Goal: Task Accomplishment & Management: Manage account settings

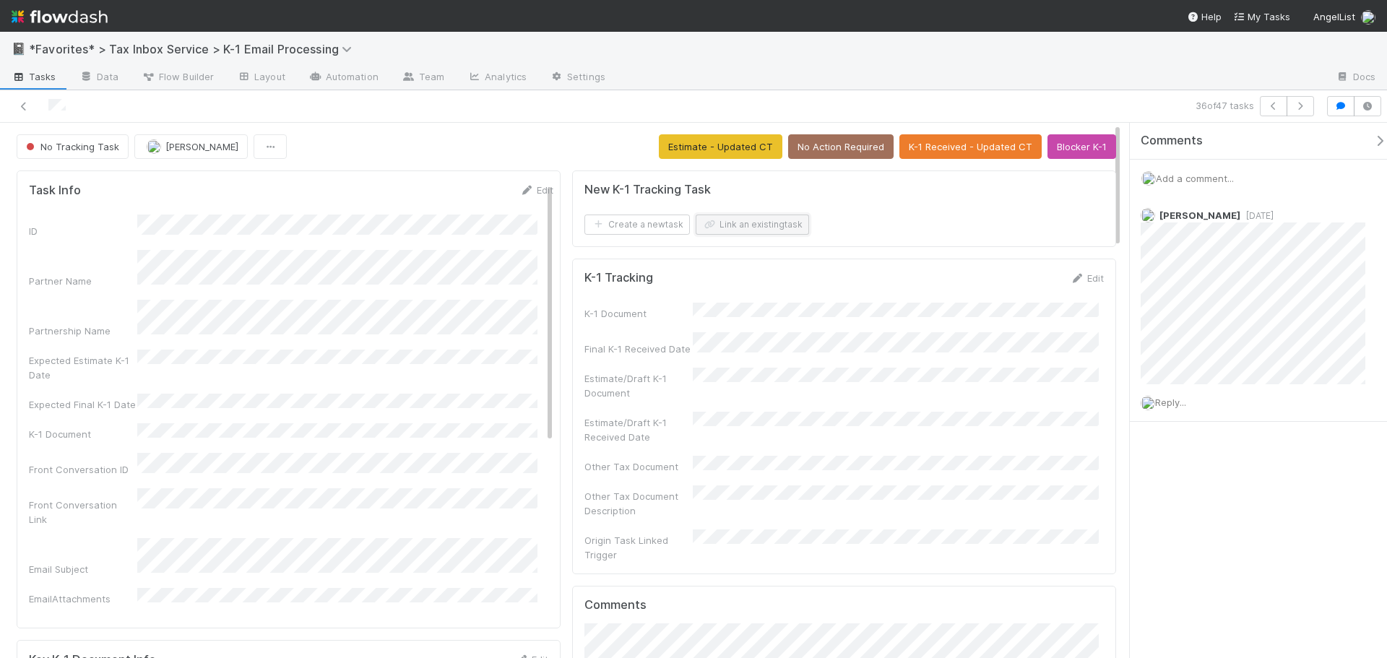
click at [769, 225] on button "Link an existing task" at bounding box center [752, 225] width 113 height 20
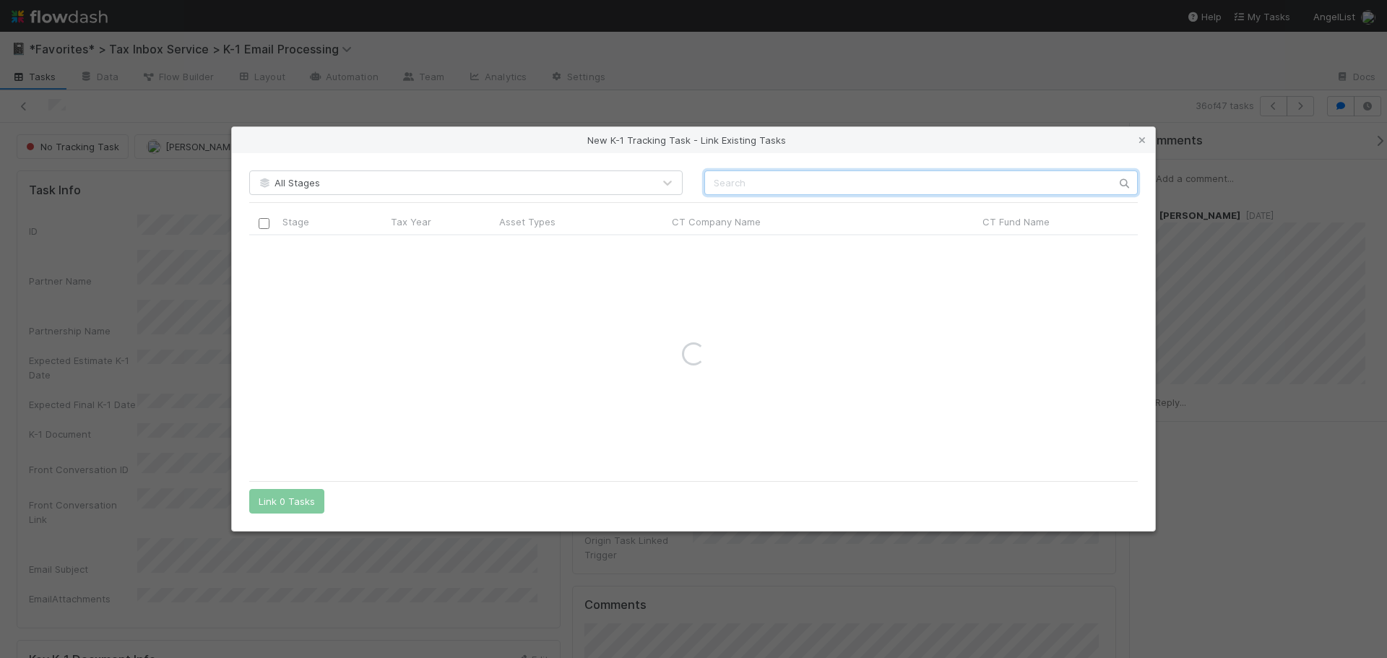
click at [852, 172] on input "text" at bounding box center [920, 182] width 433 height 25
type input "H.e.n.r.y"
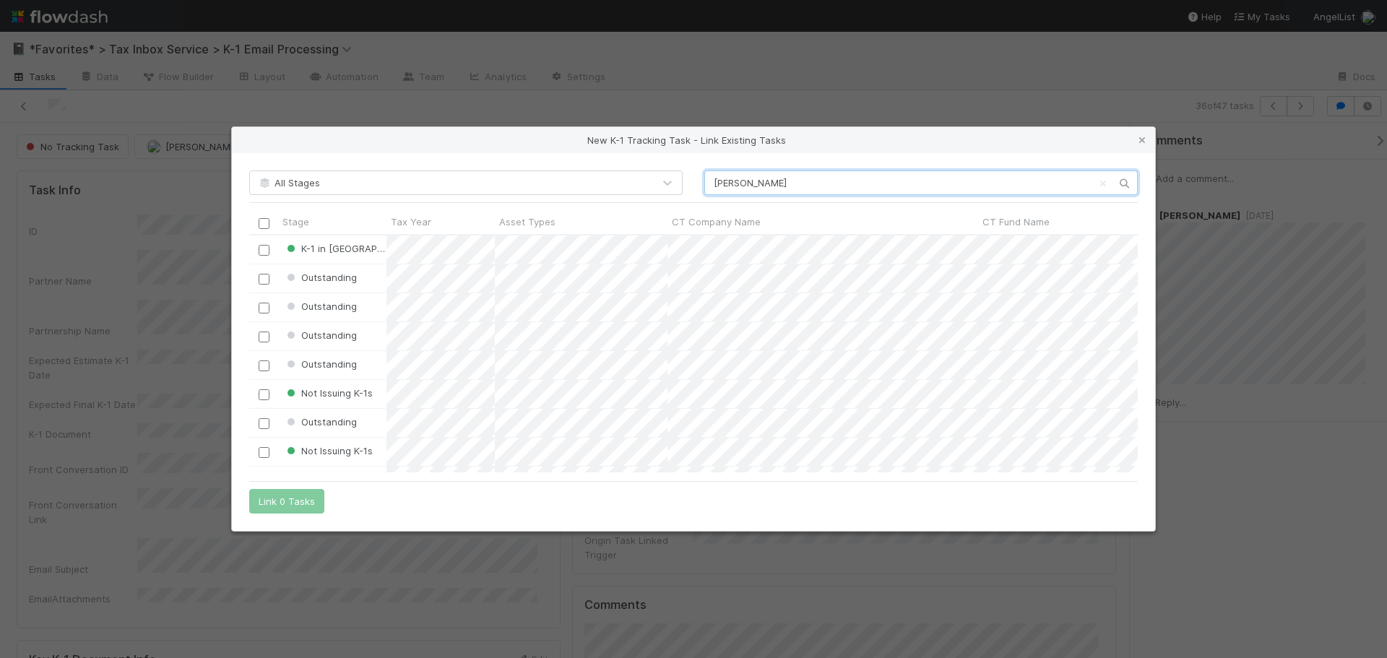
scroll to position [227, 878]
click at [259, 250] on input "checkbox" at bounding box center [264, 250] width 11 height 11
drag, startPoint x: 277, startPoint y: 499, endPoint x: 392, endPoint y: 463, distance: 120.4
click at [277, 498] on button "Link 1 Task" at bounding box center [283, 501] width 69 height 25
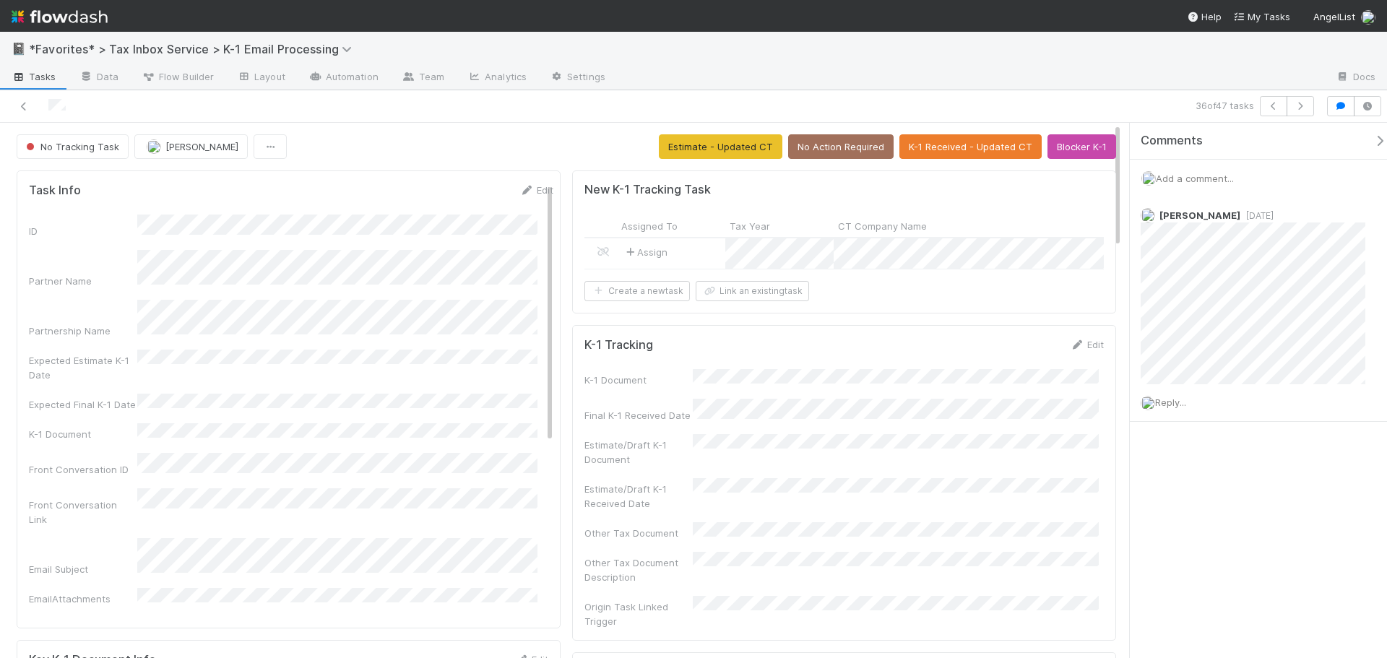
drag, startPoint x: 1050, startPoint y: 77, endPoint x: 1190, endPoint y: 108, distance: 143.0
click at [1052, 77] on div at bounding box center [970, 77] width 707 height 23
click at [67, 146] on span "No Tracking Task" at bounding box center [71, 147] width 96 height 12
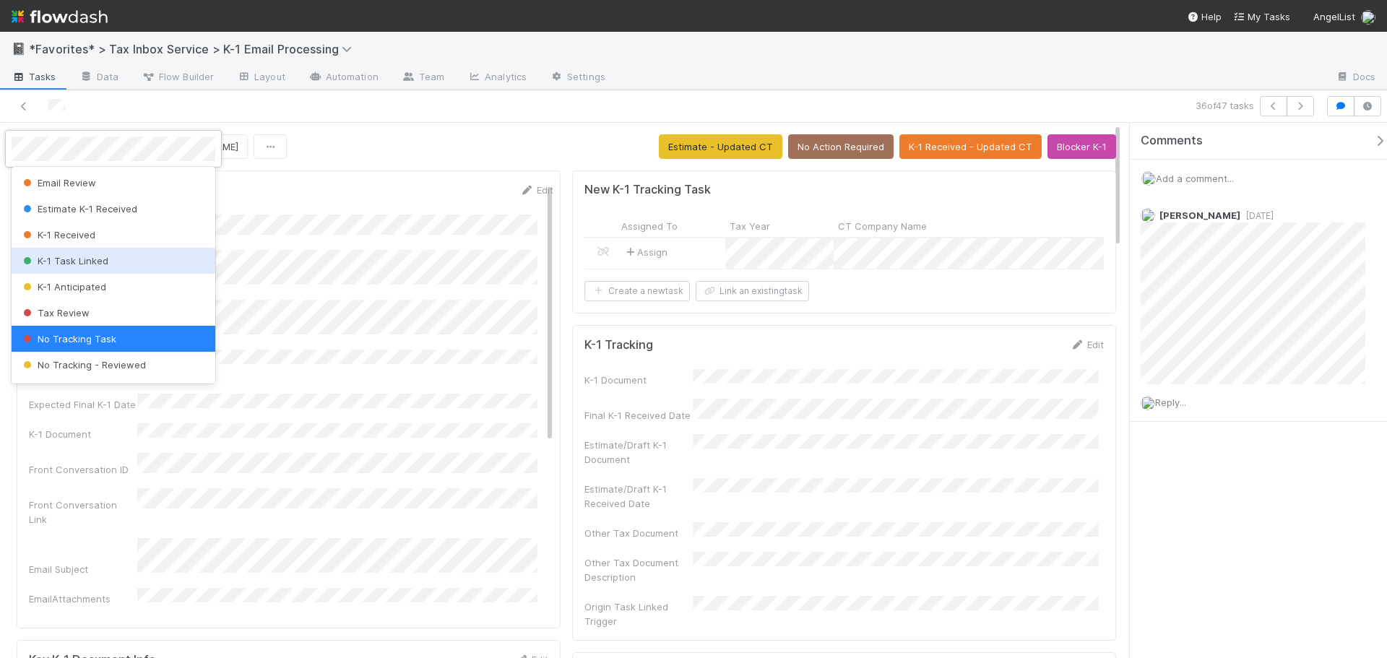
click at [80, 265] on span "K-1 Task Linked" at bounding box center [64, 261] width 88 height 12
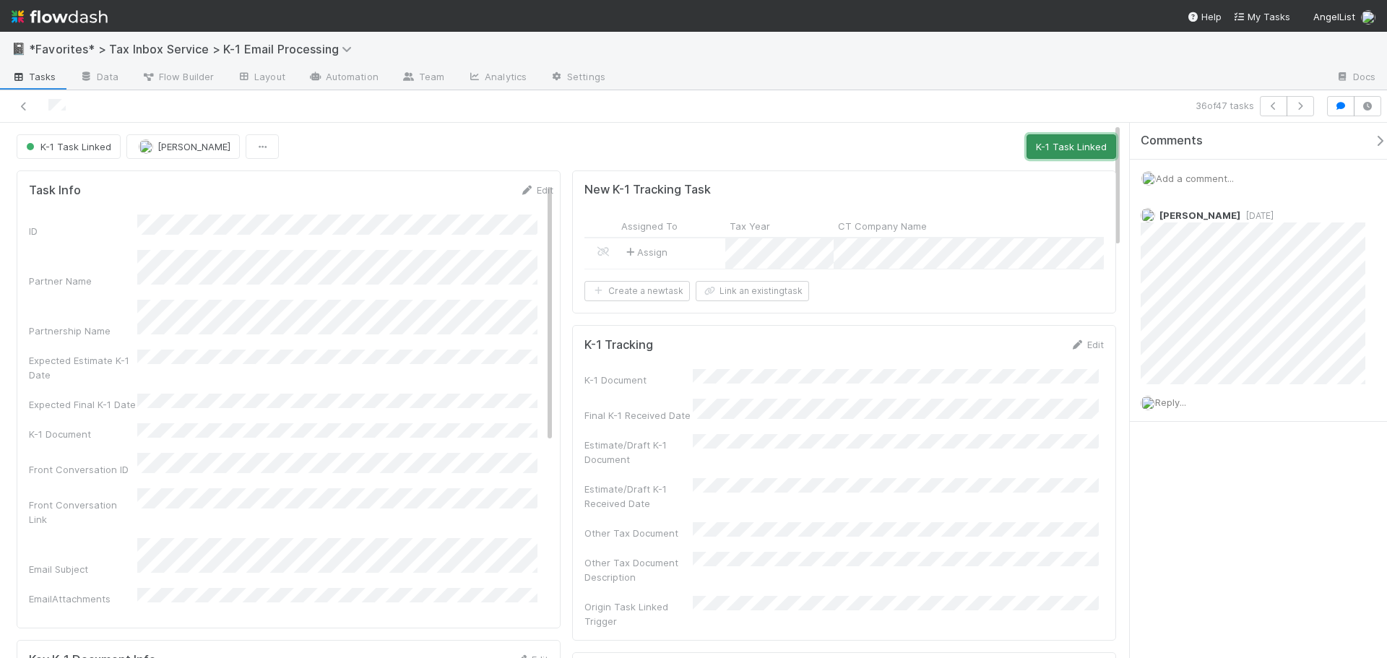
click at [1073, 141] on button "K-1 Task Linked" at bounding box center [1071, 146] width 90 height 25
click at [1266, 106] on button "button" at bounding box center [1273, 106] width 27 height 20
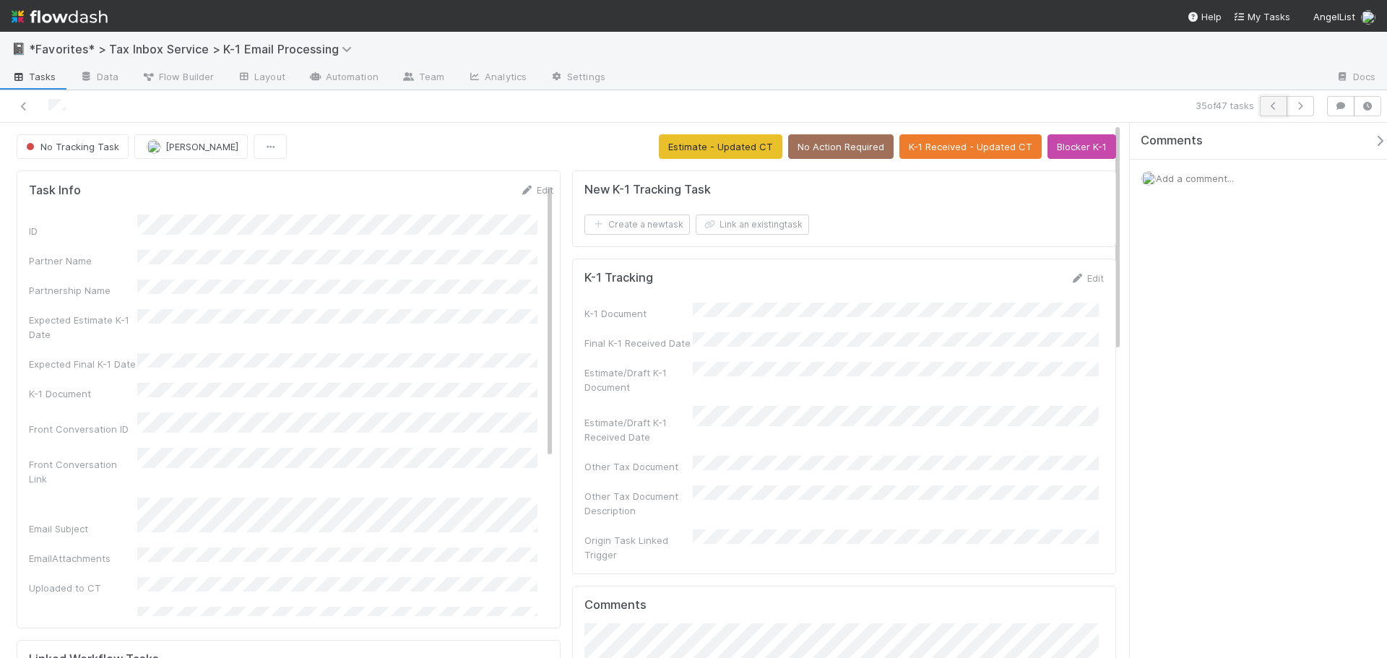
click at [1268, 103] on icon "button" at bounding box center [1273, 106] width 14 height 9
click at [745, 228] on button "Link an existing task" at bounding box center [752, 225] width 113 height 20
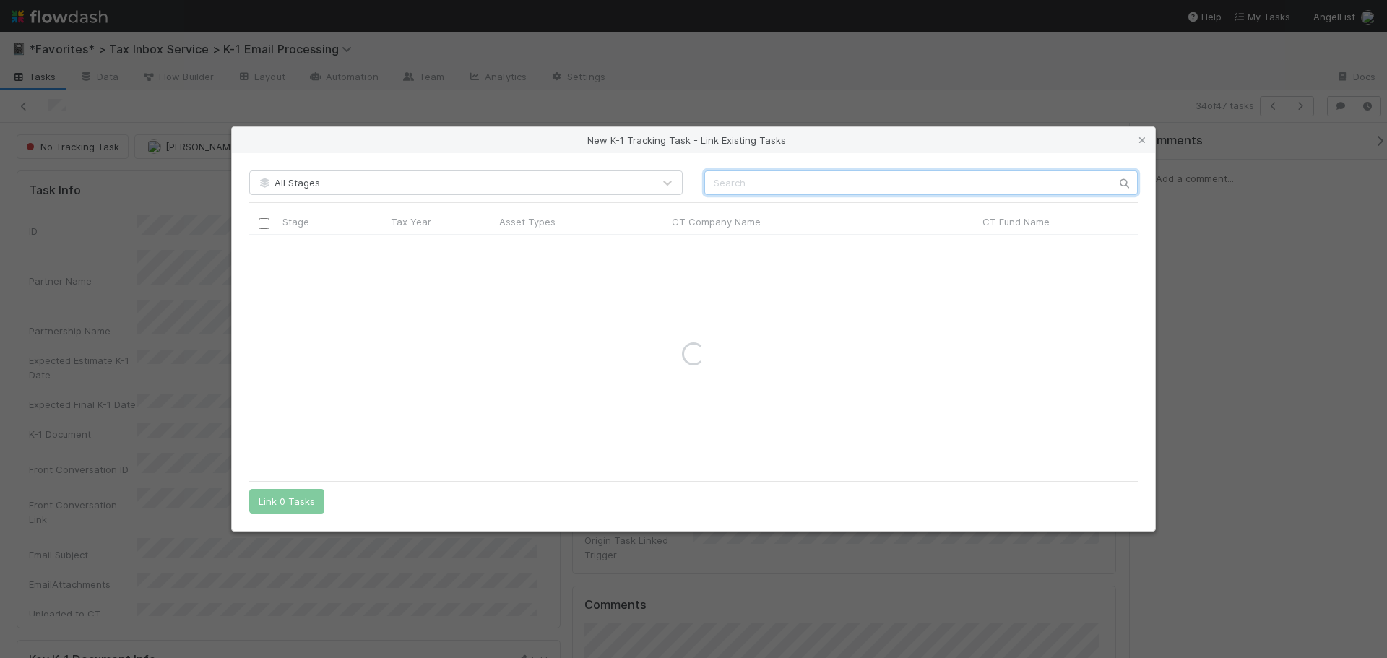
click at [847, 176] on input "text" at bounding box center [920, 182] width 433 height 25
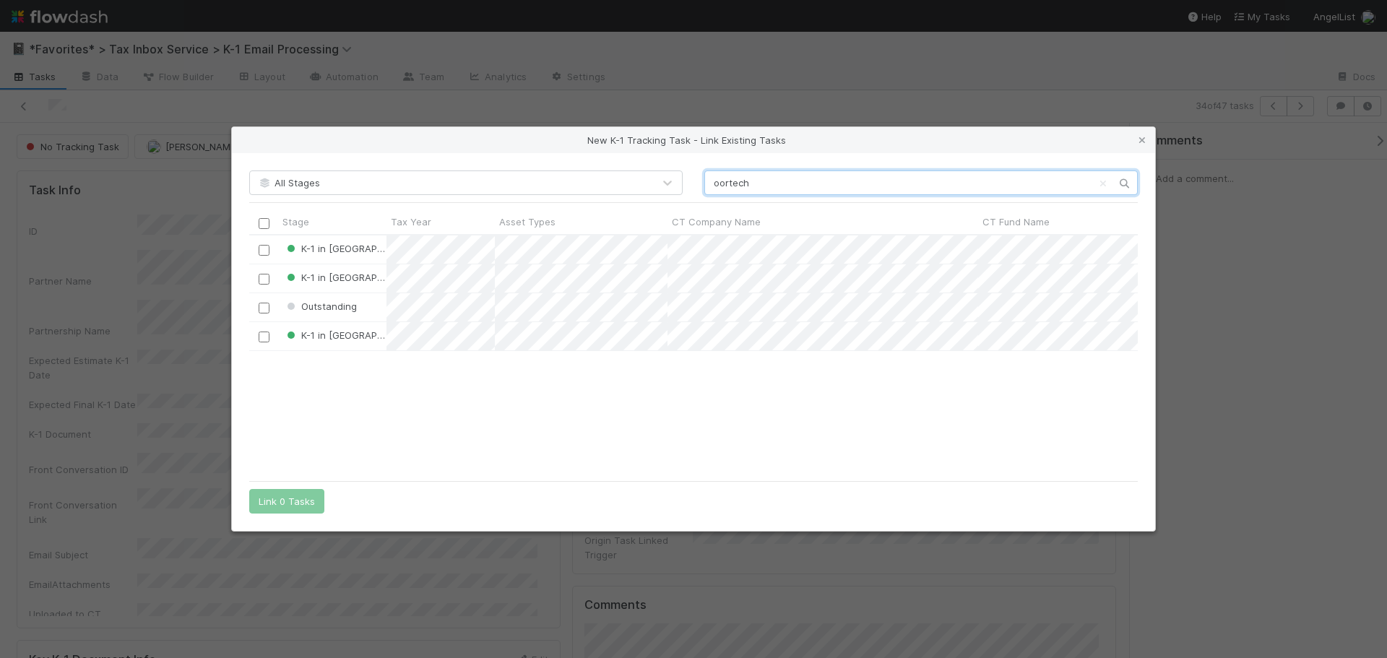
scroll to position [227, 878]
type input "oortech"
click at [267, 277] on input "checkbox" at bounding box center [264, 279] width 11 height 11
click at [264, 499] on button "Link 1 Task" at bounding box center [283, 501] width 69 height 25
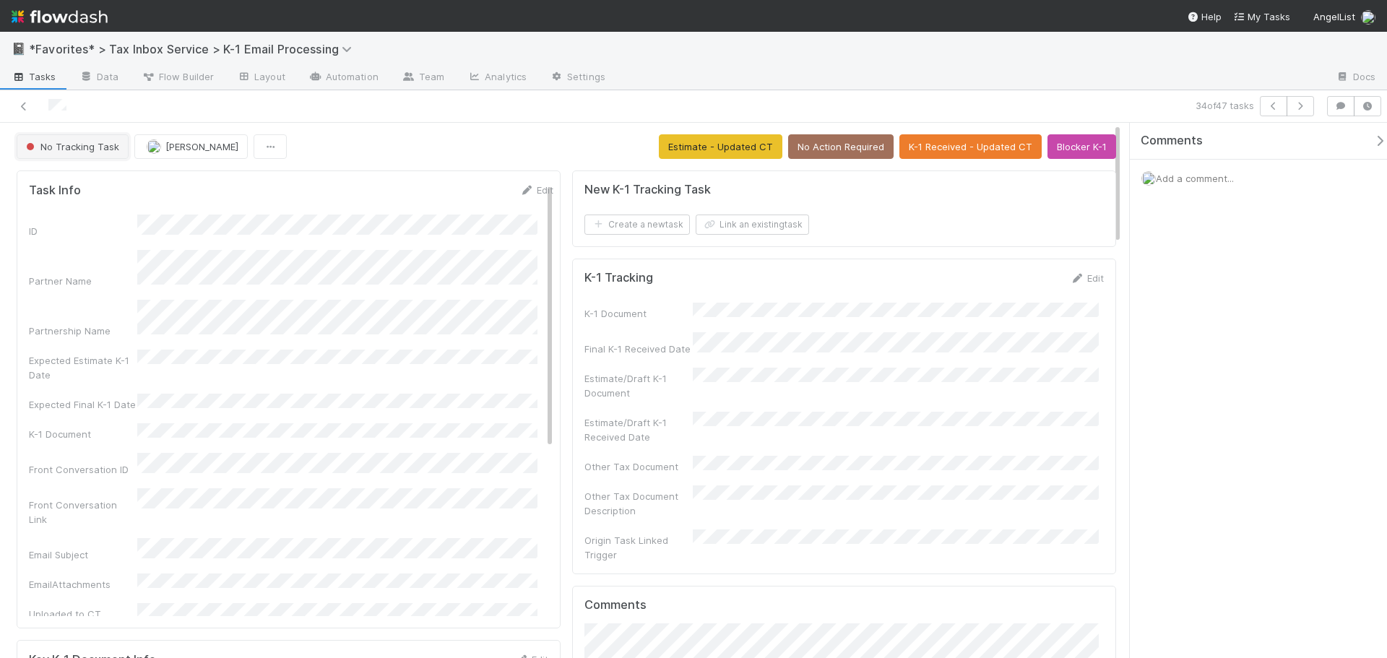
click at [54, 138] on button "No Tracking Task" at bounding box center [73, 146] width 112 height 25
click at [92, 110] on div at bounding box center [693, 329] width 1387 height 658
click at [80, 152] on span "No Tracking Task" at bounding box center [71, 147] width 96 height 12
click at [108, 150] on span "No Tracking Task" at bounding box center [71, 147] width 96 height 12
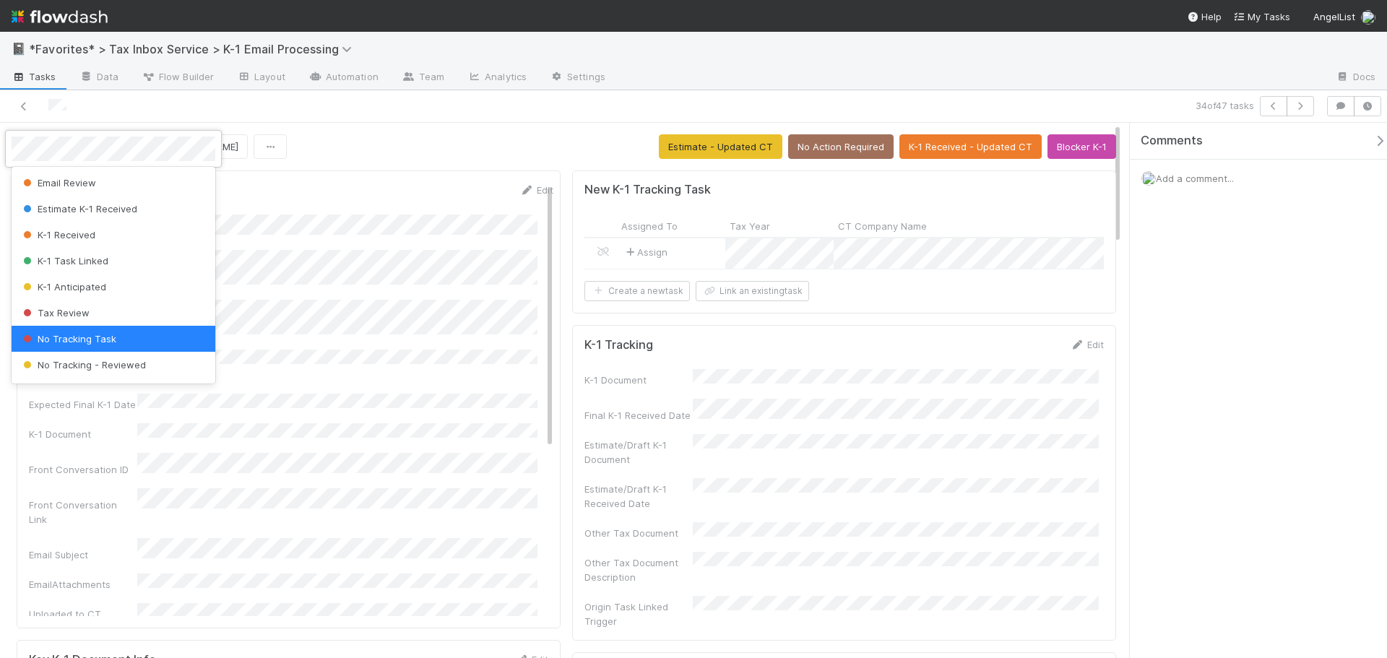
click at [70, 260] on span "K-1 Task Linked" at bounding box center [64, 261] width 88 height 12
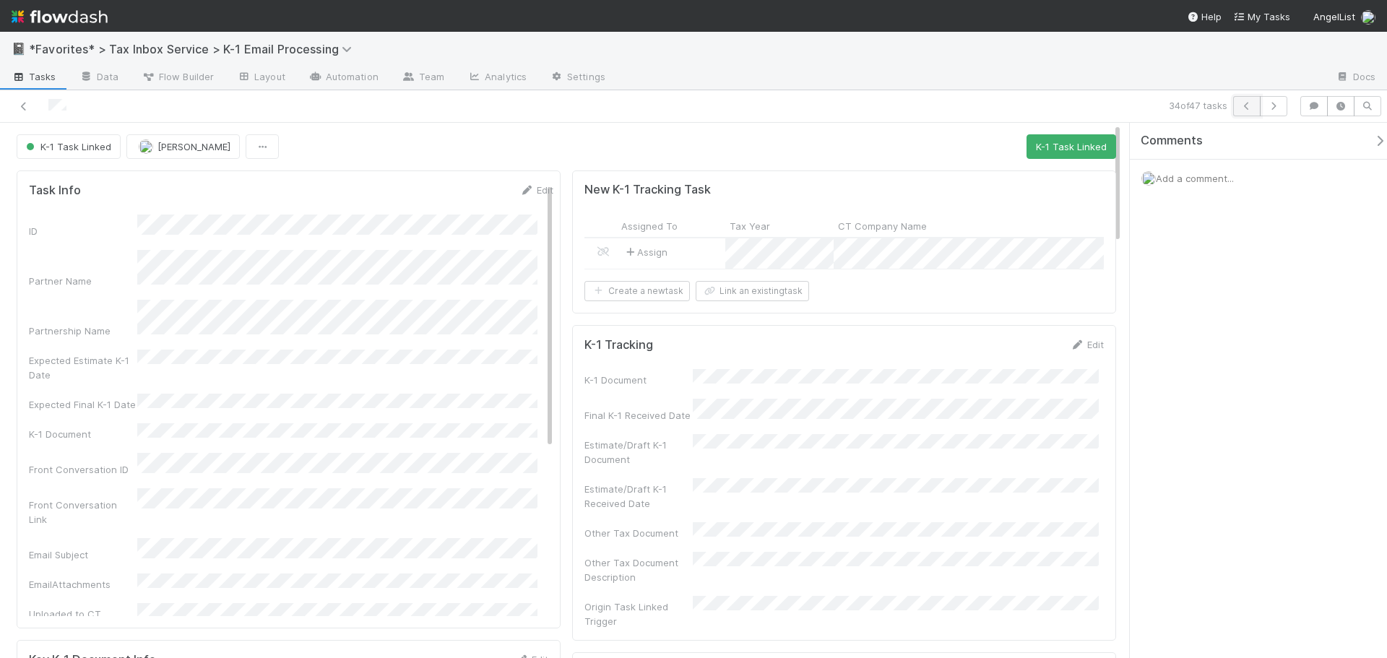
click at [1247, 105] on icon "button" at bounding box center [1247, 106] width 14 height 9
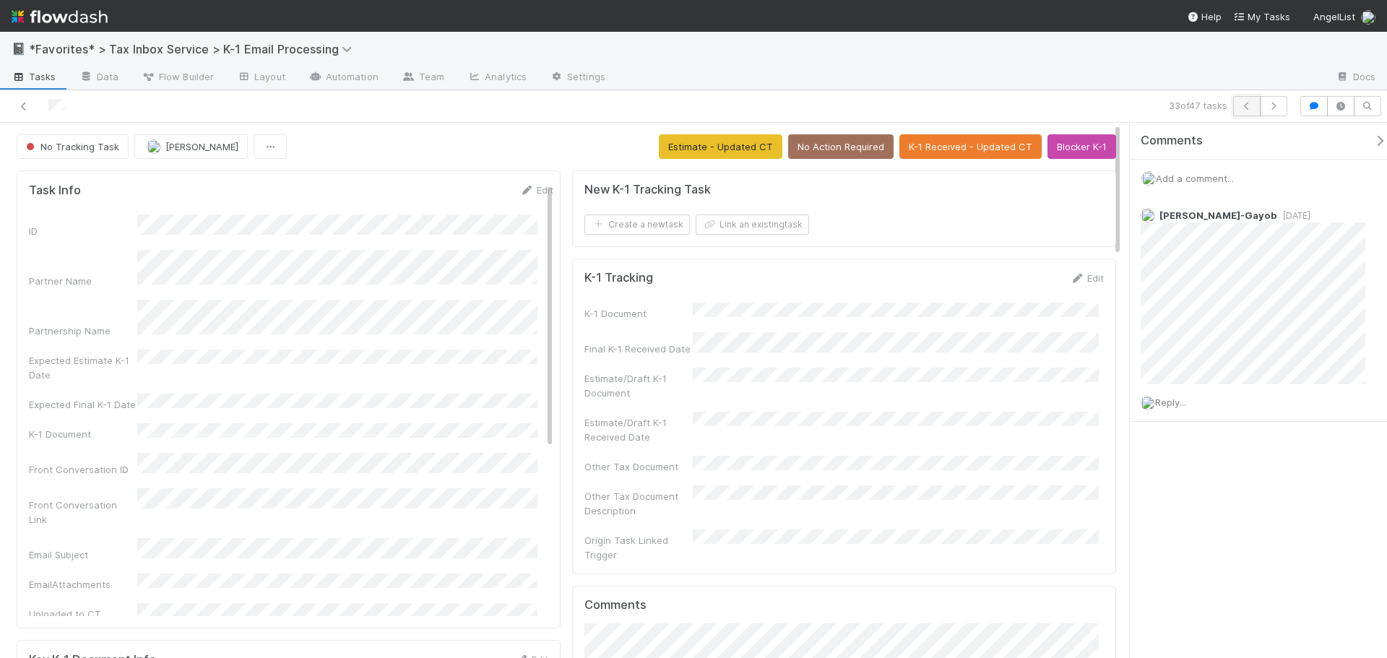
click at [1244, 106] on icon "button" at bounding box center [1247, 106] width 14 height 9
click at [1240, 103] on icon "button" at bounding box center [1247, 106] width 14 height 9
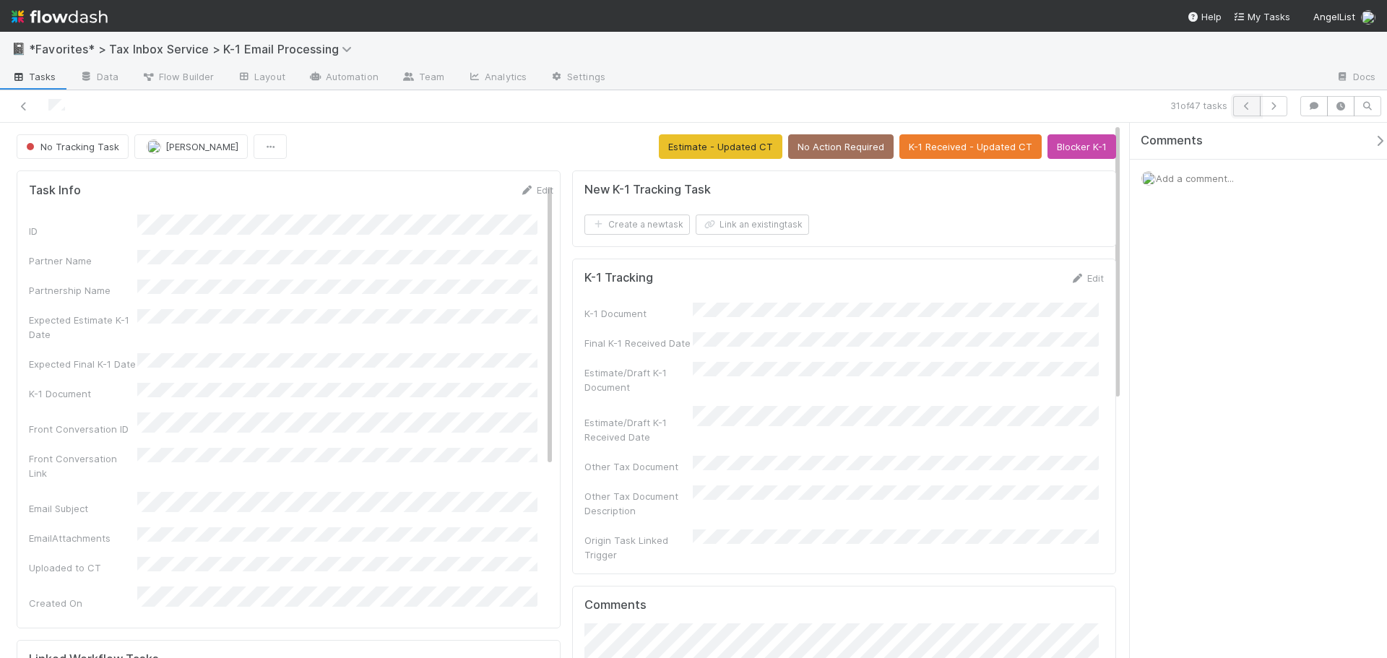
click at [1255, 111] on button "button" at bounding box center [1246, 106] width 27 height 20
click at [1252, 100] on button "button" at bounding box center [1246, 106] width 27 height 20
click at [22, 103] on icon at bounding box center [24, 106] width 14 height 9
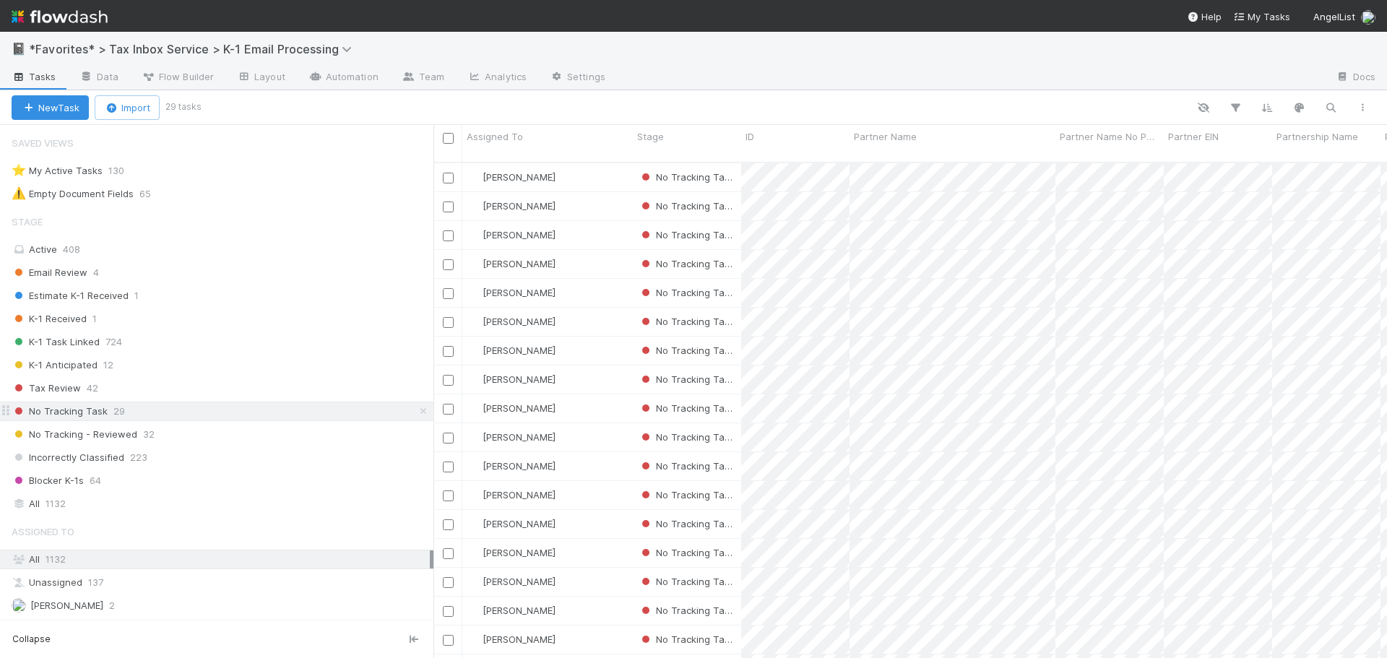
click at [202, 418] on div "No Tracking Task 29" at bounding box center [223, 411] width 422 height 18
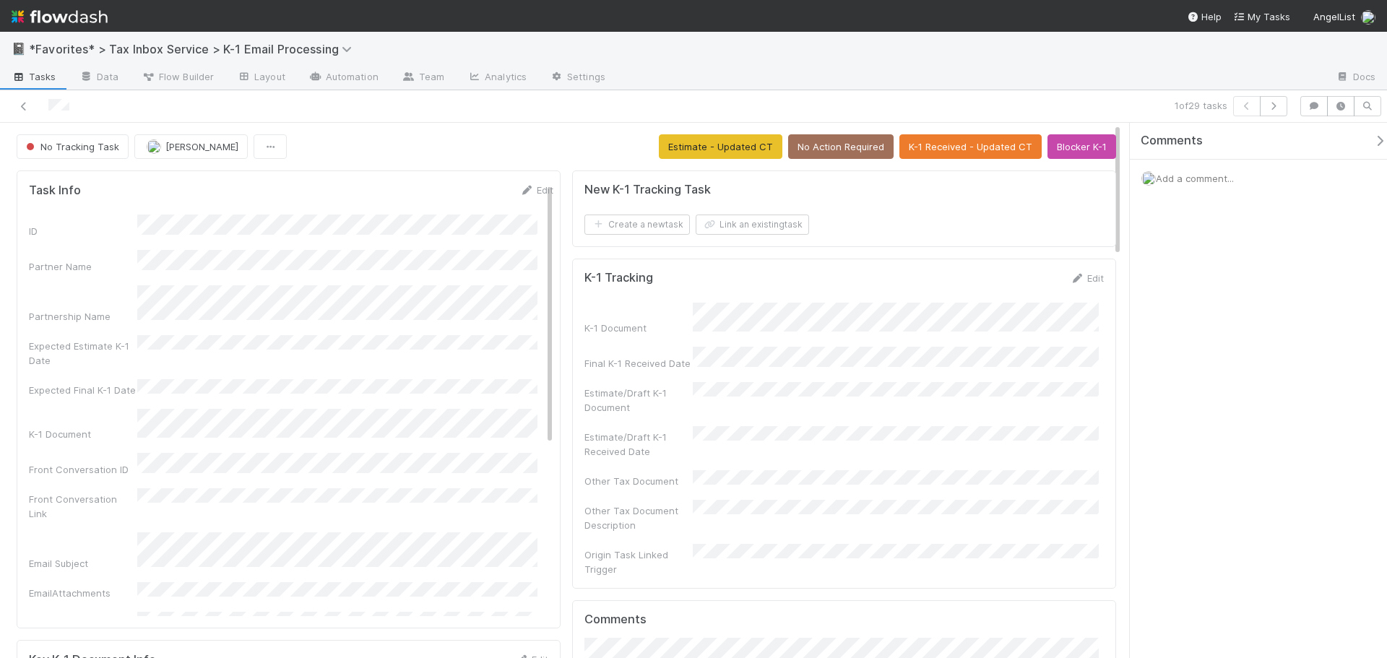
click at [1289, 100] on div "1 of 29 tasks" at bounding box center [972, 106] width 641 height 20
click at [1285, 108] on button "button" at bounding box center [1273, 106] width 27 height 20
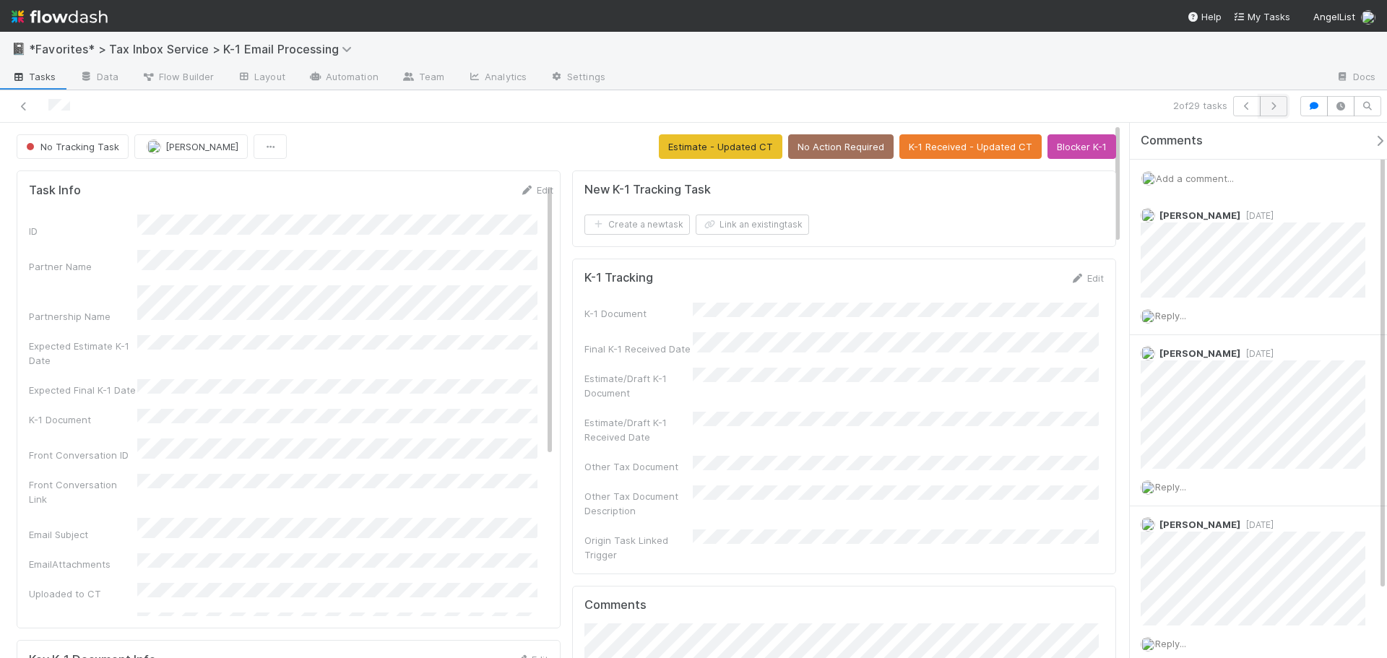
click at [1268, 103] on icon "button" at bounding box center [1273, 106] width 14 height 9
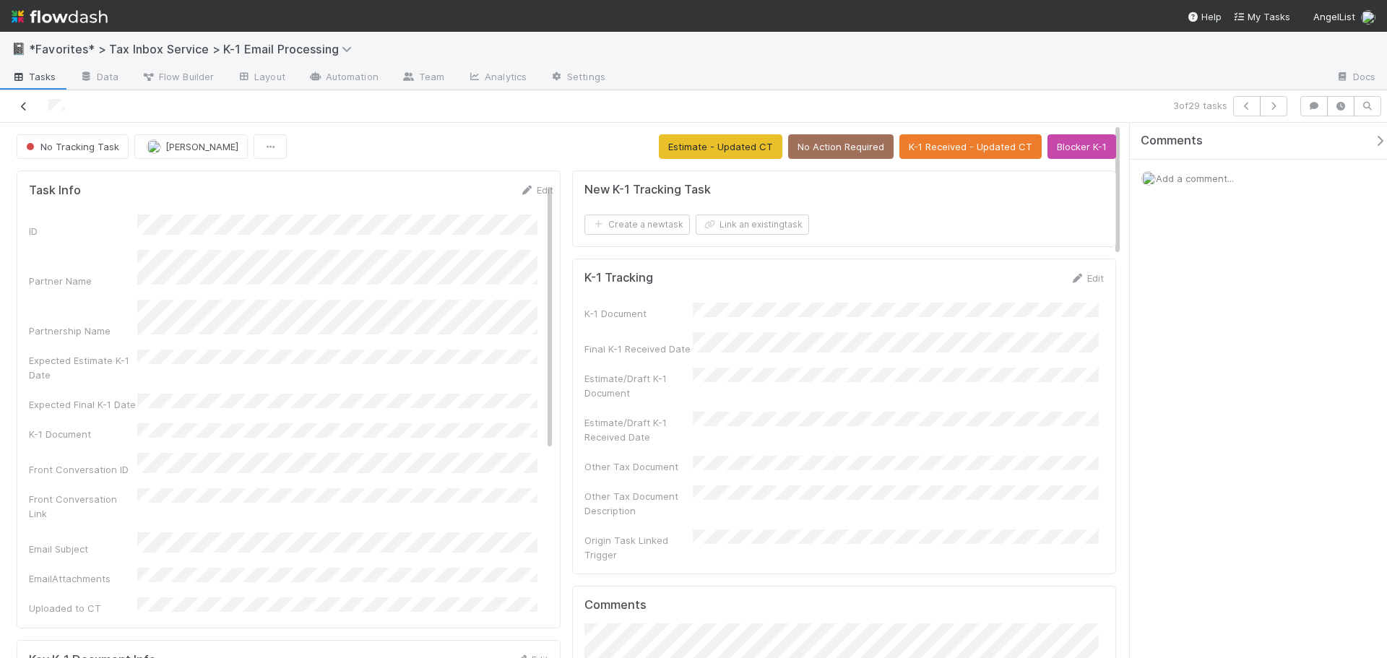
click at [17, 102] on icon at bounding box center [24, 106] width 14 height 9
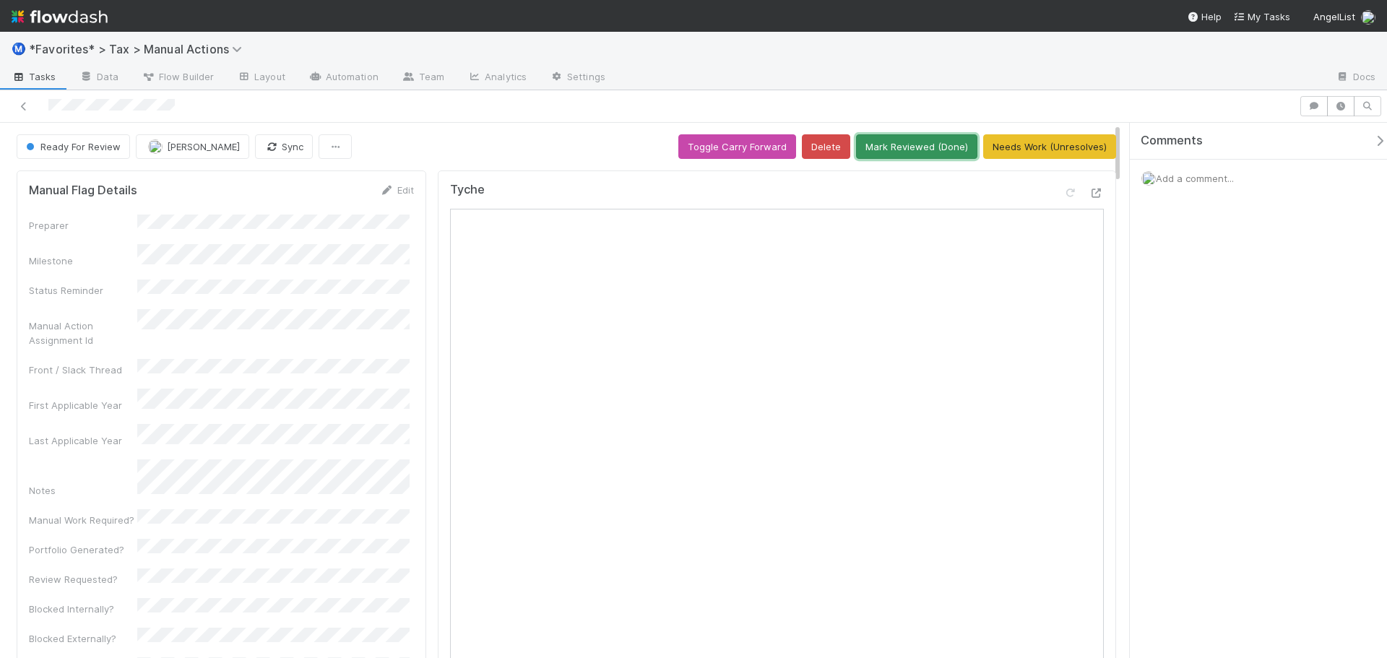
click at [892, 138] on button "Mark Reviewed (Done)" at bounding box center [916, 146] width 121 height 25
click at [914, 147] on button "Mark Reviewed (Done)" at bounding box center [916, 146] width 121 height 25
click at [907, 149] on button "Mark Reviewed (Done)" at bounding box center [916, 146] width 121 height 25
click at [899, 144] on button "Mark Reviewed (Done)" at bounding box center [916, 146] width 121 height 25
click at [884, 140] on button "Mark Reviewed (Done)" at bounding box center [916, 146] width 121 height 25
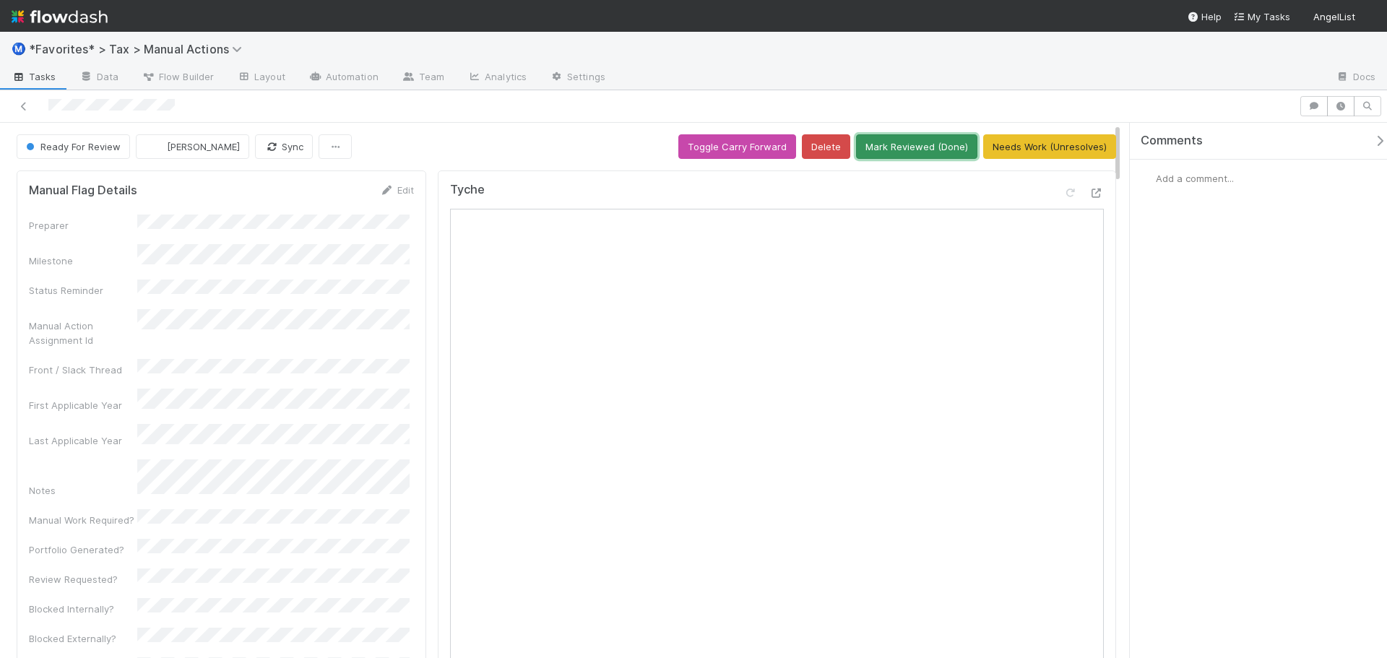
click at [888, 144] on button "Mark Reviewed (Done)" at bounding box center [916, 146] width 121 height 25
click at [907, 144] on button "Mark Reviewed (Done)" at bounding box center [916, 146] width 121 height 25
click at [926, 149] on button "Mark Reviewed (Done)" at bounding box center [916, 146] width 121 height 25
click at [915, 152] on button "Mark Reviewed (Done)" at bounding box center [916, 146] width 121 height 25
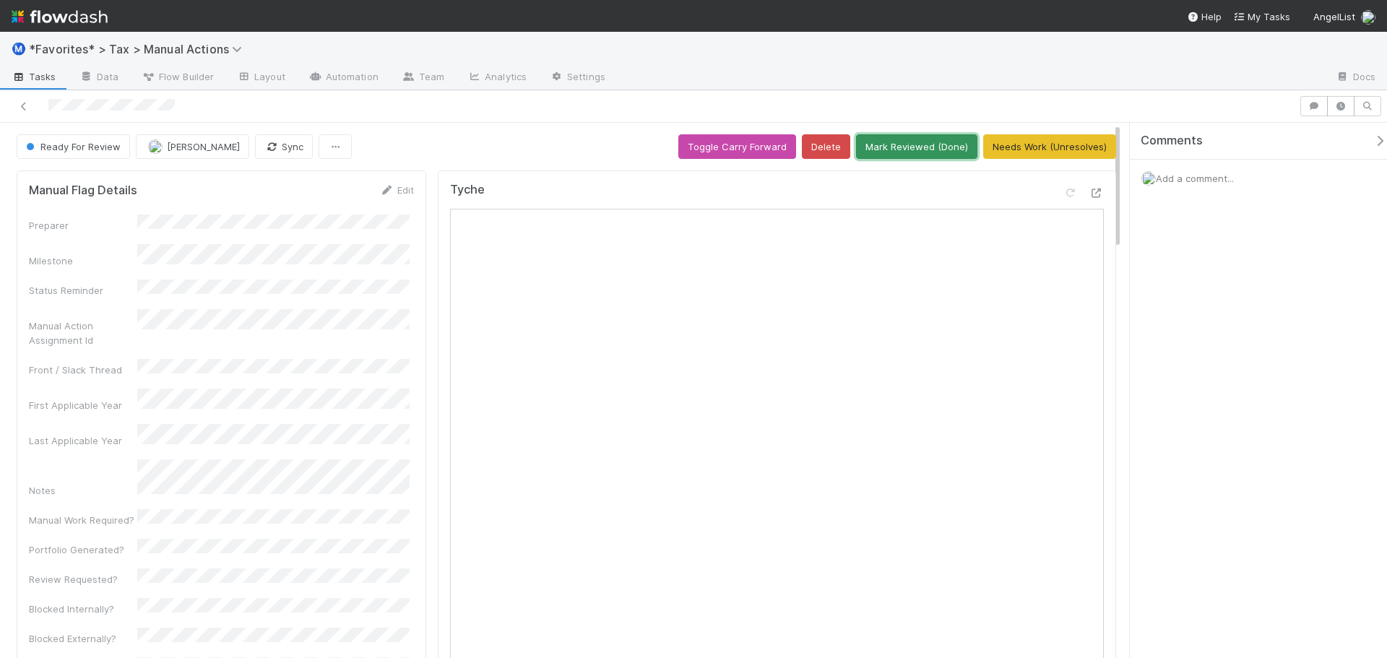
click at [910, 146] on button "Mark Reviewed (Done)" at bounding box center [916, 146] width 121 height 25
click at [922, 155] on button "Mark Reviewed (Done)" at bounding box center [916, 146] width 121 height 25
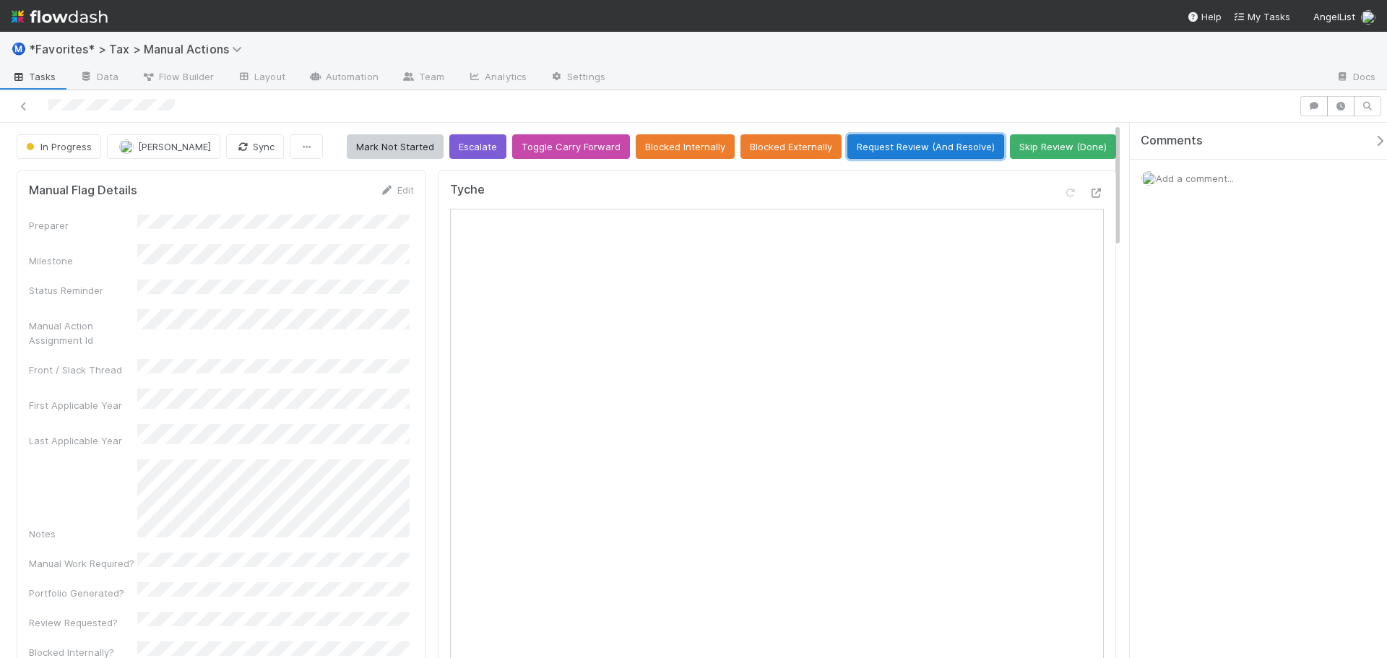
click at [883, 157] on button "Request Review (And Resolve)" at bounding box center [925, 146] width 157 height 25
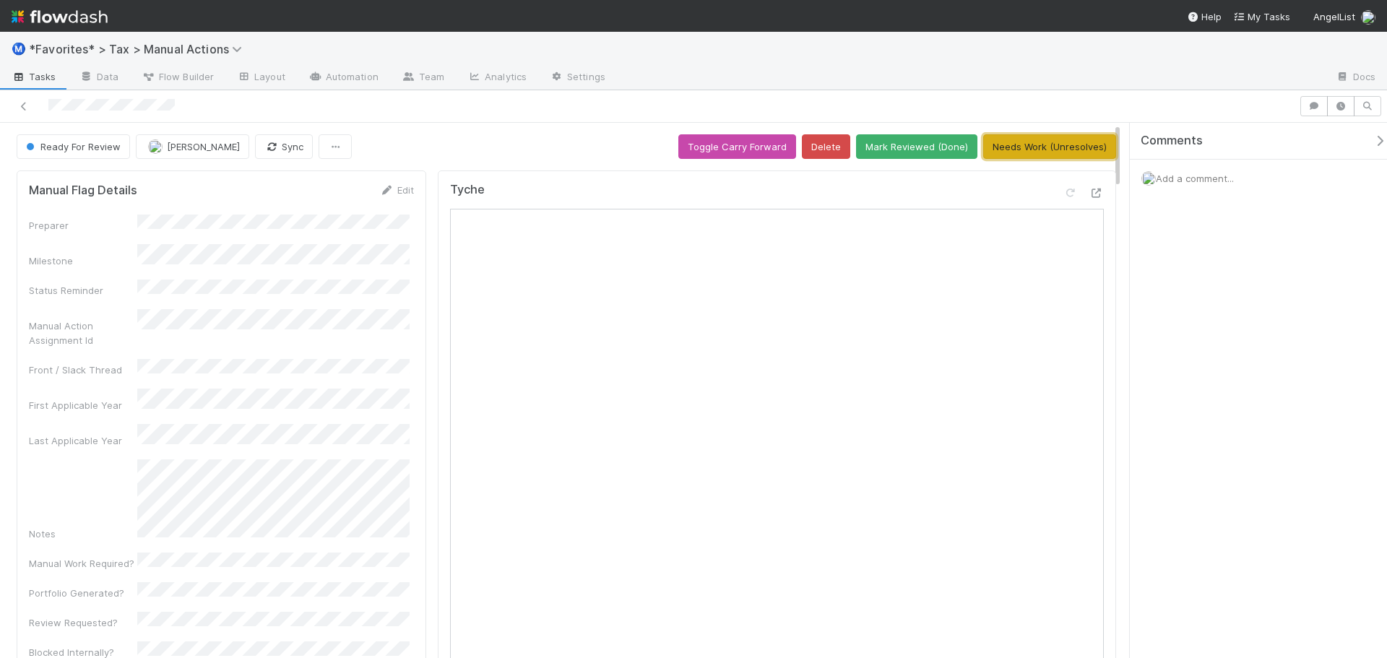
click at [1037, 138] on button "Needs Work (Unresolves)" at bounding box center [1049, 146] width 133 height 25
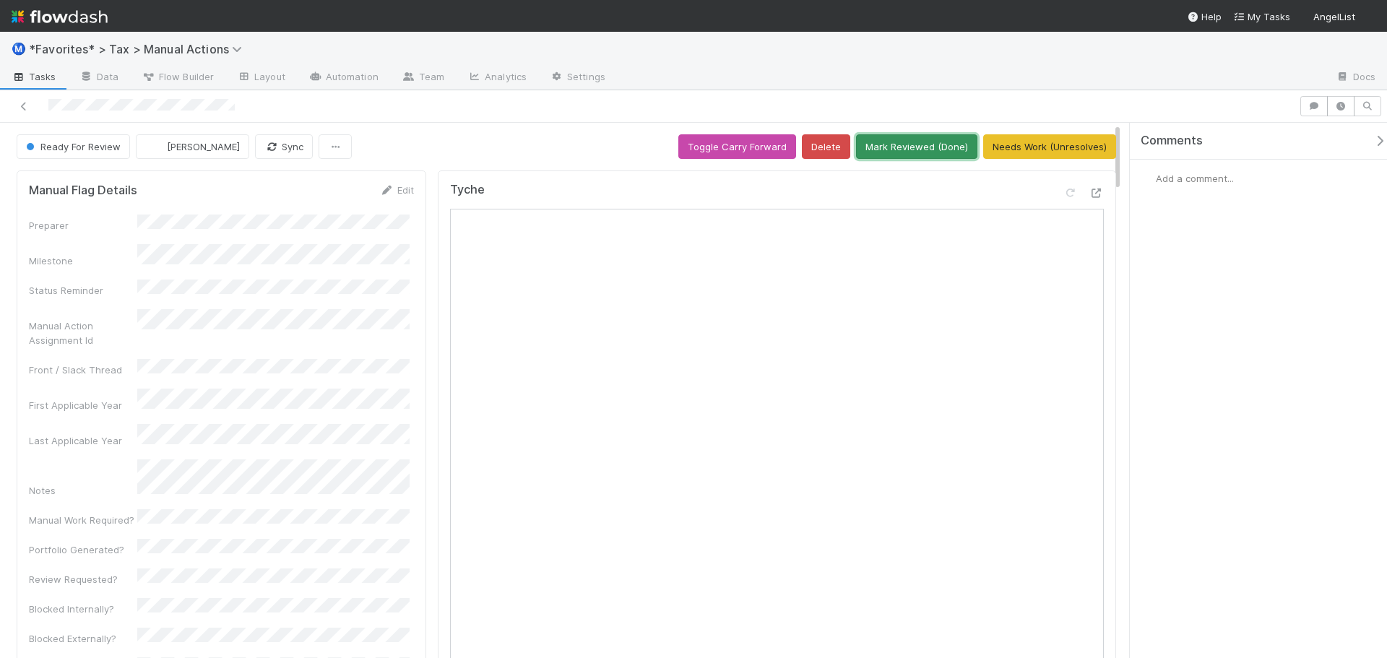
click at [929, 151] on button "Mark Reviewed (Done)" at bounding box center [916, 146] width 121 height 25
click at [920, 136] on button "Mark Reviewed (Done)" at bounding box center [916, 146] width 121 height 25
click at [906, 144] on button "Mark Reviewed (Done)" at bounding box center [916, 146] width 121 height 25
click at [918, 150] on button "Mark Reviewed (Done)" at bounding box center [916, 146] width 121 height 25
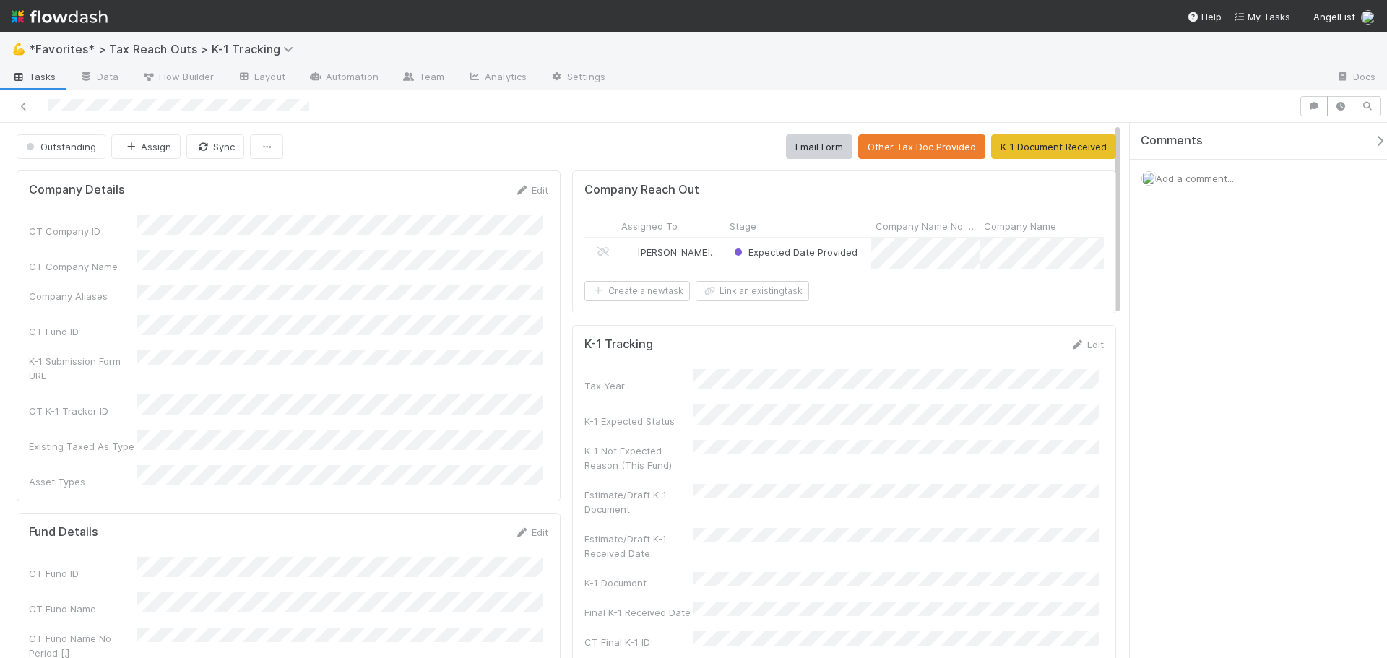
click at [860, 255] on div "Expected Date Provided" at bounding box center [798, 253] width 146 height 30
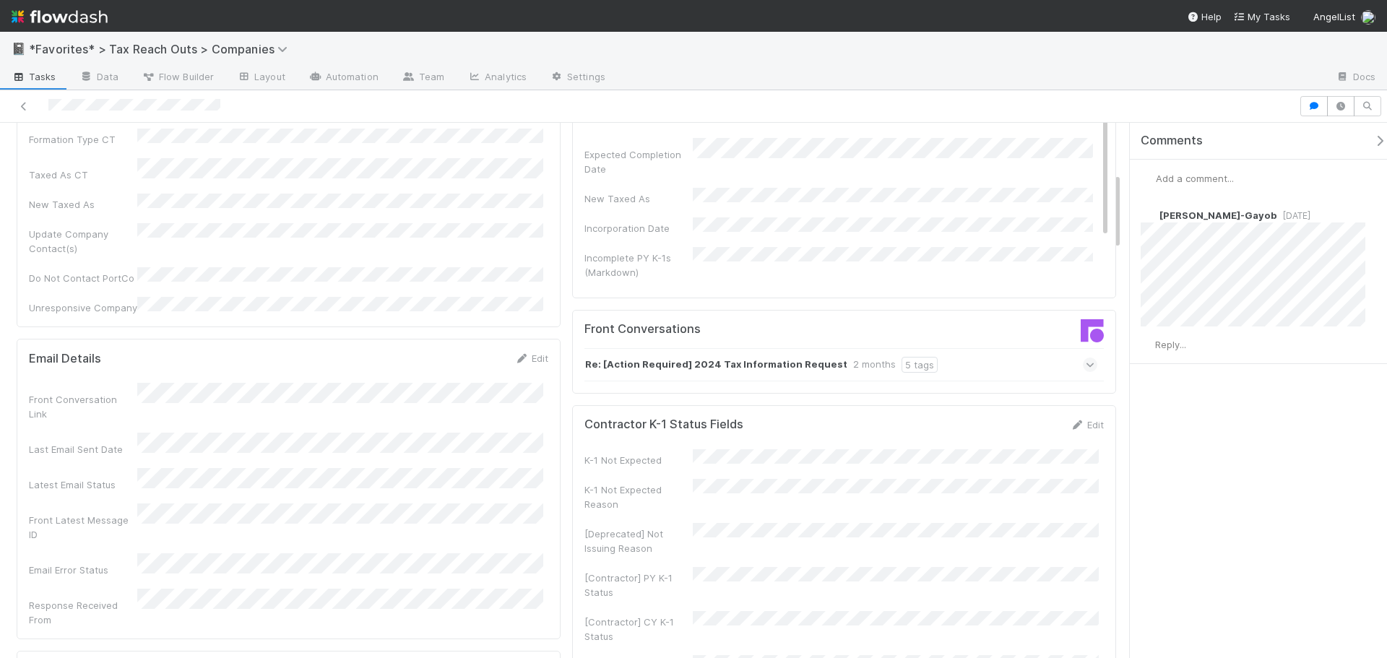
scroll to position [361, 0]
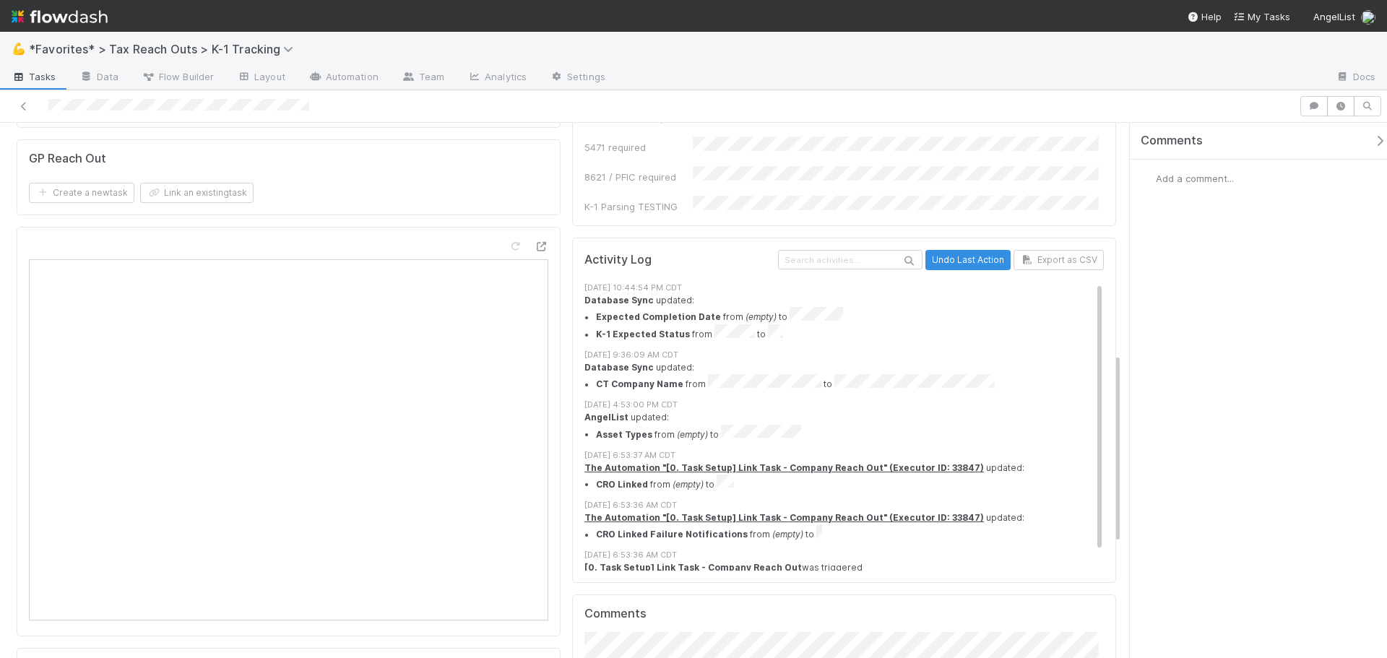
scroll to position [722, 0]
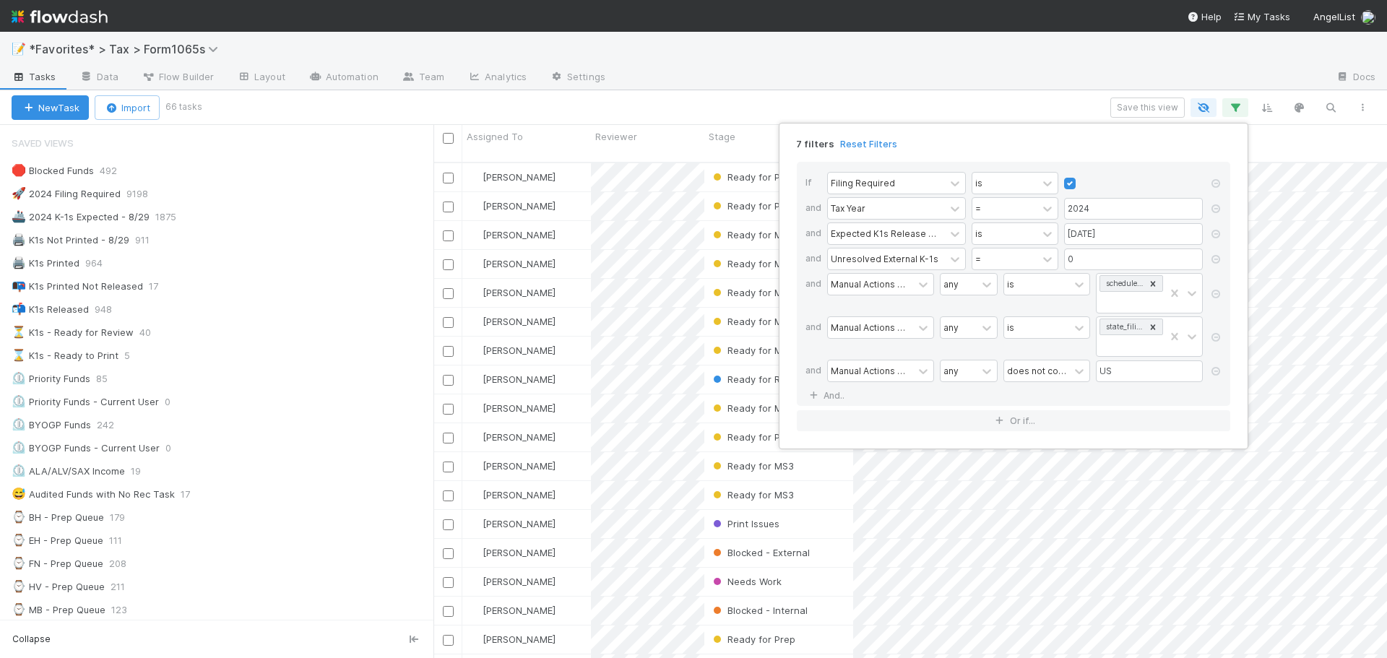
scroll to position [497, 943]
click at [1107, 69] on div "7 filters Reset Filters If Filing Required is and Tax Year = 2024 and Expected …" at bounding box center [693, 329] width 1387 height 658
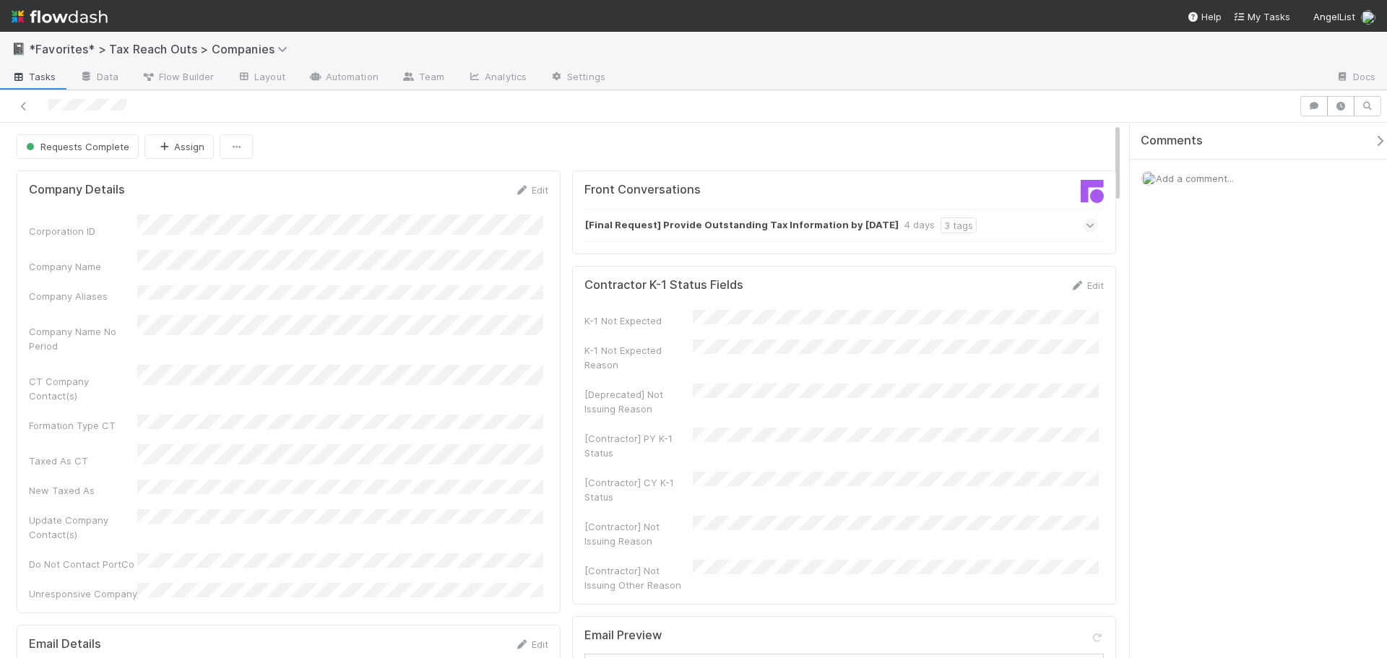
click at [801, 222] on strong "[Final Request] Provide Outstanding Tax Information by 8/11/2025" at bounding box center [741, 225] width 313 height 16
click at [981, 222] on div "[Final Request] Provide Outstanding Tax Information by 8/11/2025 4 days 3 tags" at bounding box center [840, 225] width 513 height 33
click at [699, 362] on div "K-1 Not Expected Reason" at bounding box center [843, 356] width 519 height 33
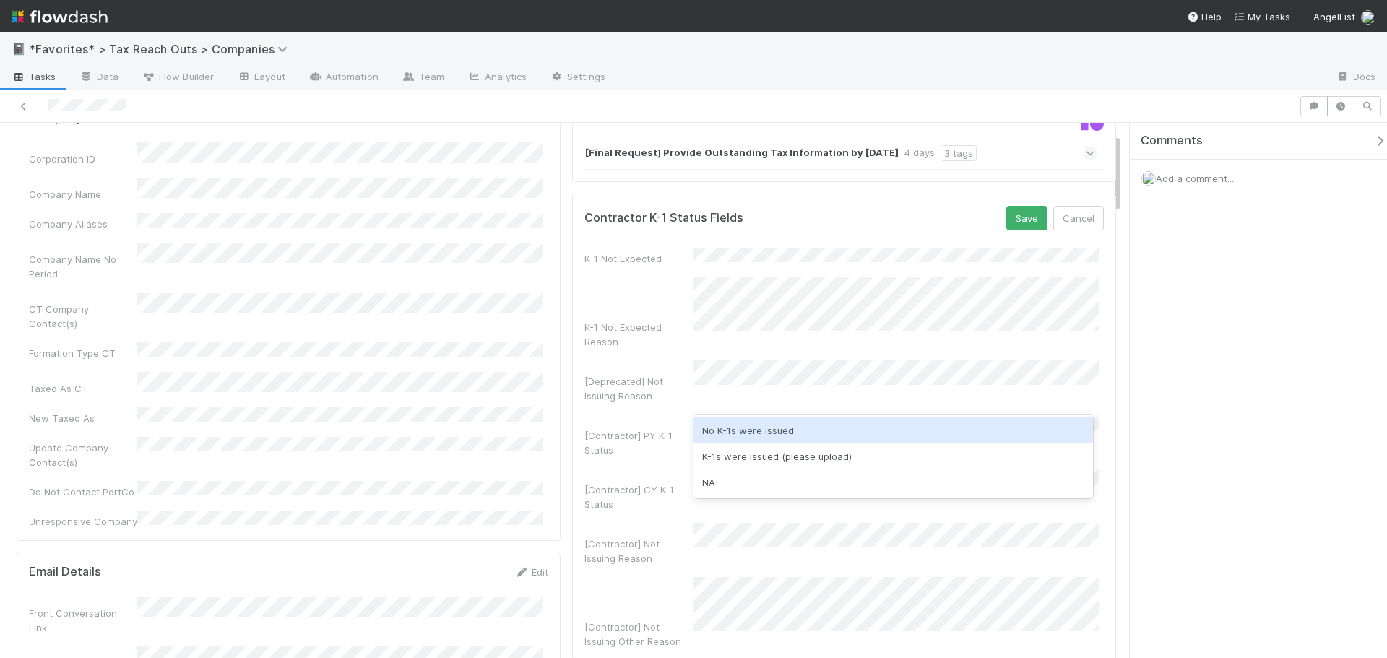
click at [749, 432] on div "No K-1s were issued" at bounding box center [893, 431] width 400 height 26
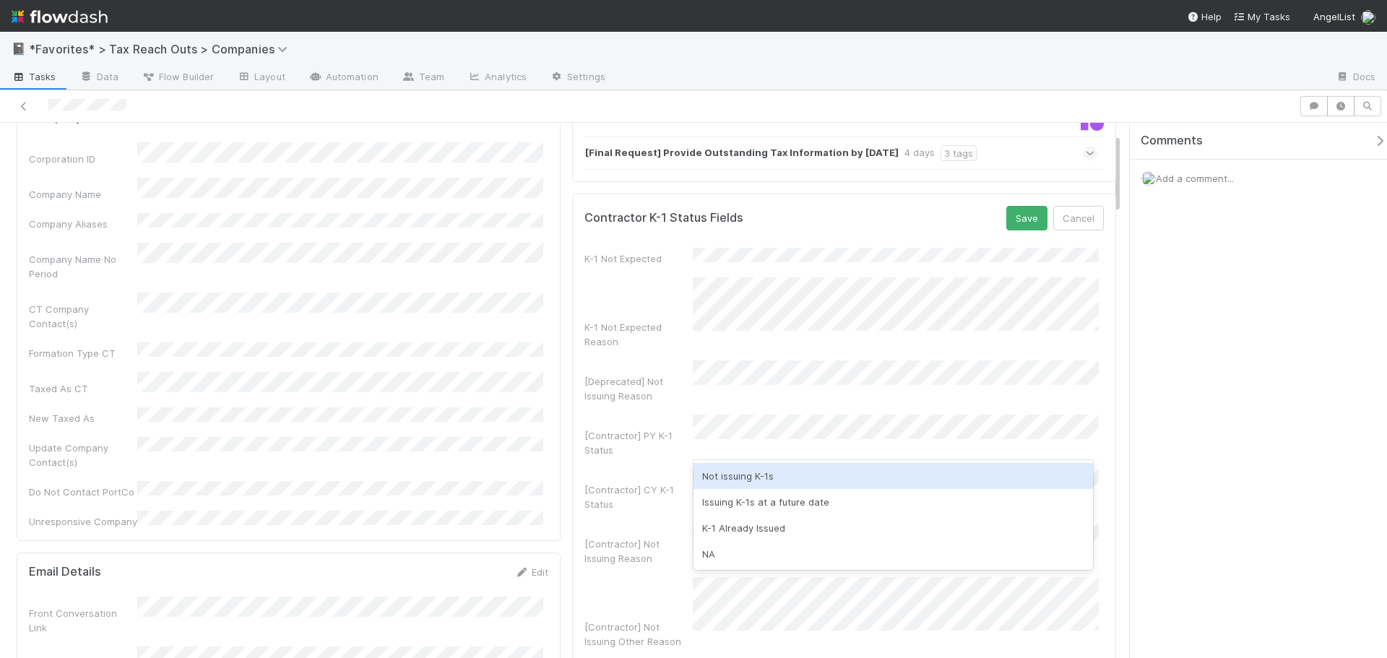
click at [751, 480] on div "Not issuing K-1s" at bounding box center [893, 476] width 400 height 26
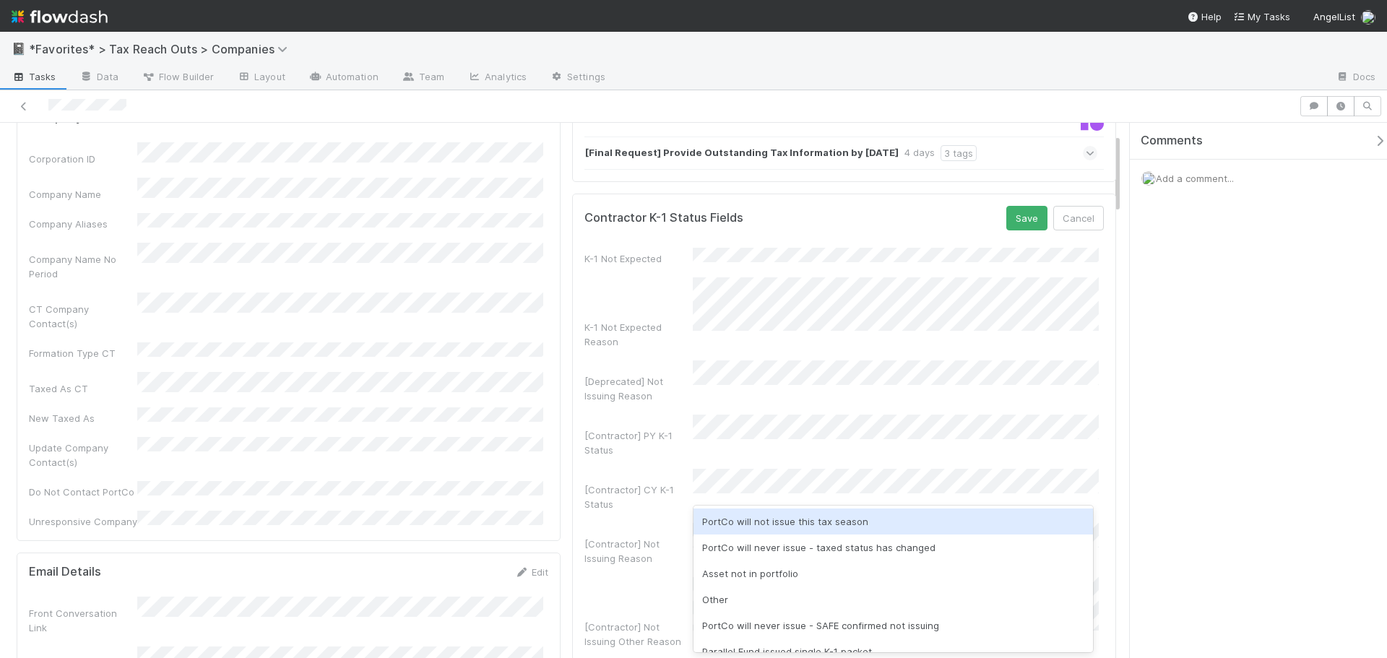
click at [788, 526] on div "PortCo will not issue this tax season" at bounding box center [893, 522] width 400 height 26
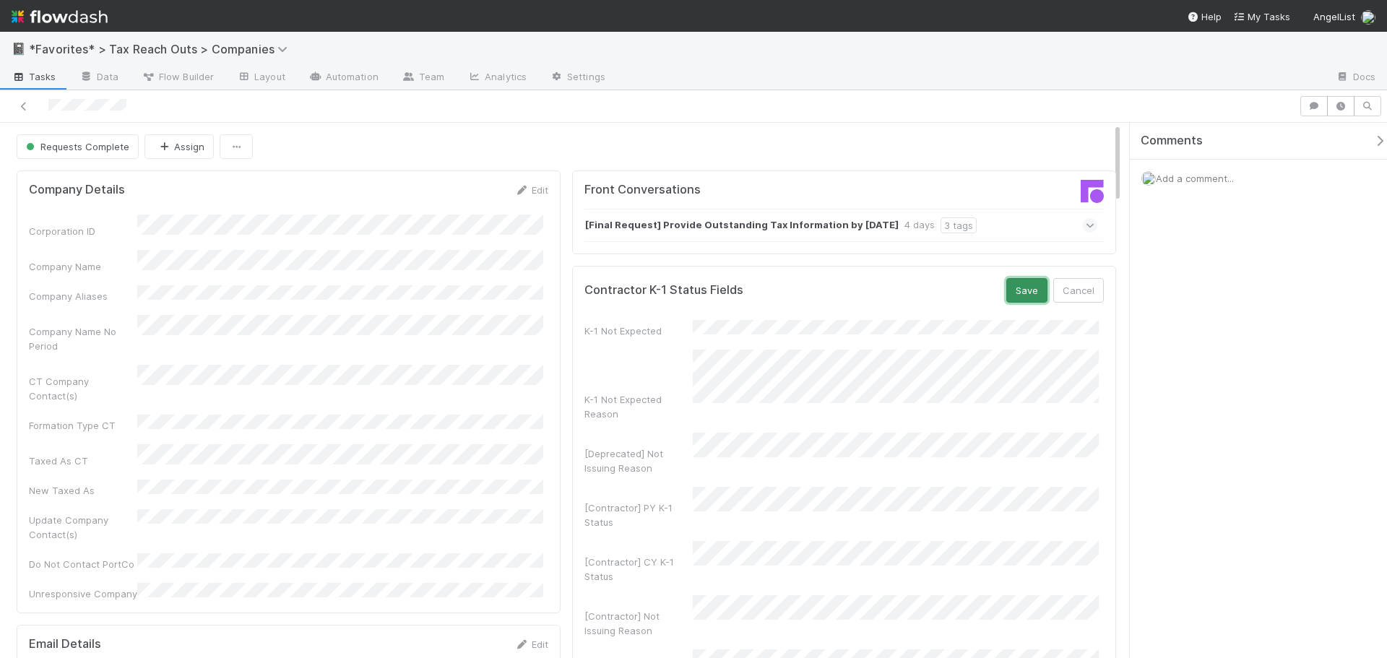
click at [1009, 297] on button "Save" at bounding box center [1026, 290] width 41 height 25
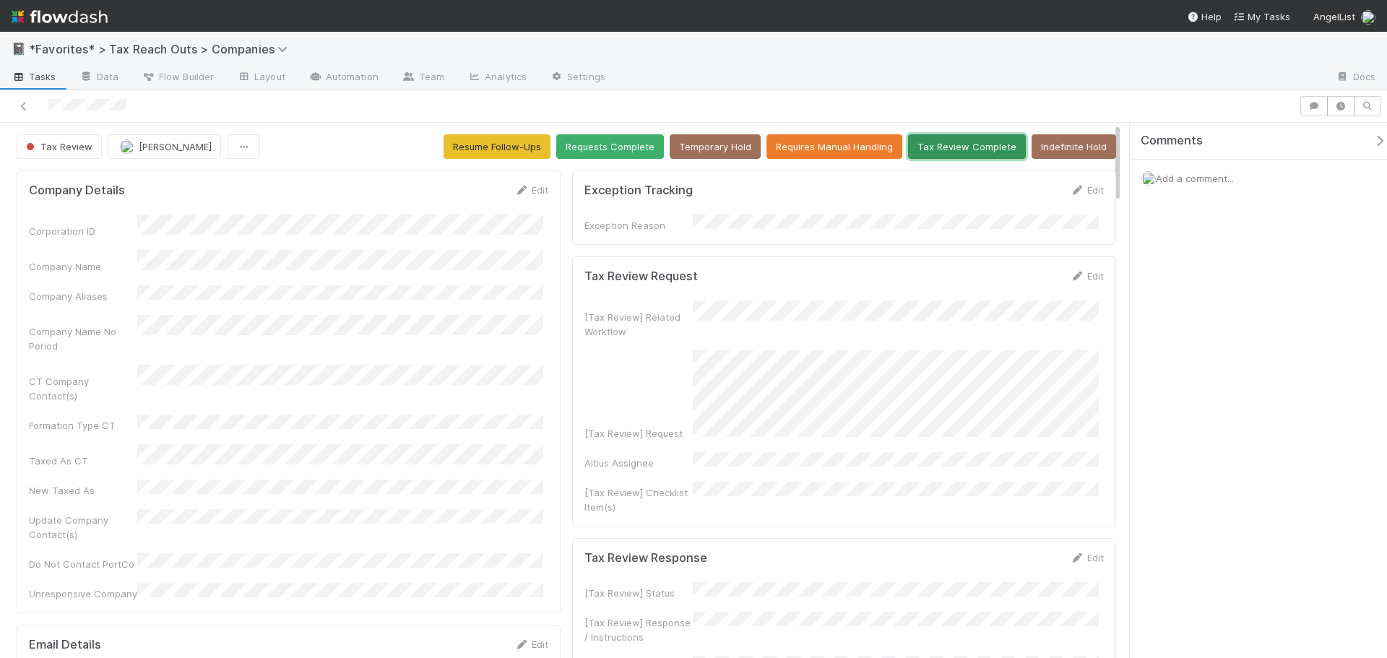
click at [942, 144] on button "Tax Review Complete" at bounding box center [967, 146] width 118 height 25
click at [630, 142] on button "Requests Complete" at bounding box center [610, 146] width 108 height 25
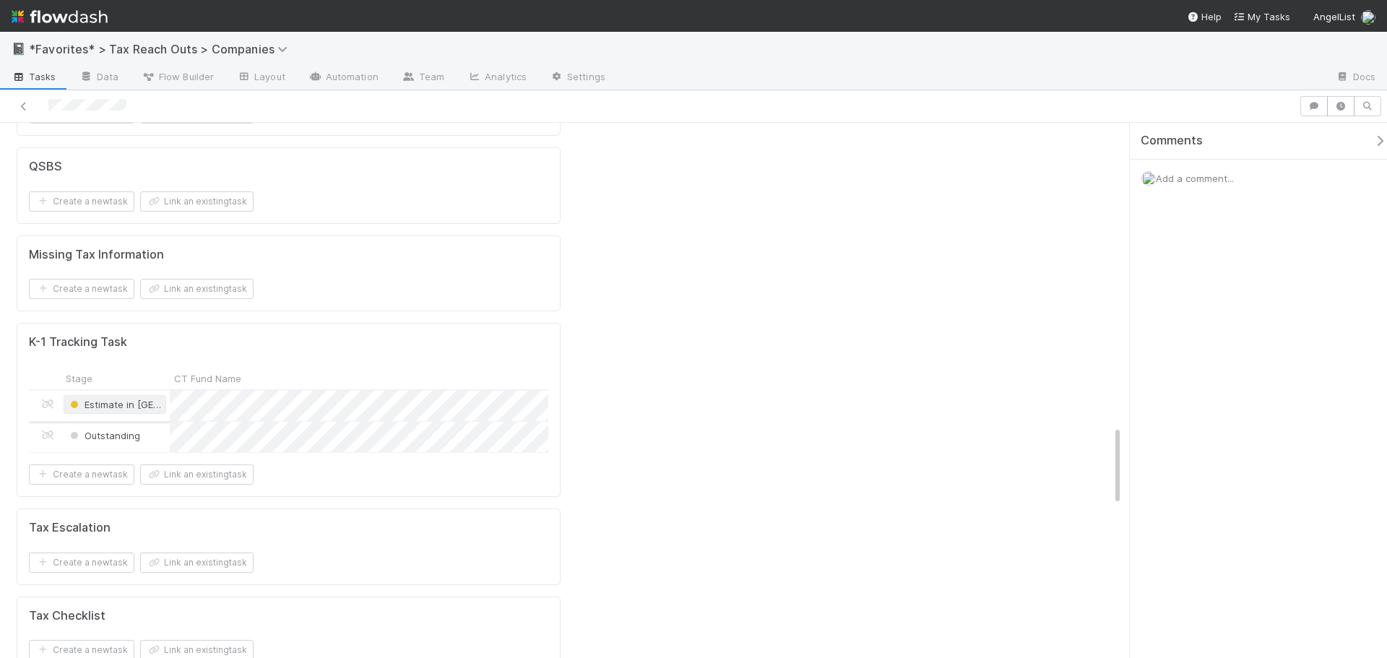
click at [139, 399] on span "Estimate in CT" at bounding box center [149, 405] width 165 height 12
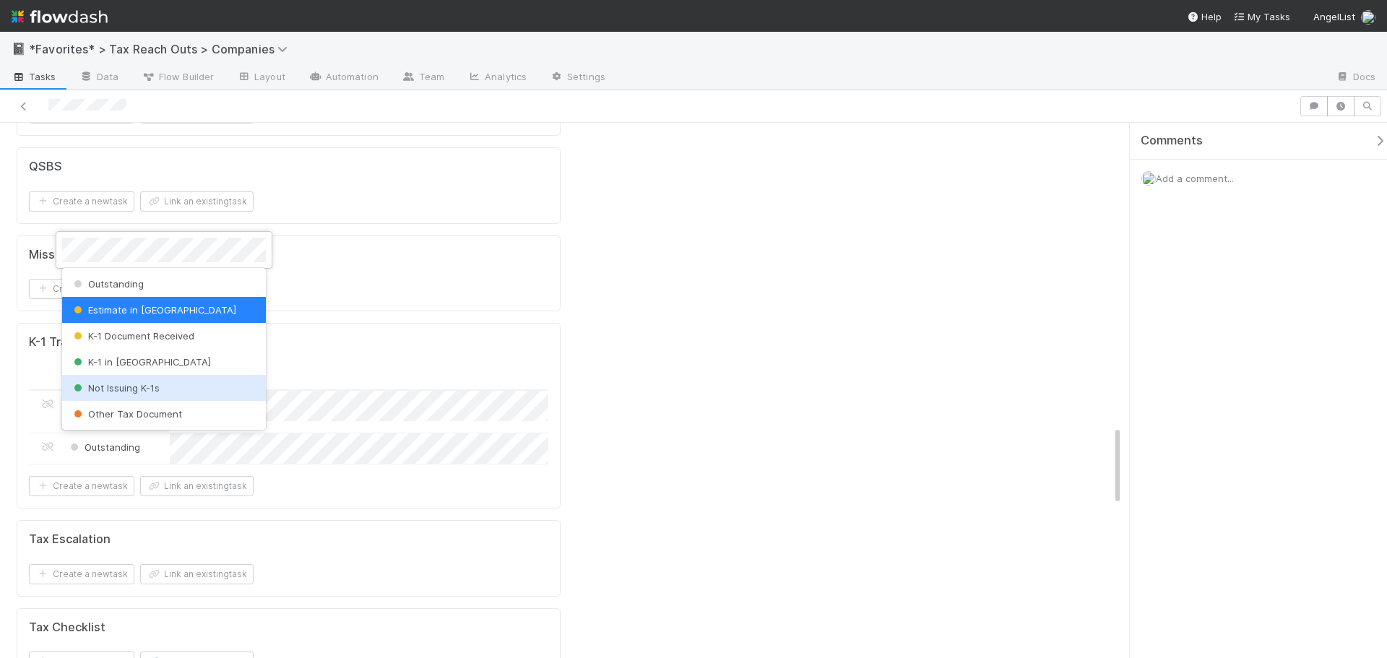
click at [124, 386] on span "Not Issuing K-1s" at bounding box center [115, 388] width 89 height 12
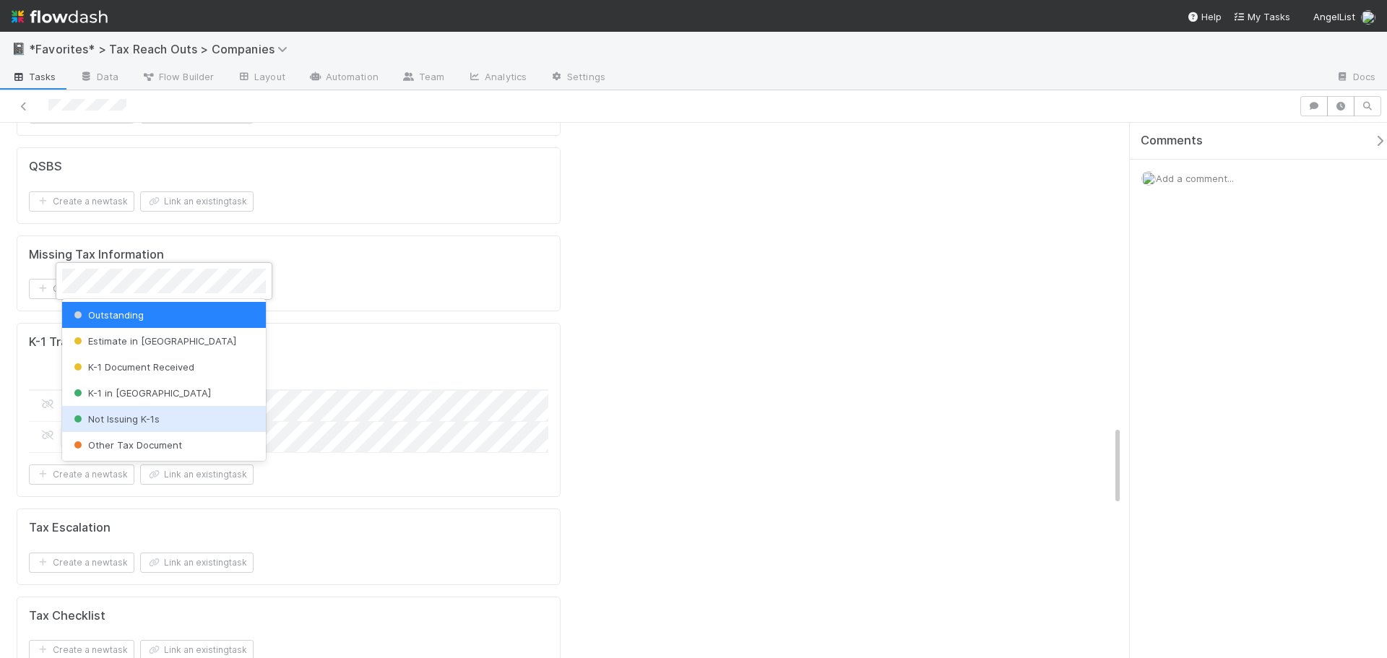
click at [113, 412] on div "Not Issuing K-1s" at bounding box center [164, 419] width 204 height 26
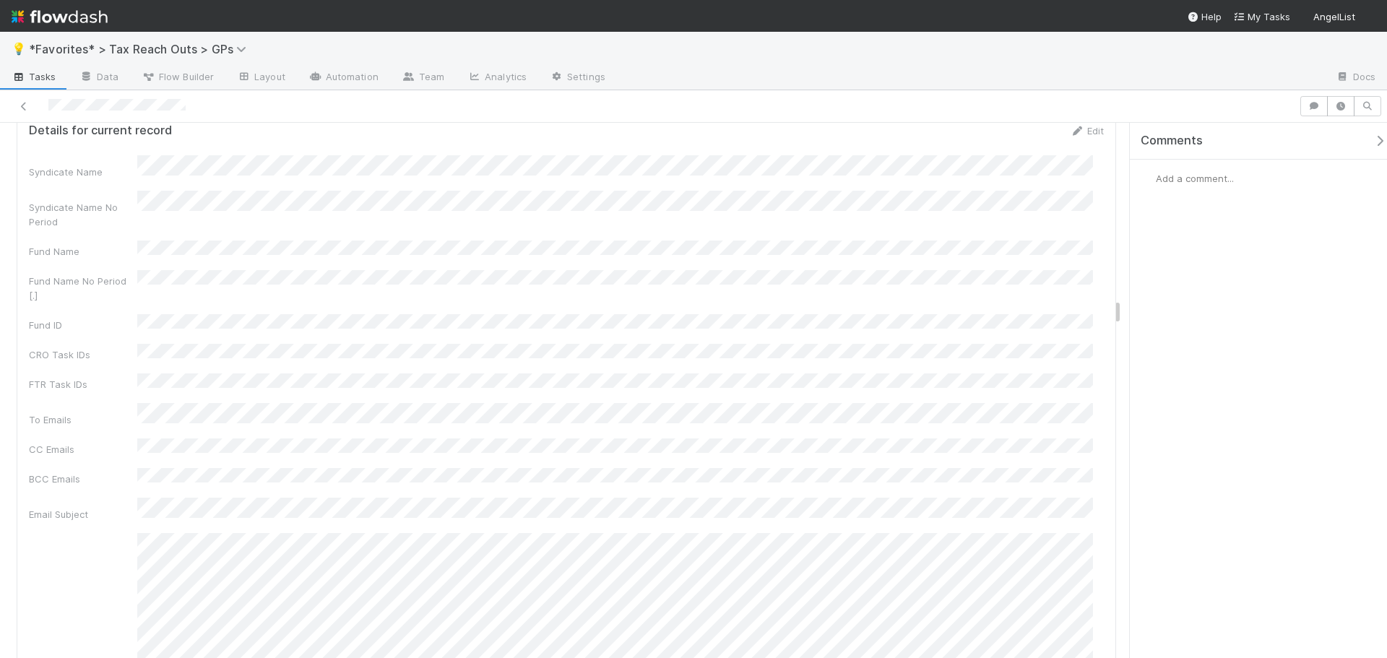
scroll to position [6501, 0]
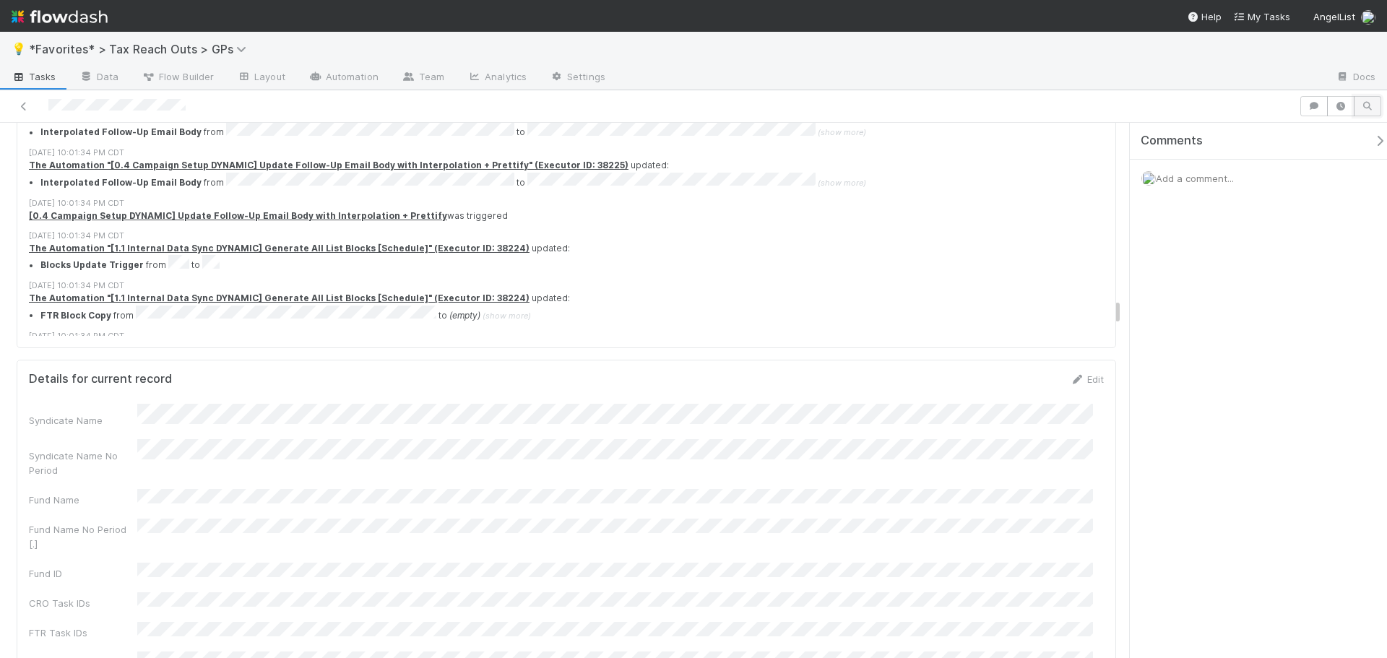
click at [1374, 104] on icon "button" at bounding box center [1367, 106] width 14 height 9
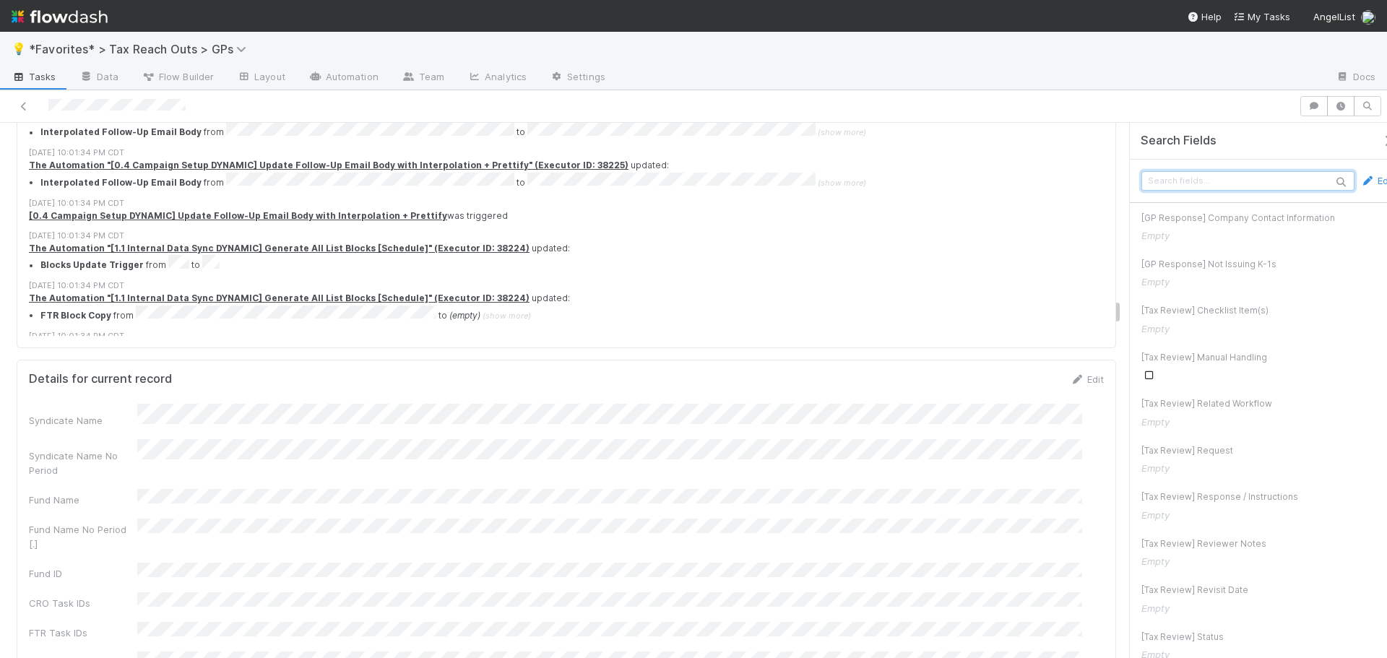
click at [1203, 184] on input "text" at bounding box center [1247, 181] width 213 height 20
type input "web for"
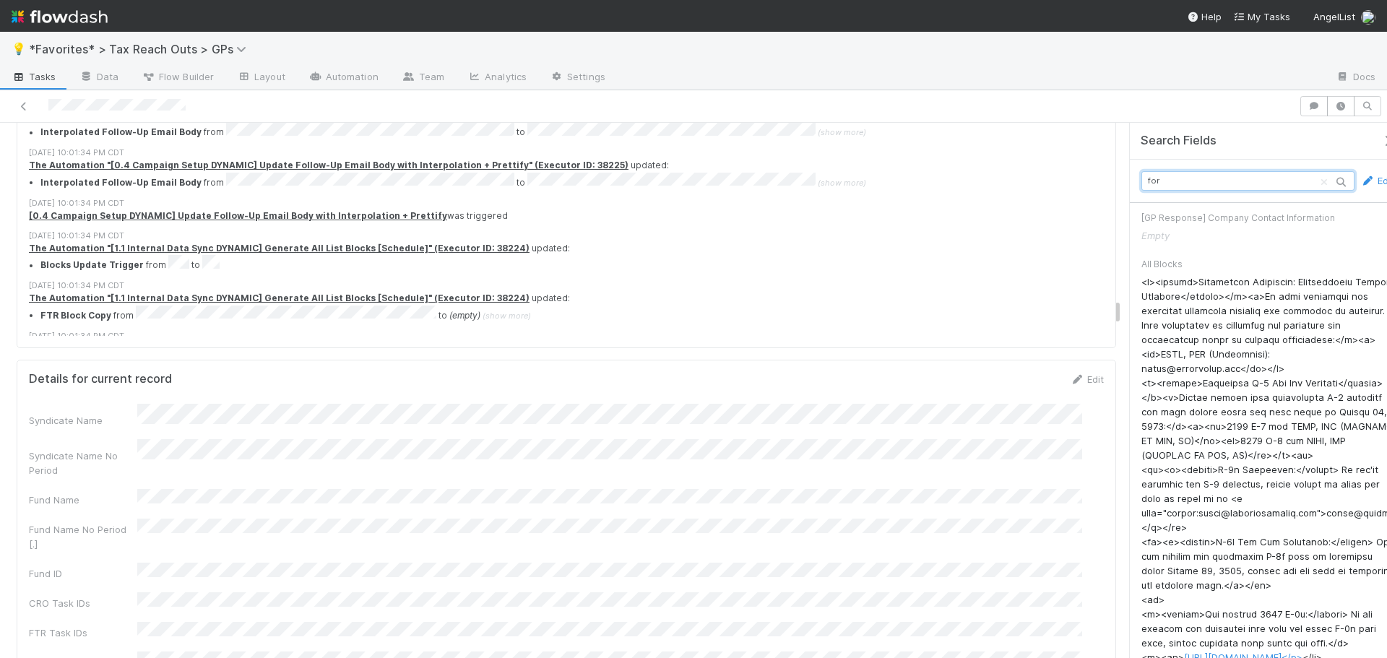
type input "form"
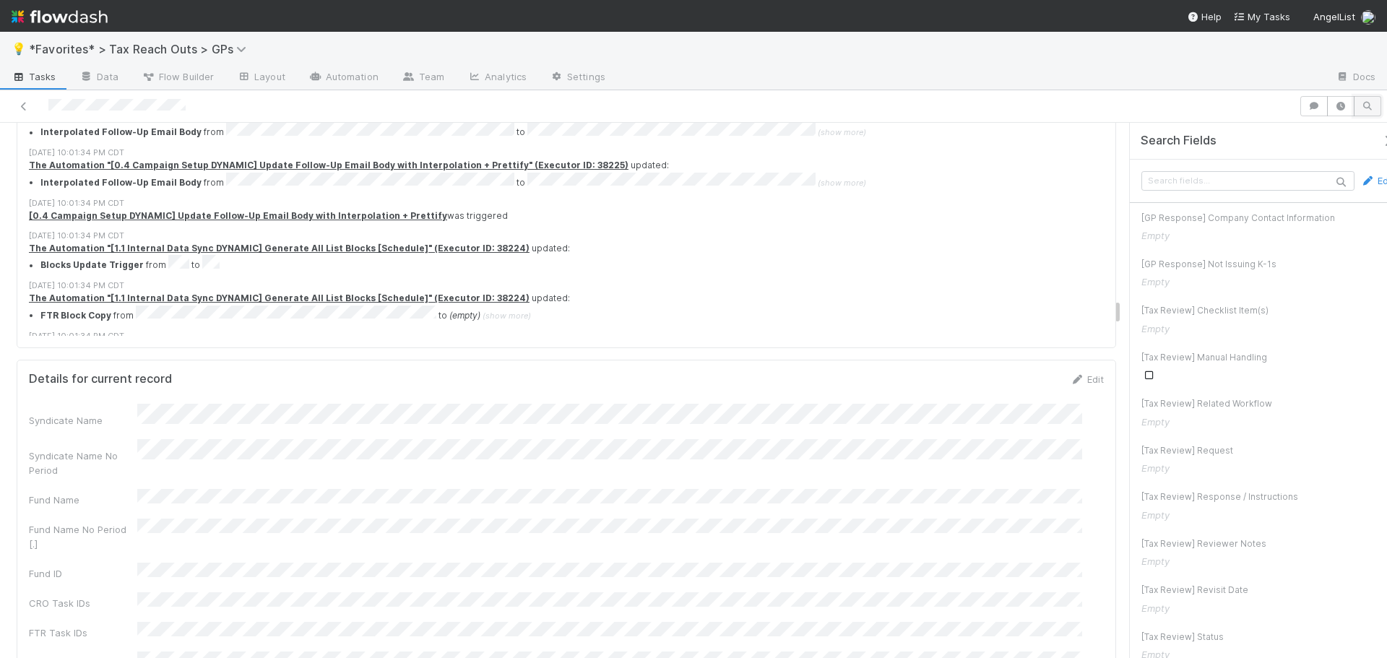
drag, startPoint x: 1367, startPoint y: 103, endPoint x: 1362, endPoint y: 110, distance: 8.4
click at [1367, 103] on button "button" at bounding box center [1367, 106] width 27 height 20
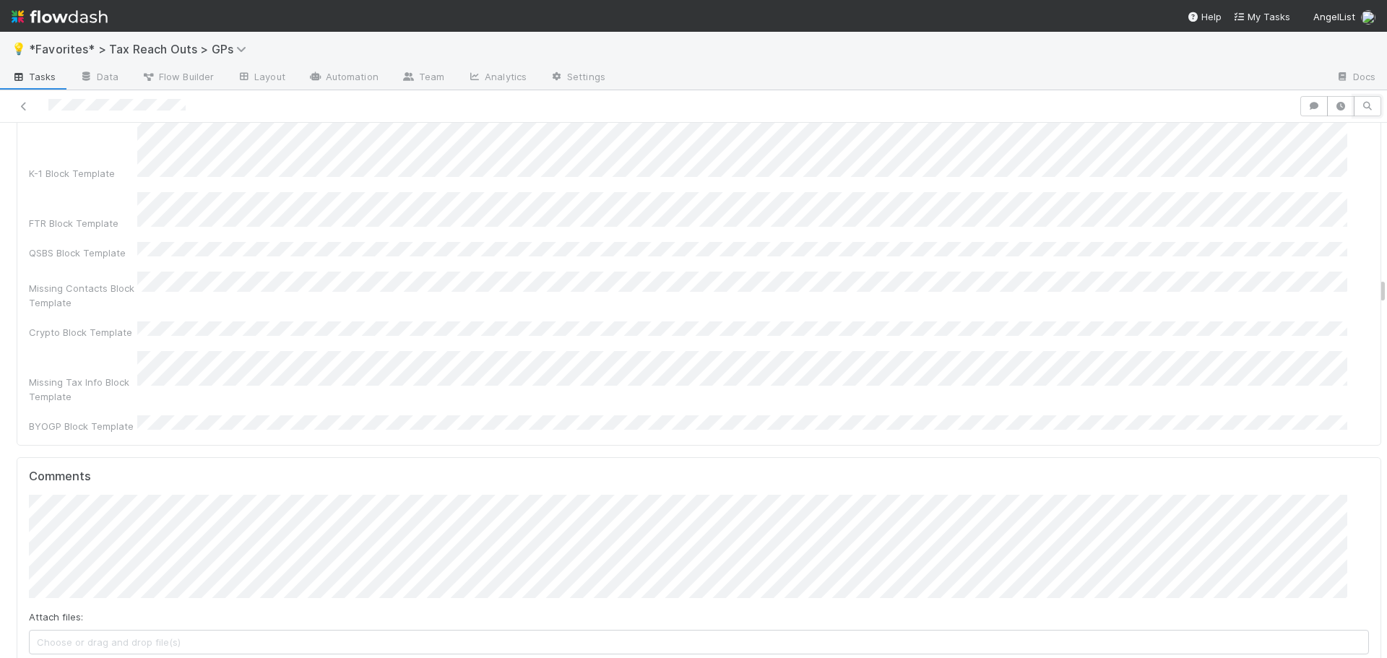
scroll to position [5764, 0]
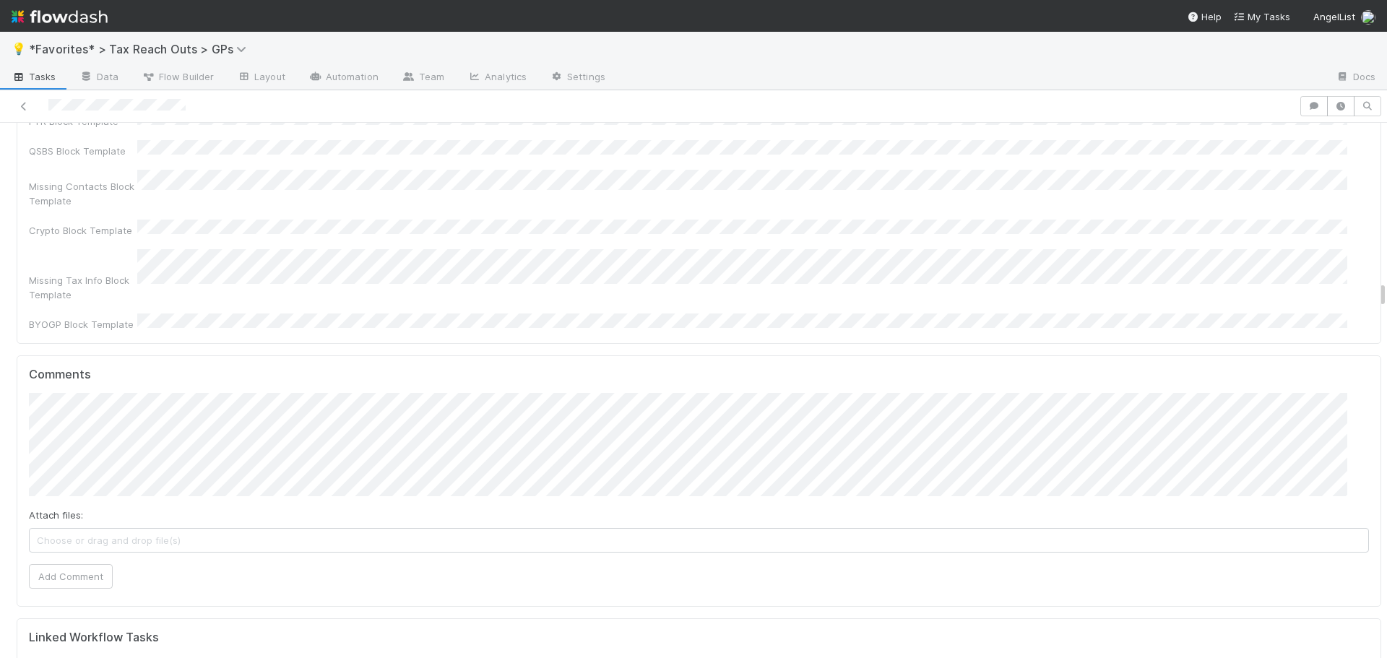
type input "web form"
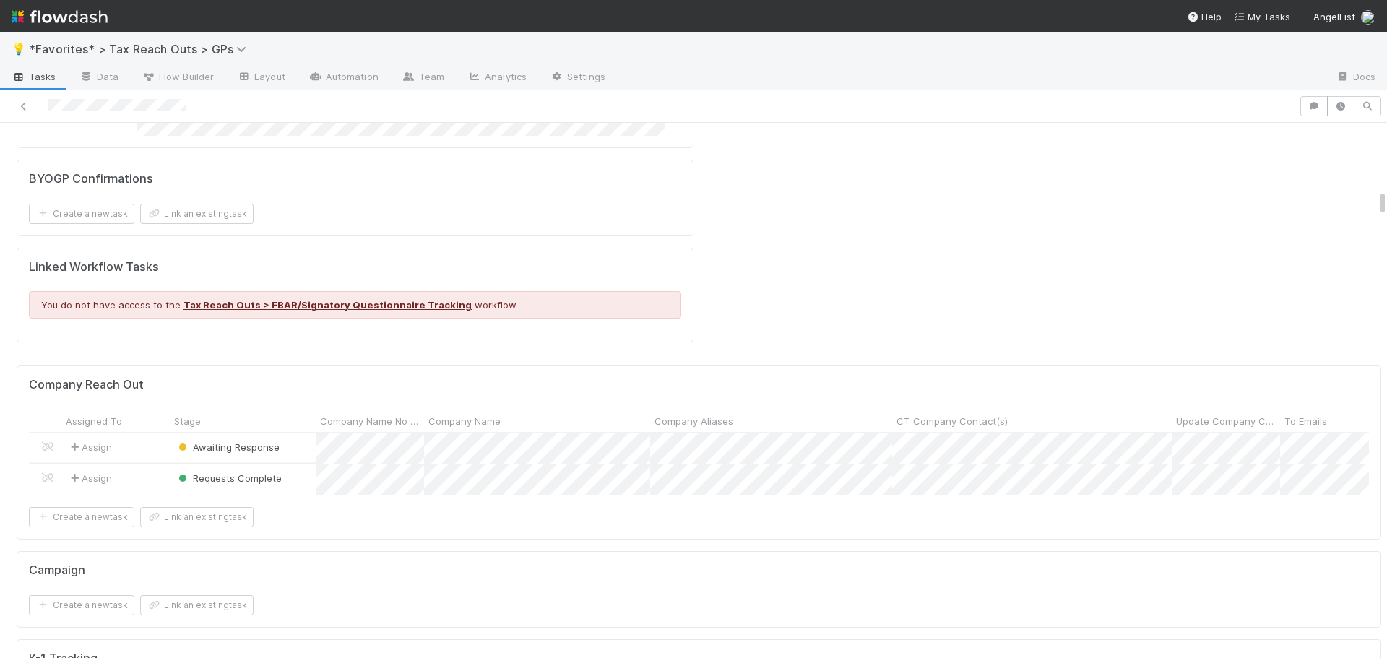
scroll to position [2312, 0]
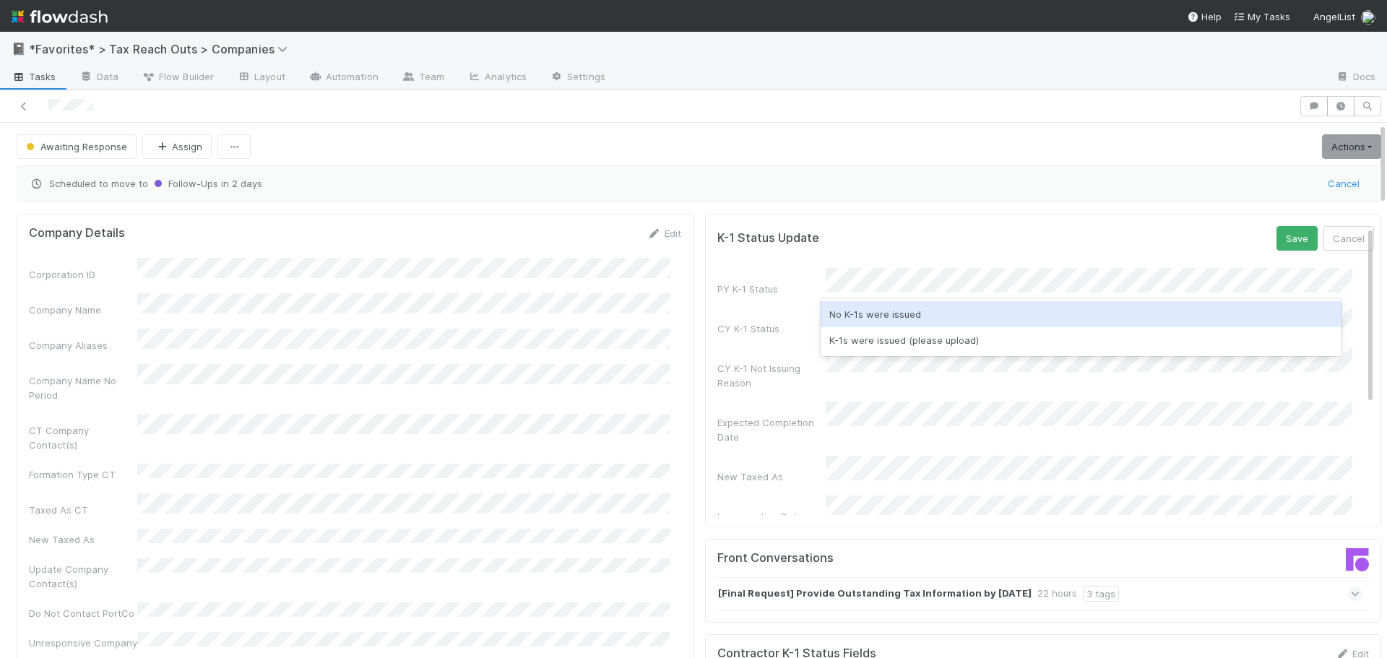
click at [896, 308] on div "No K-1s were issued" at bounding box center [1082, 314] width 522 height 26
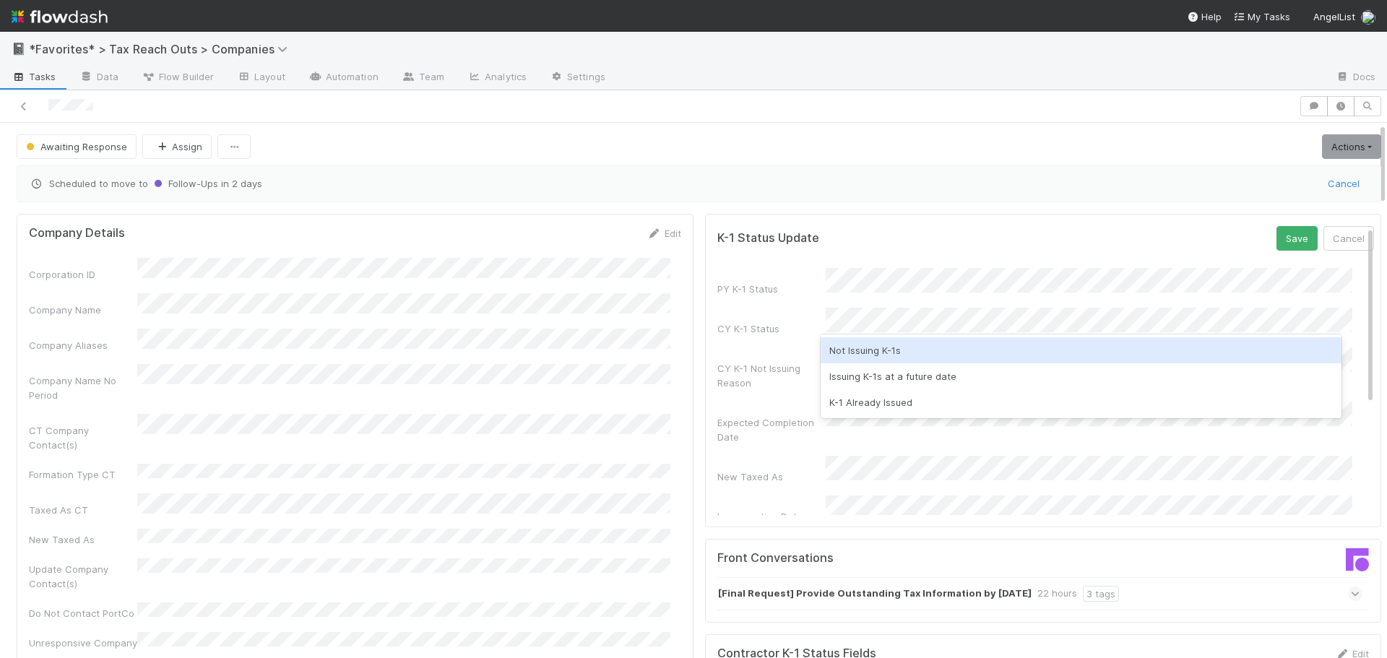
click at [893, 349] on div "Not Issuing K-1s" at bounding box center [1082, 350] width 522 height 26
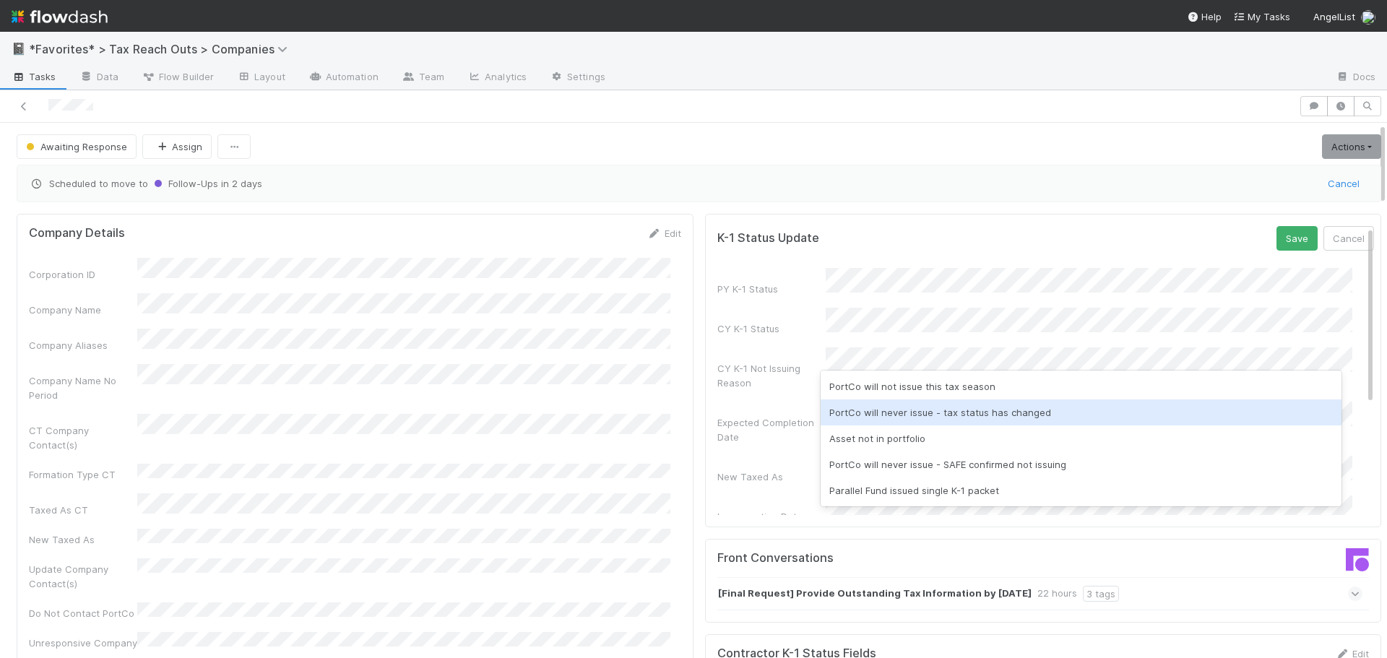
click at [907, 417] on div "PortCo will never issue - tax status has changed" at bounding box center [1082, 412] width 522 height 26
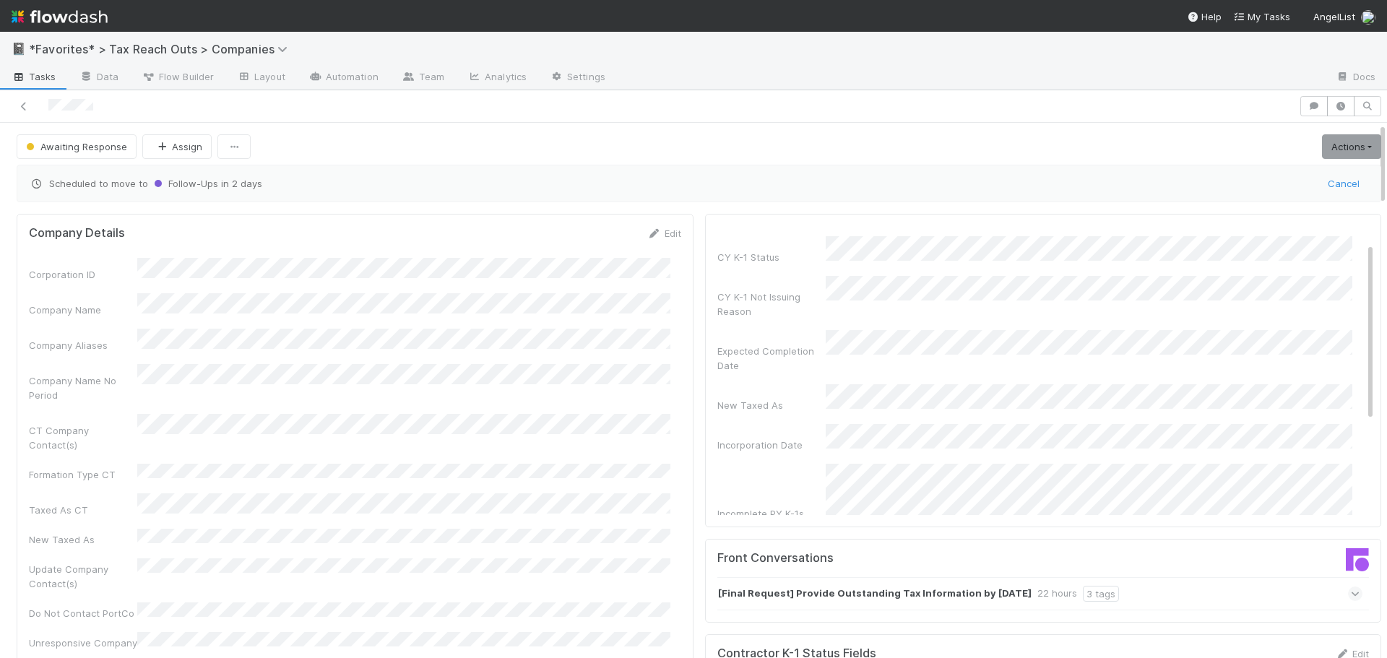
scroll to position [72, 0]
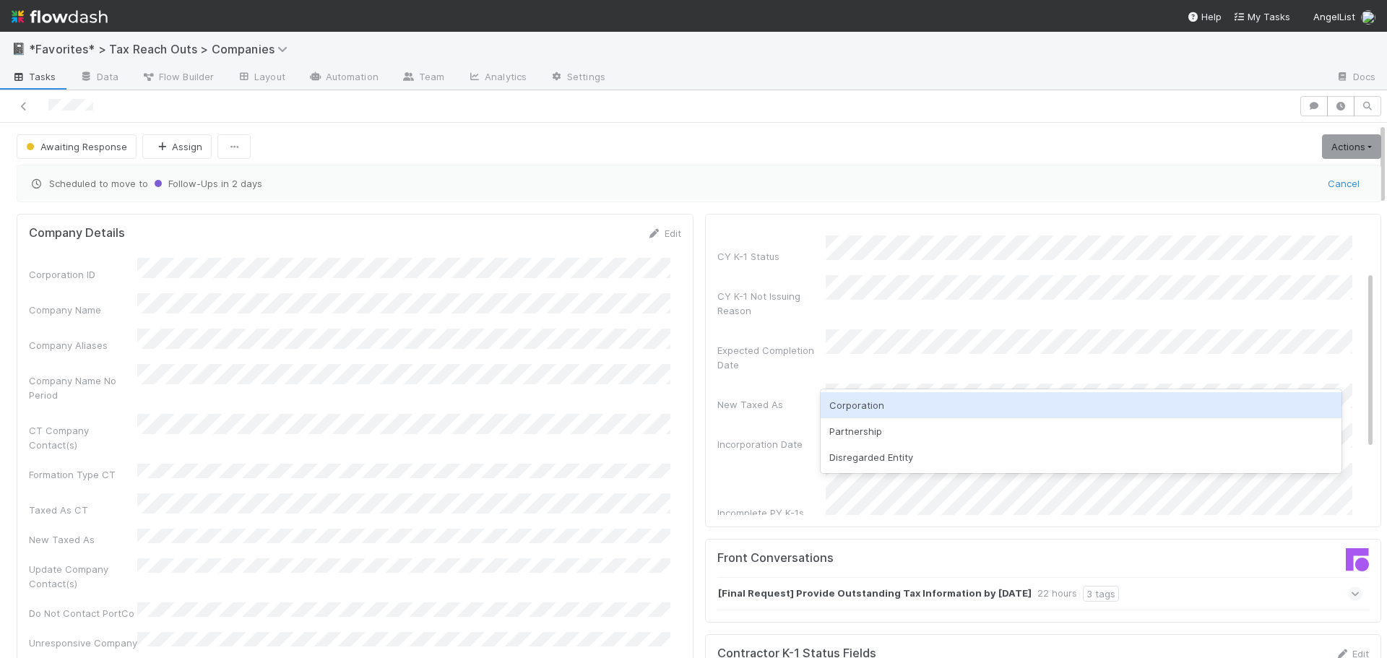
click at [867, 406] on div "Corporation" at bounding box center [1082, 405] width 522 height 26
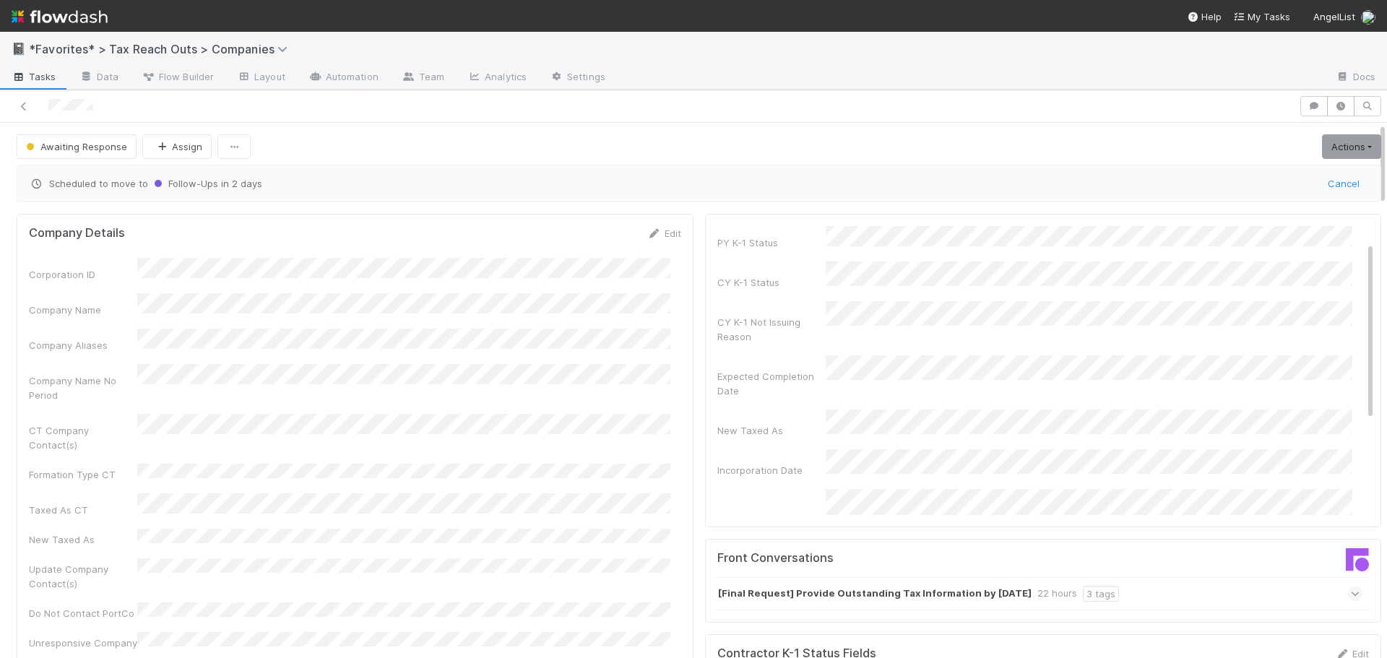
scroll to position [0, 0]
click at [1276, 232] on button "Save" at bounding box center [1296, 238] width 41 height 25
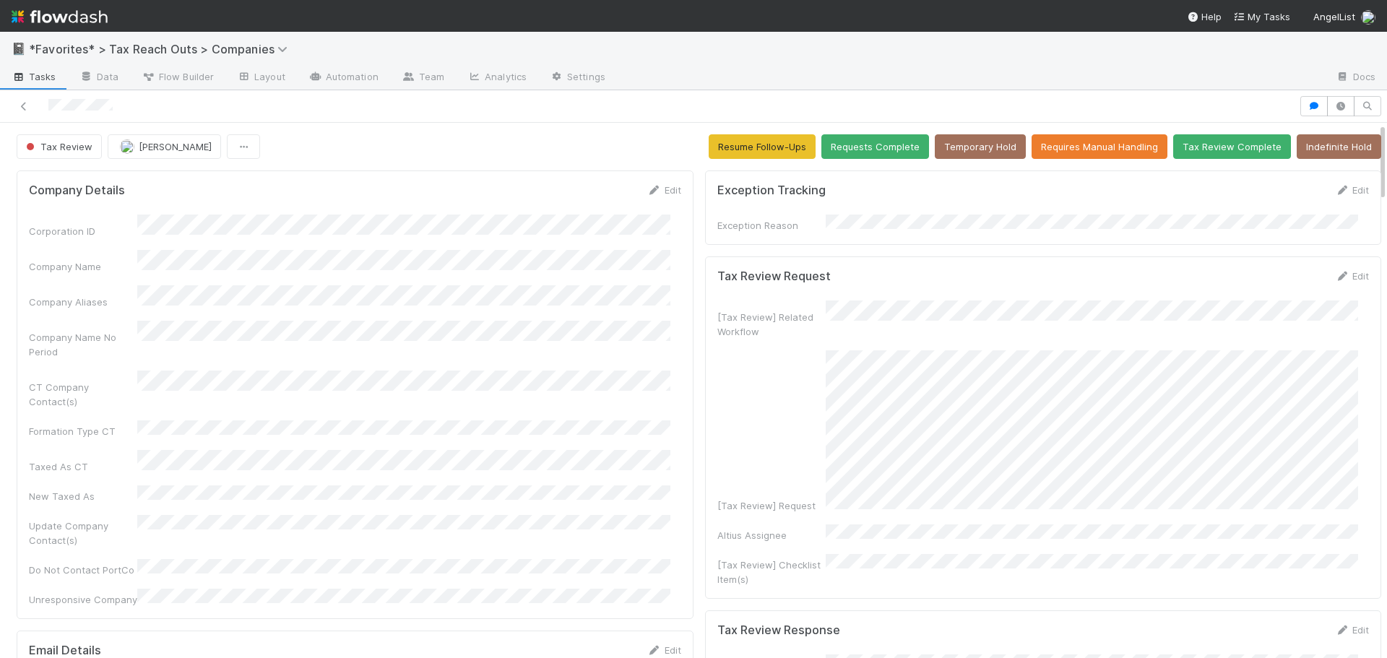
scroll to position [282, 630]
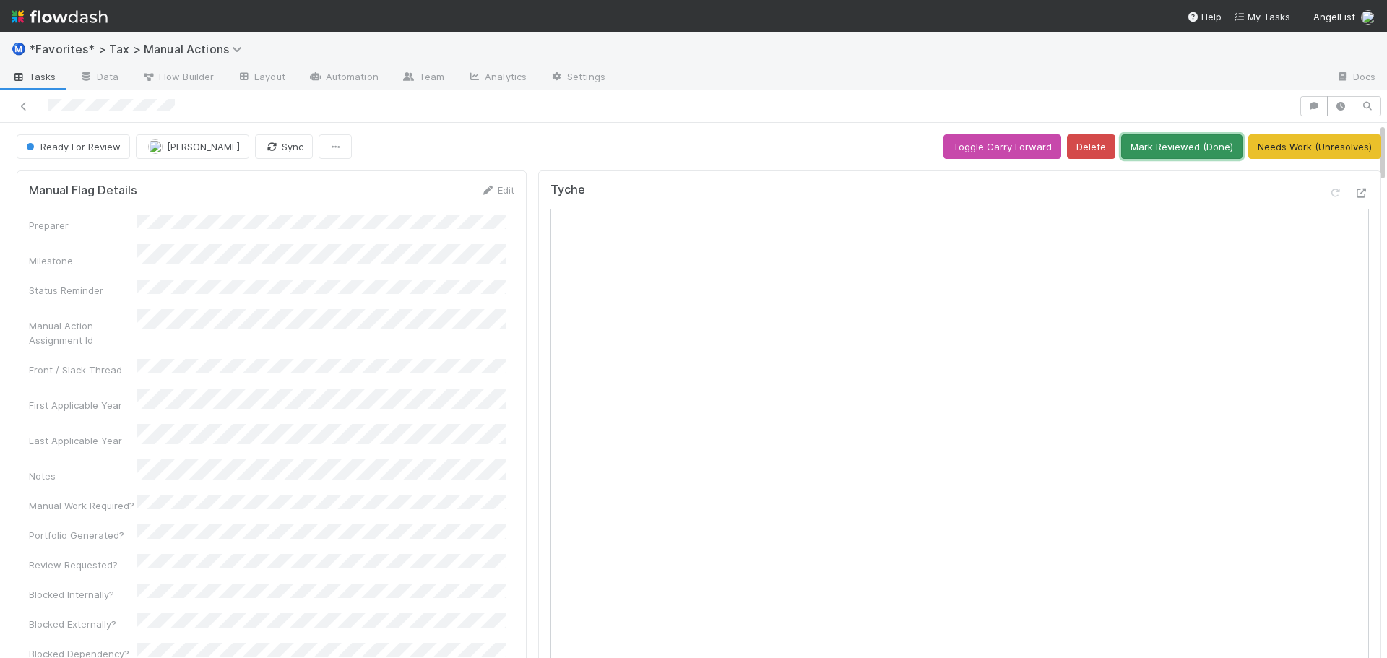
click at [1156, 143] on button "Mark Reviewed (Done)" at bounding box center [1181, 146] width 121 height 25
click at [1141, 153] on button "Mark Reviewed (Done)" at bounding box center [1181, 146] width 121 height 25
click at [1147, 144] on button "Mark Reviewed (Done)" at bounding box center [1181, 146] width 121 height 25
click at [1121, 146] on button "Mark Reviewed (Done)" at bounding box center [1181, 146] width 121 height 25
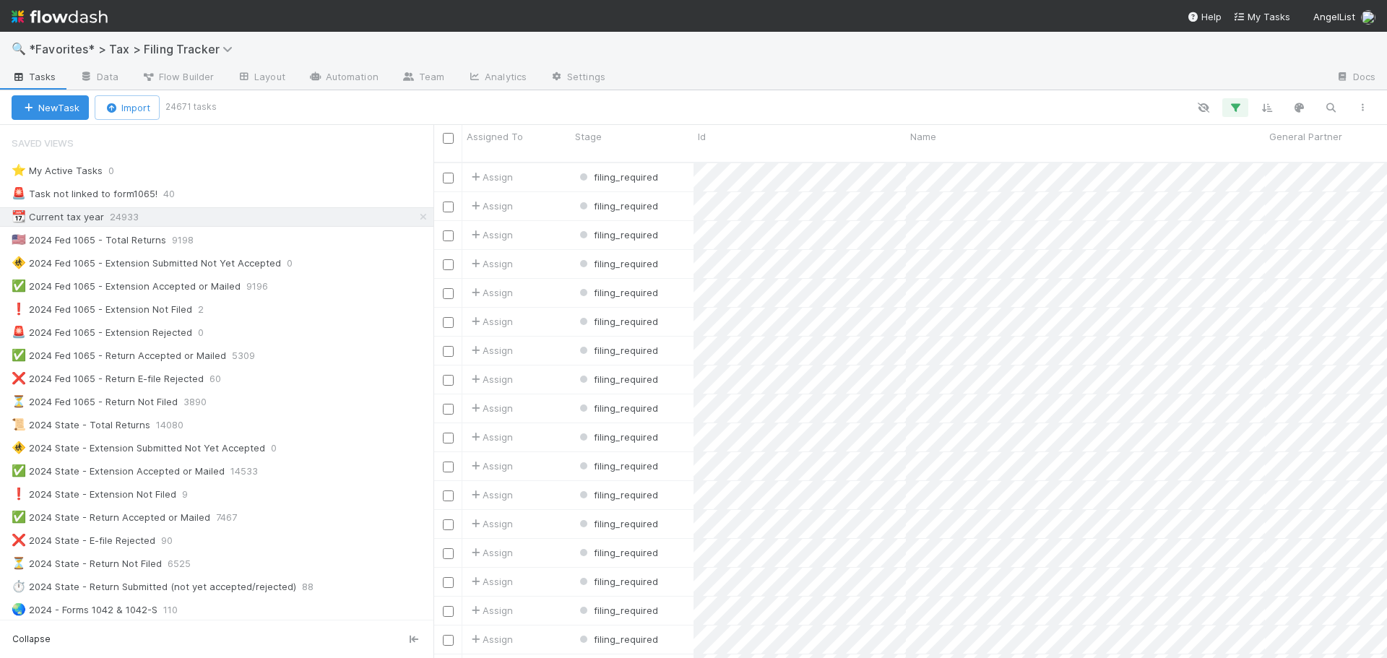
scroll to position [217, 0]
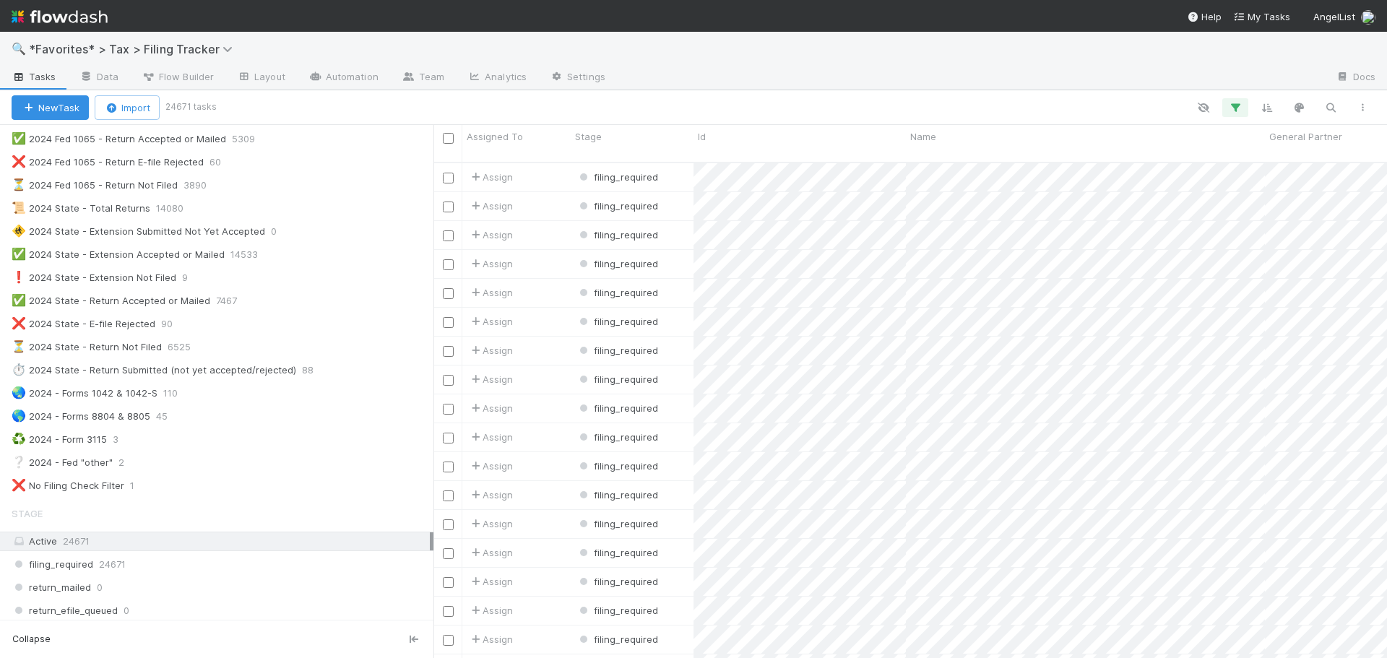
click at [61, 12] on img at bounding box center [60, 16] width 96 height 25
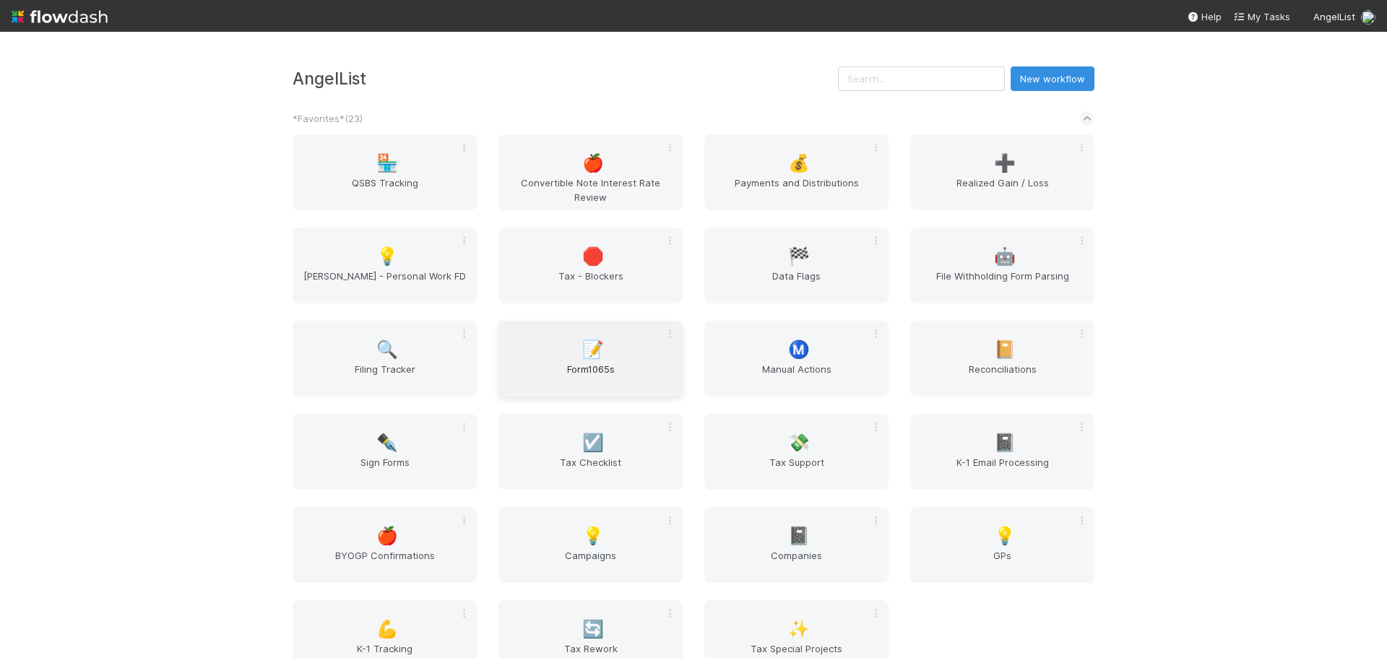
click at [587, 343] on span "📝" at bounding box center [593, 349] width 22 height 19
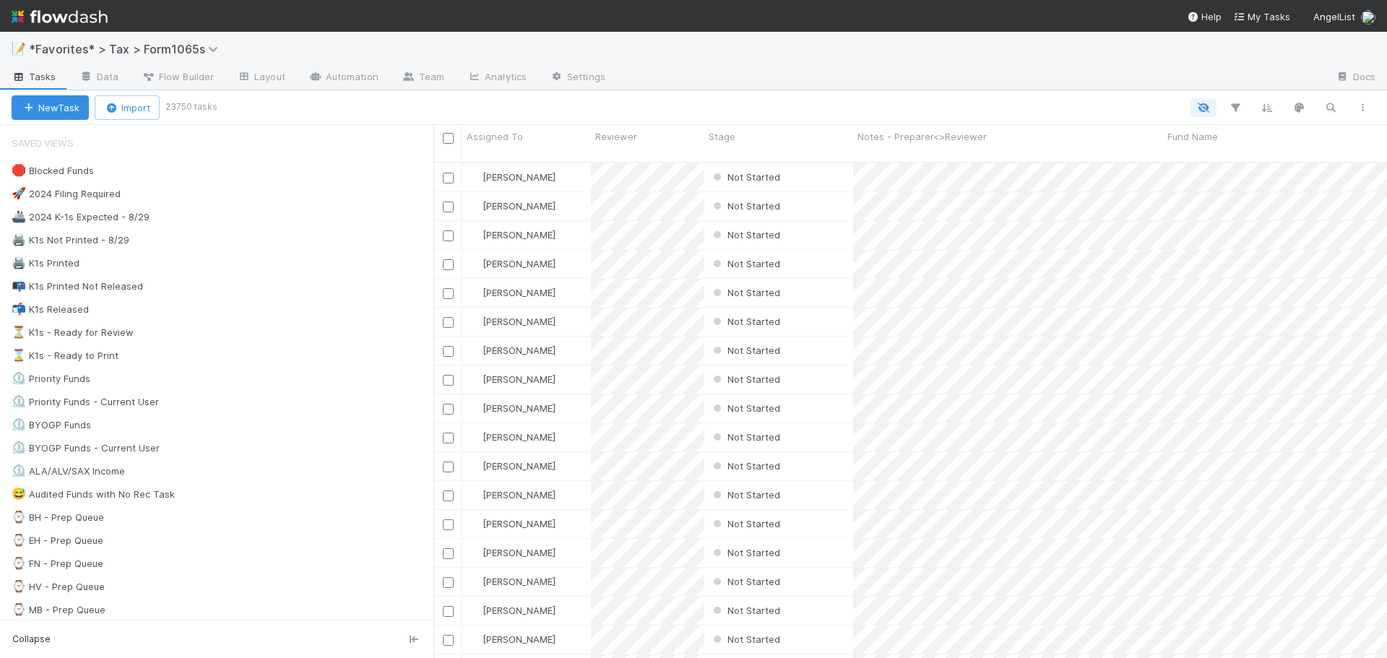
scroll to position [497, 943]
click at [589, 94] on div "New Task Import 23750 tasks" at bounding box center [693, 107] width 1387 height 35
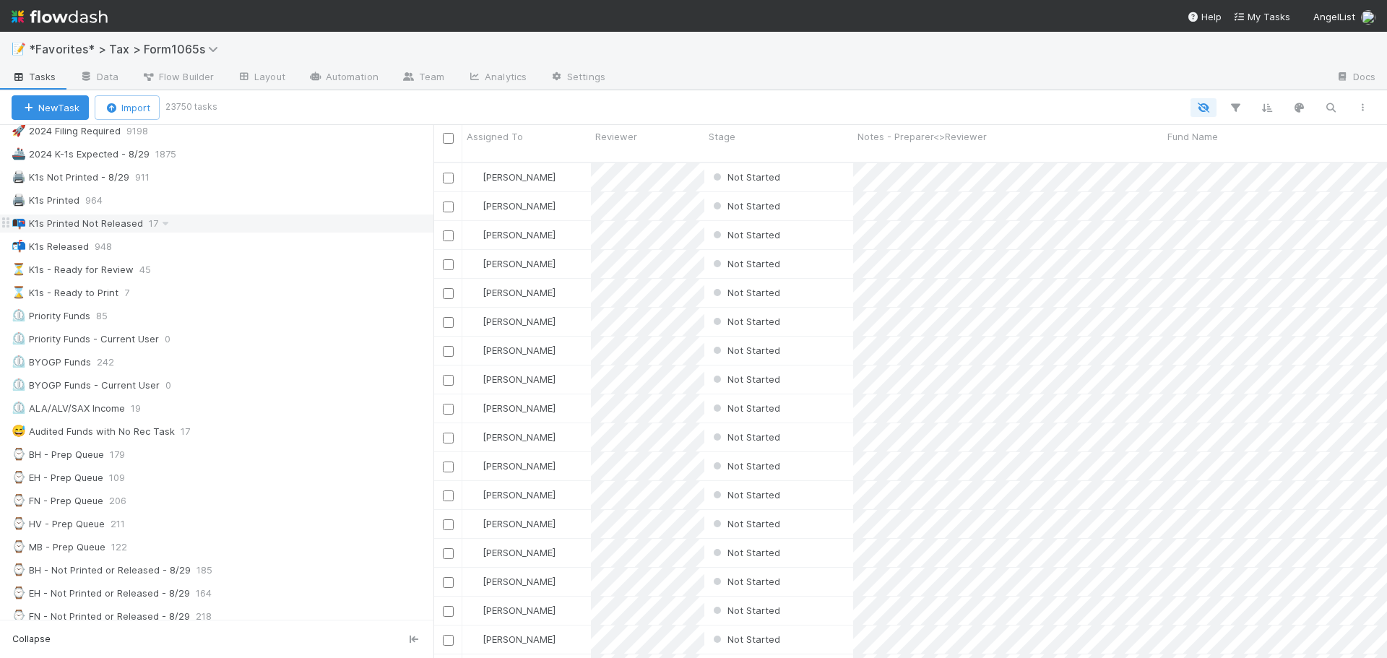
scroll to position [361, 0]
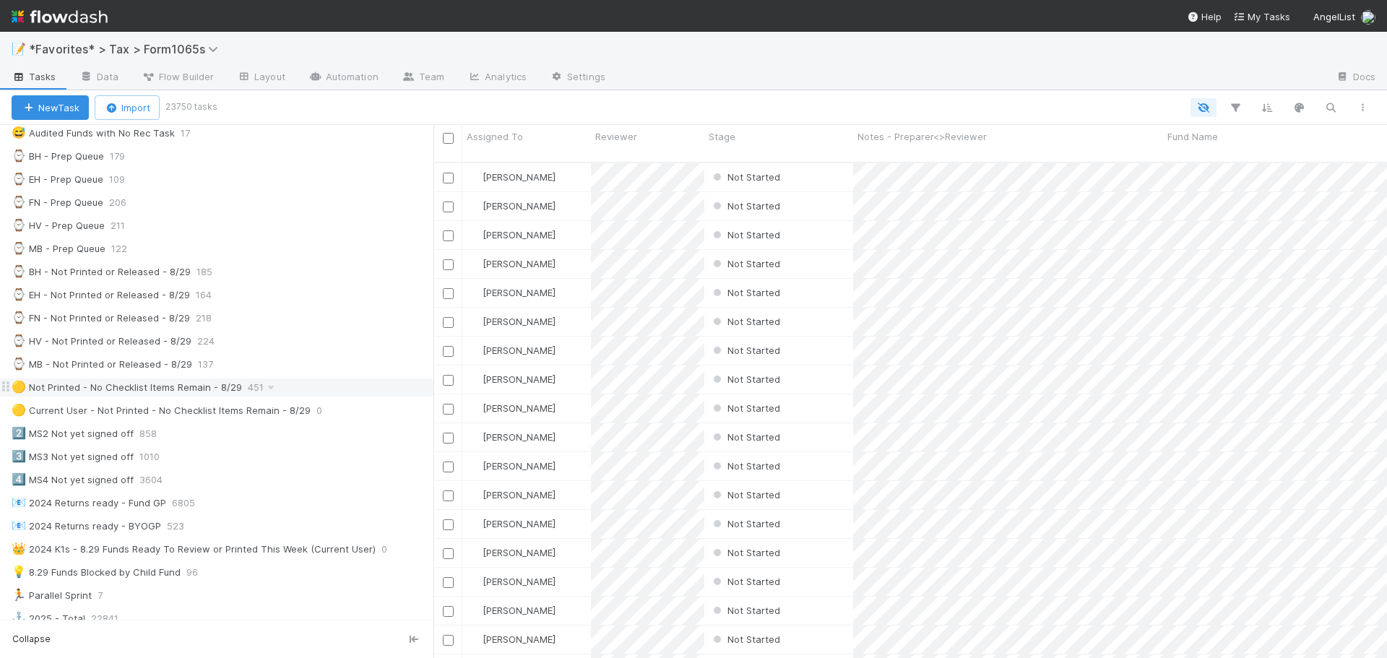
click at [233, 394] on div "🟡 Not Printed - No Checklist Items Remain - 8/29" at bounding box center [127, 388] width 230 height 18
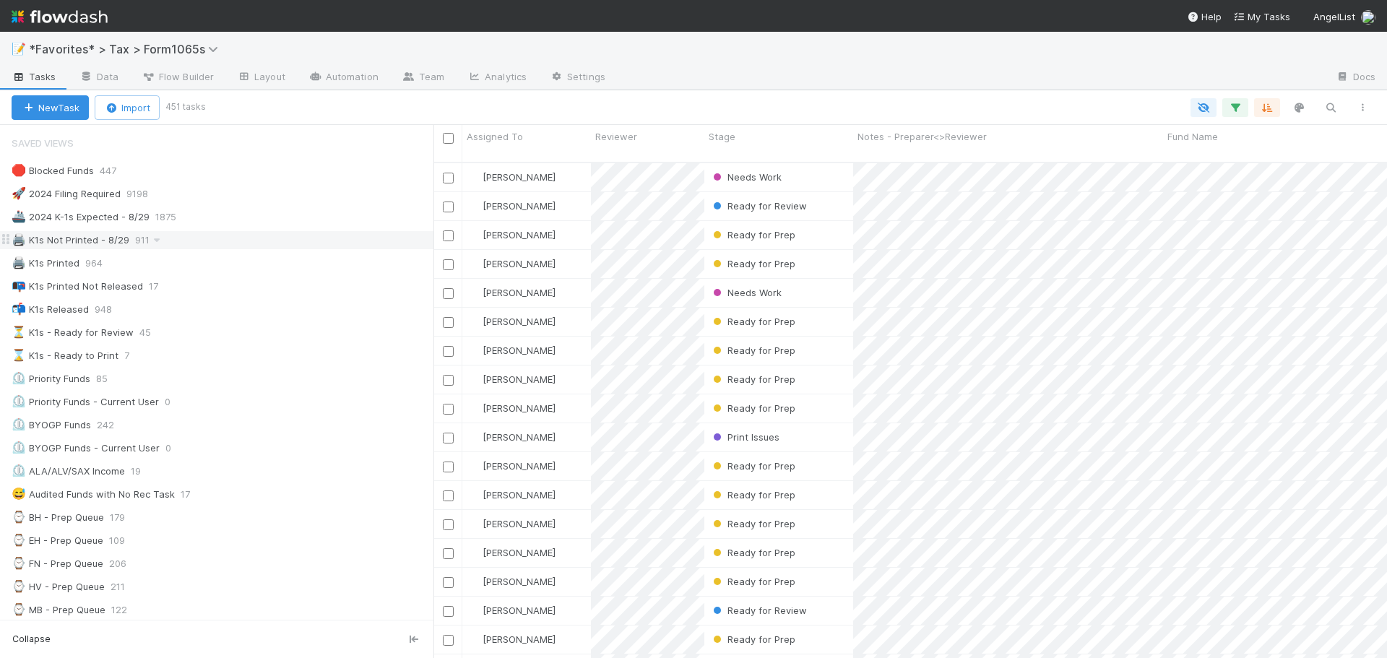
click at [225, 238] on div "🖨️ K1s Not Printed - 8/29 911" at bounding box center [223, 240] width 422 height 18
click at [1235, 108] on icon "button" at bounding box center [1235, 107] width 14 height 13
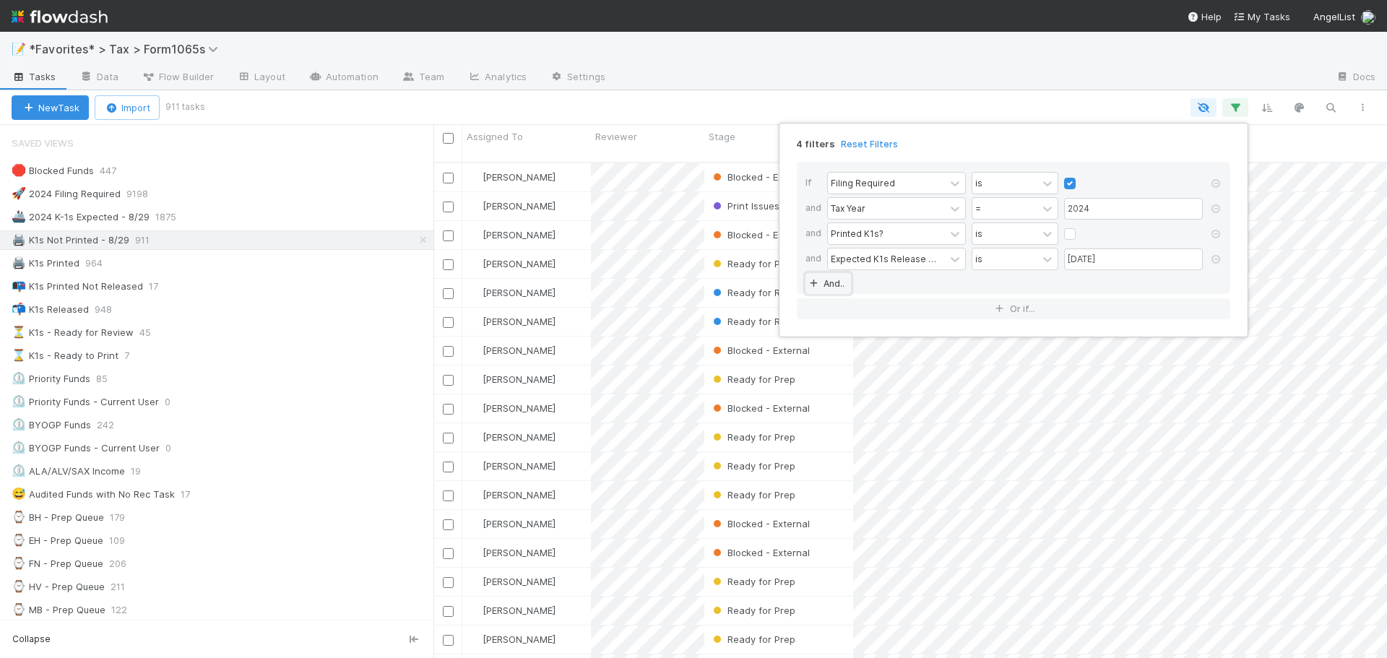
click at [836, 284] on link "And.." at bounding box center [828, 283] width 46 height 21
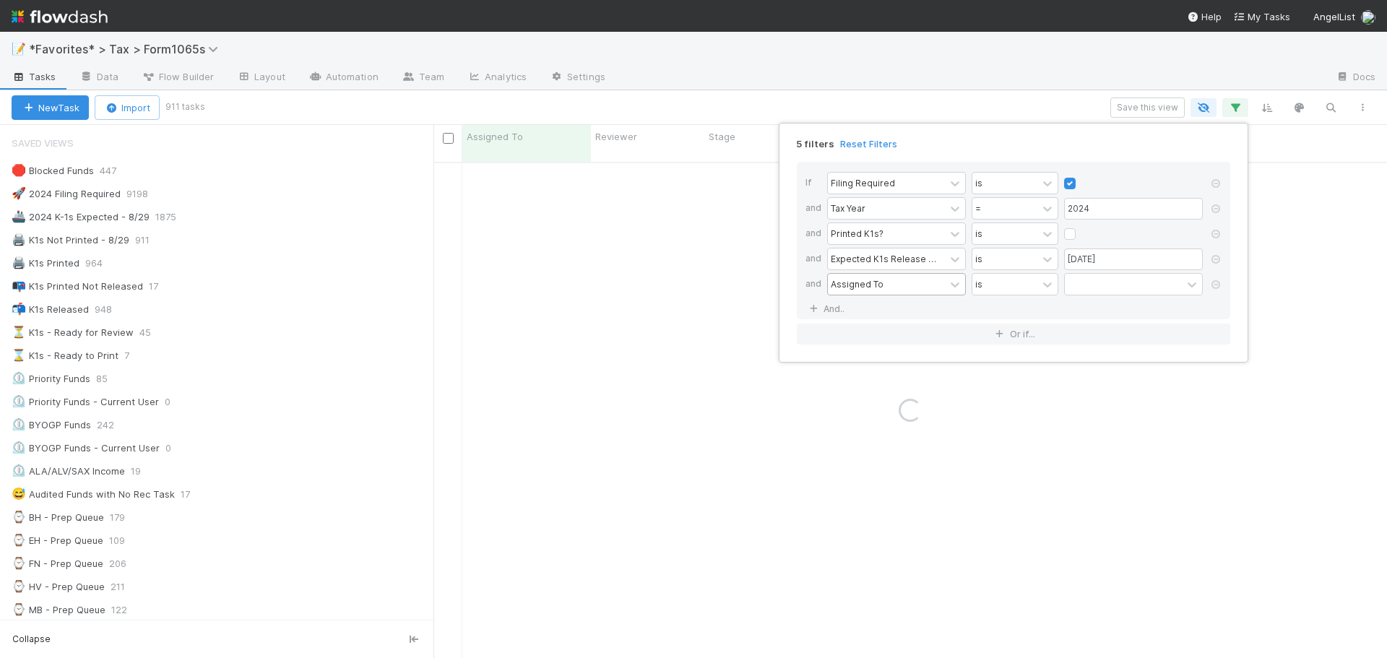
click at [852, 283] on div "Assigned To" at bounding box center [857, 283] width 53 height 13
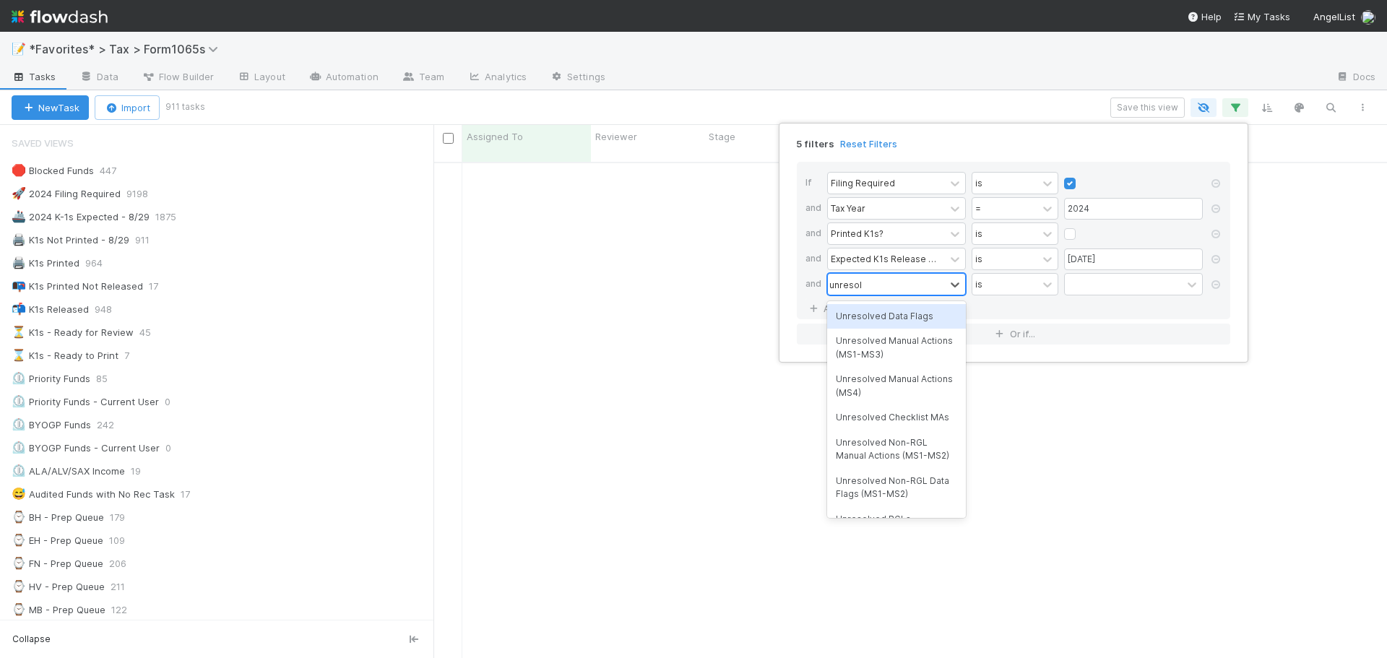
type input "unresolve"
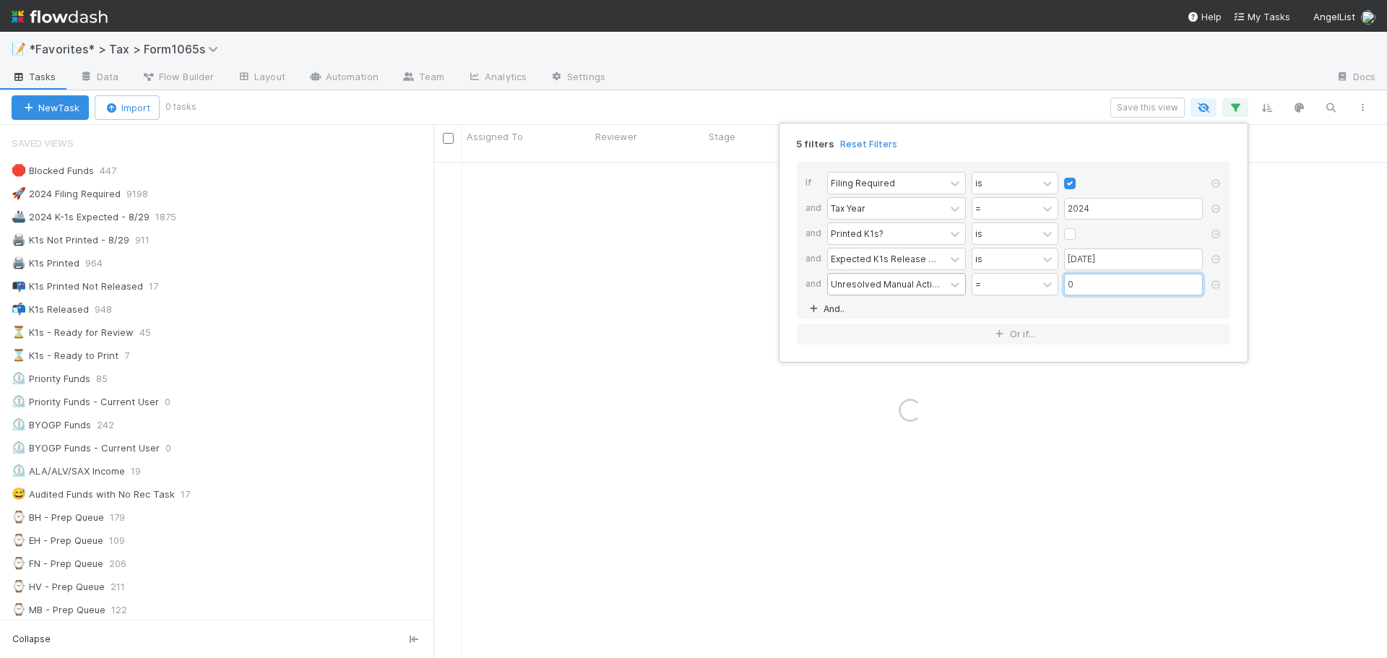
type input "0"
click at [829, 307] on link "And.." at bounding box center [828, 308] width 46 height 21
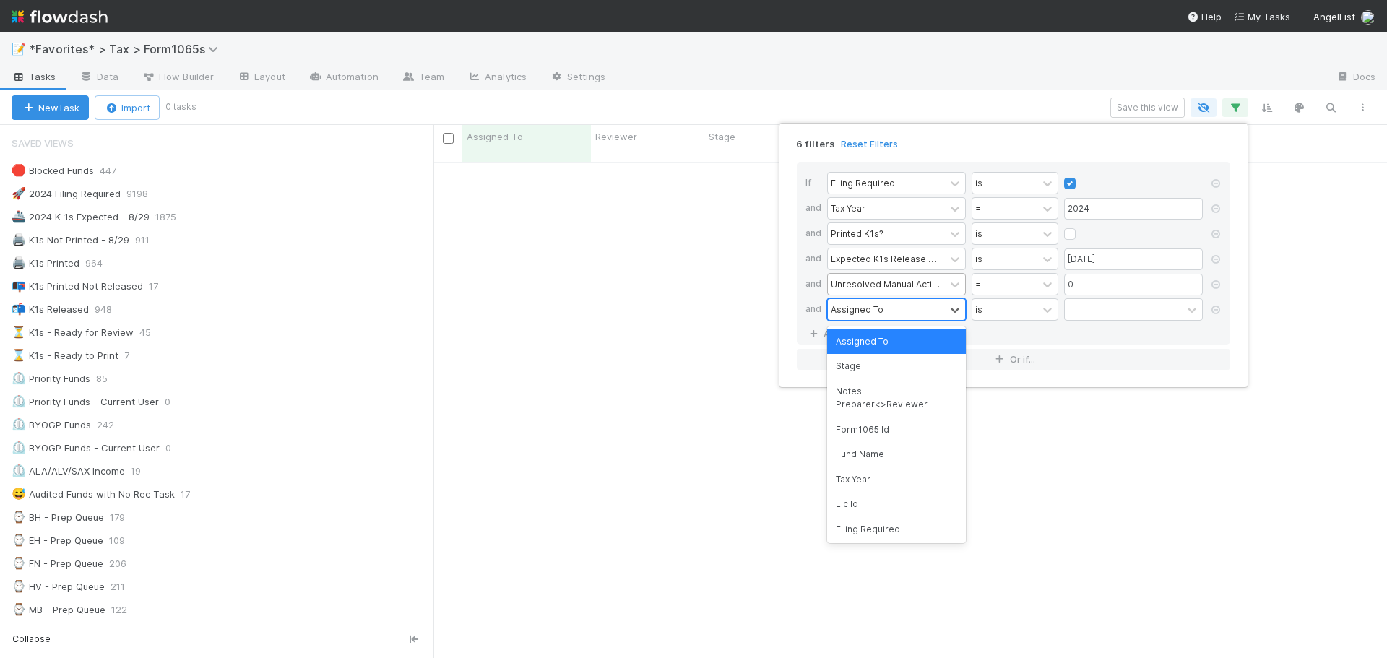
click at [847, 302] on div "Assigned To" at bounding box center [886, 309] width 117 height 21
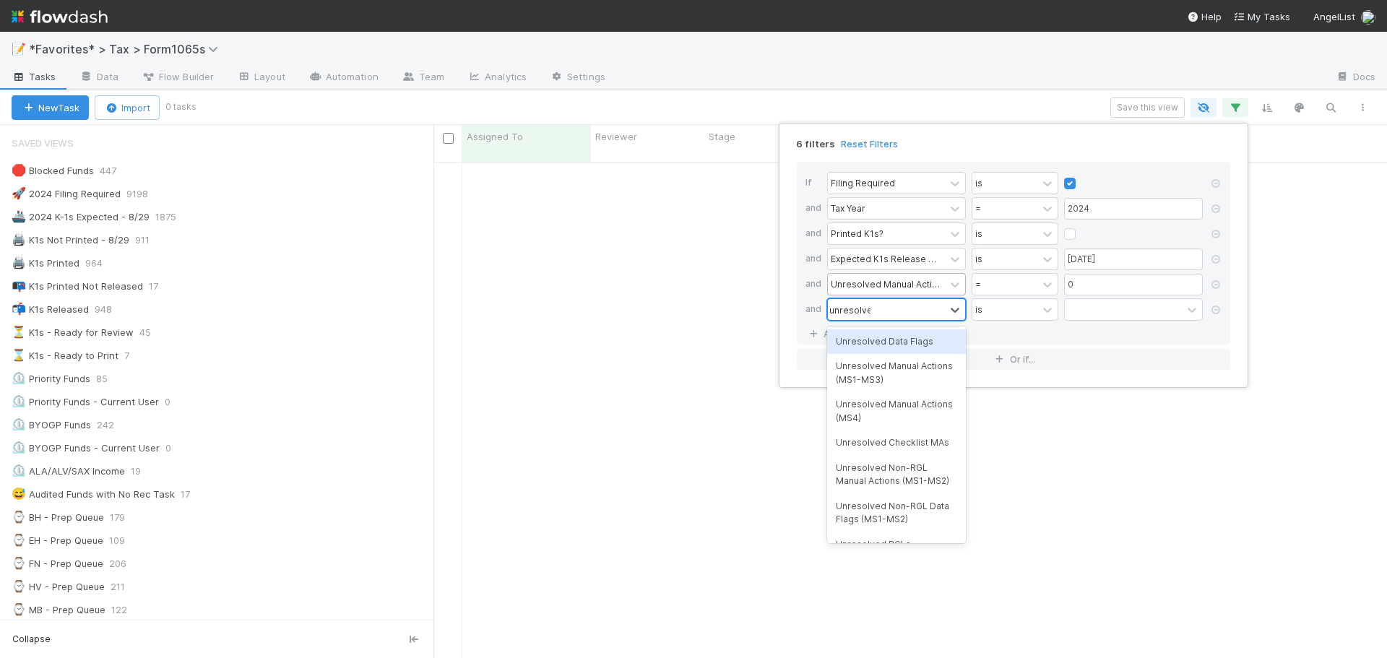
type input "unresolved"
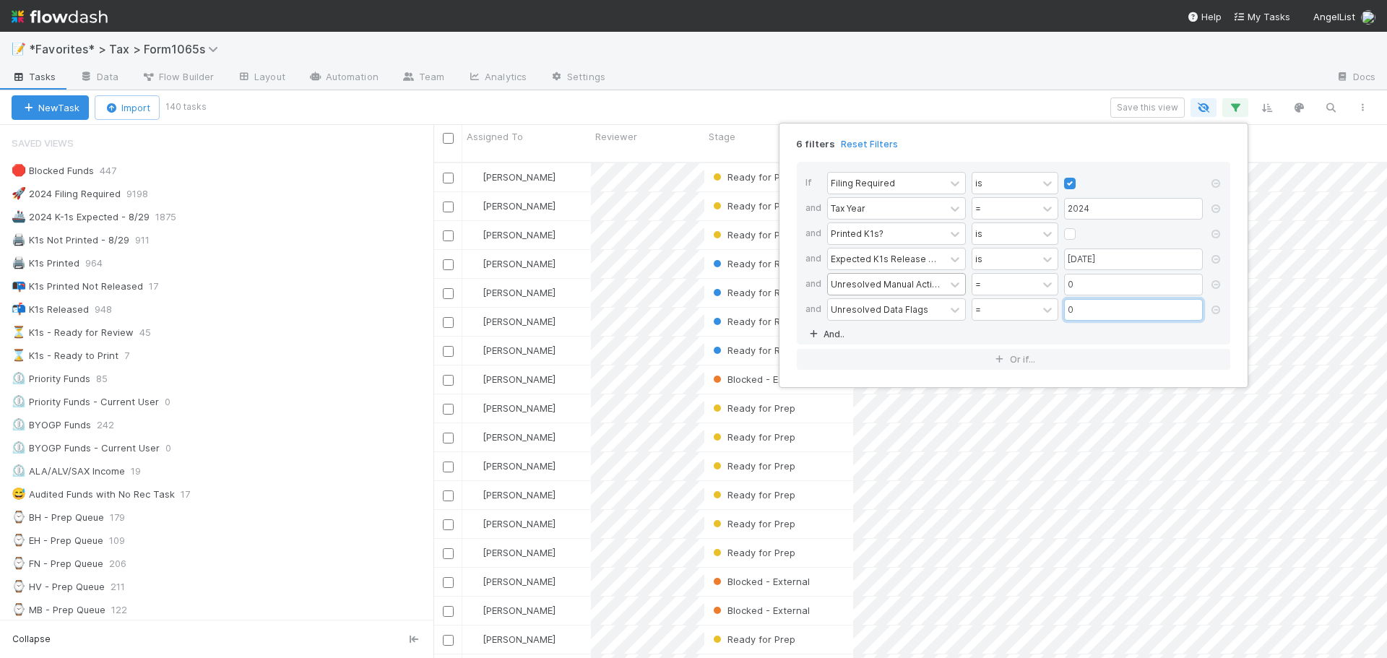
scroll to position [497, 943]
type input "0"
click at [1218, 314] on icon at bounding box center [1215, 310] width 14 height 9
click at [991, 79] on div "5 filters Reset Filters If Filing Required is and Tax Year = 2024 and Printed K…" at bounding box center [693, 329] width 1387 height 658
click at [859, 62] on div "5 filters Reset Filters If Filing Required is and Tax Year = 2024 and Printed K…" at bounding box center [693, 329] width 1387 height 658
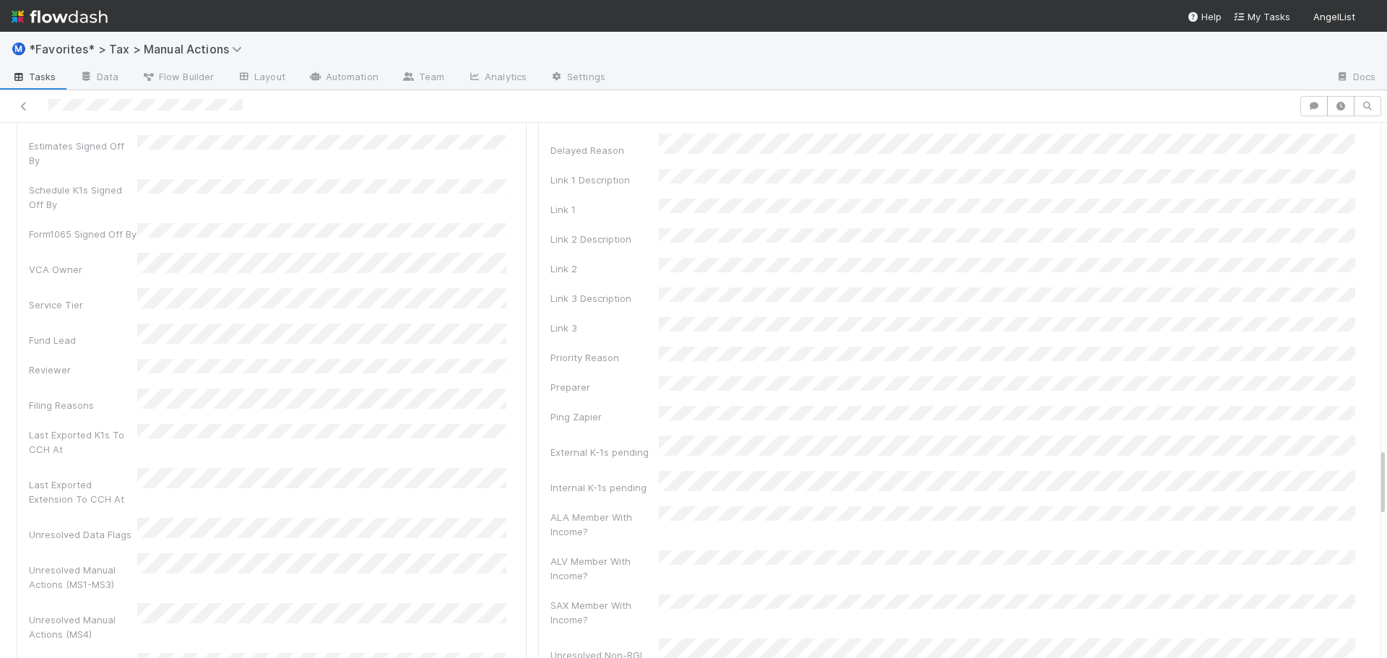
scroll to position [2745, 0]
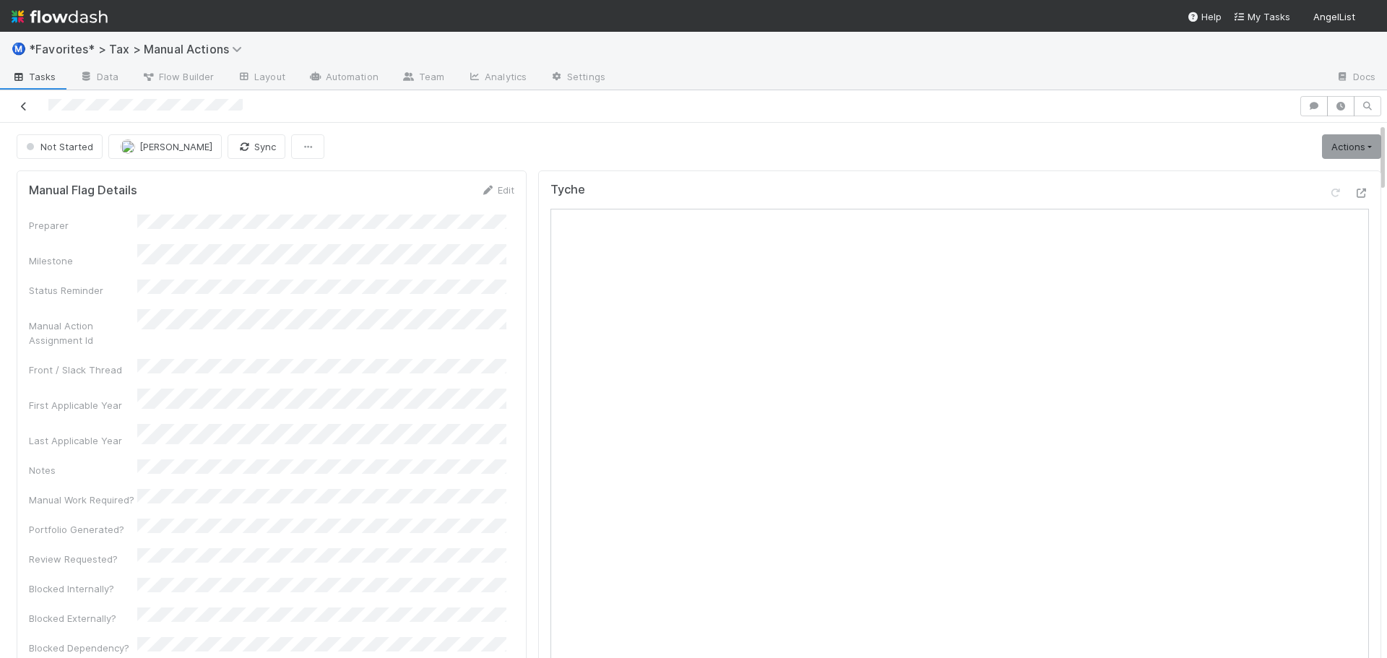
click at [27, 105] on icon at bounding box center [24, 106] width 14 height 9
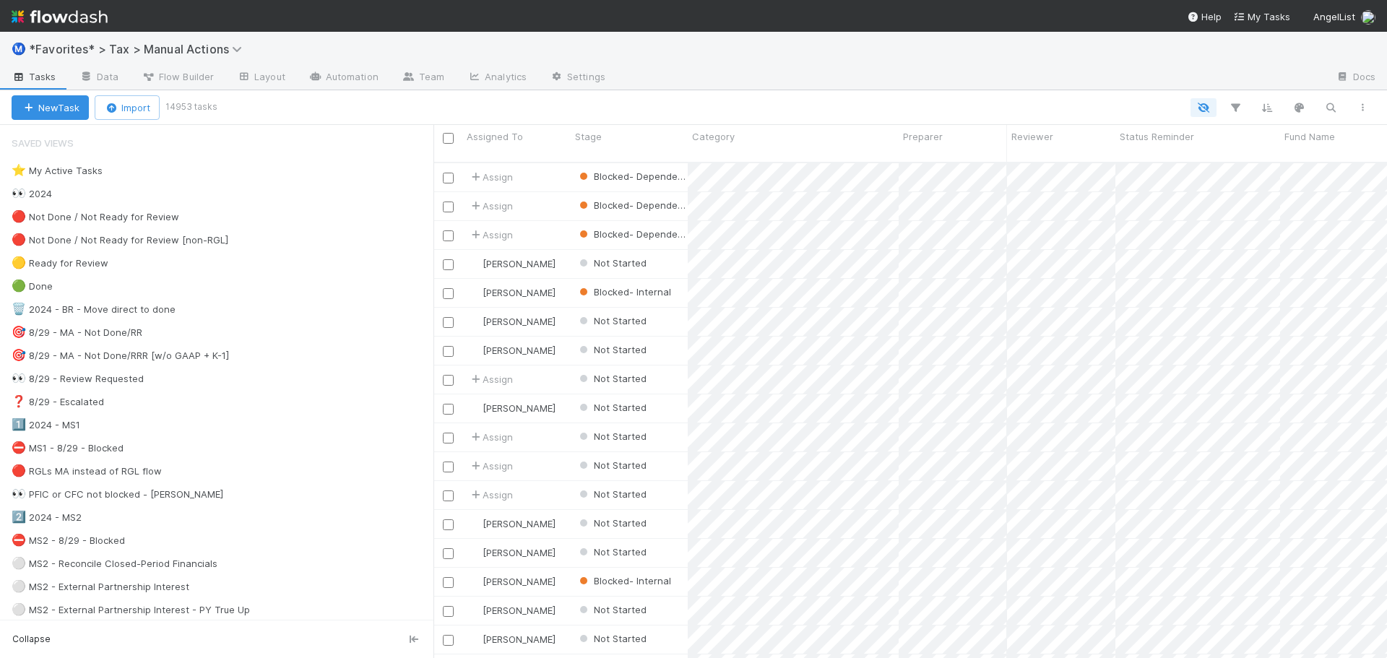
scroll to position [497, 943]
click at [101, 192] on div "👀 2024" at bounding box center [223, 194] width 422 height 18
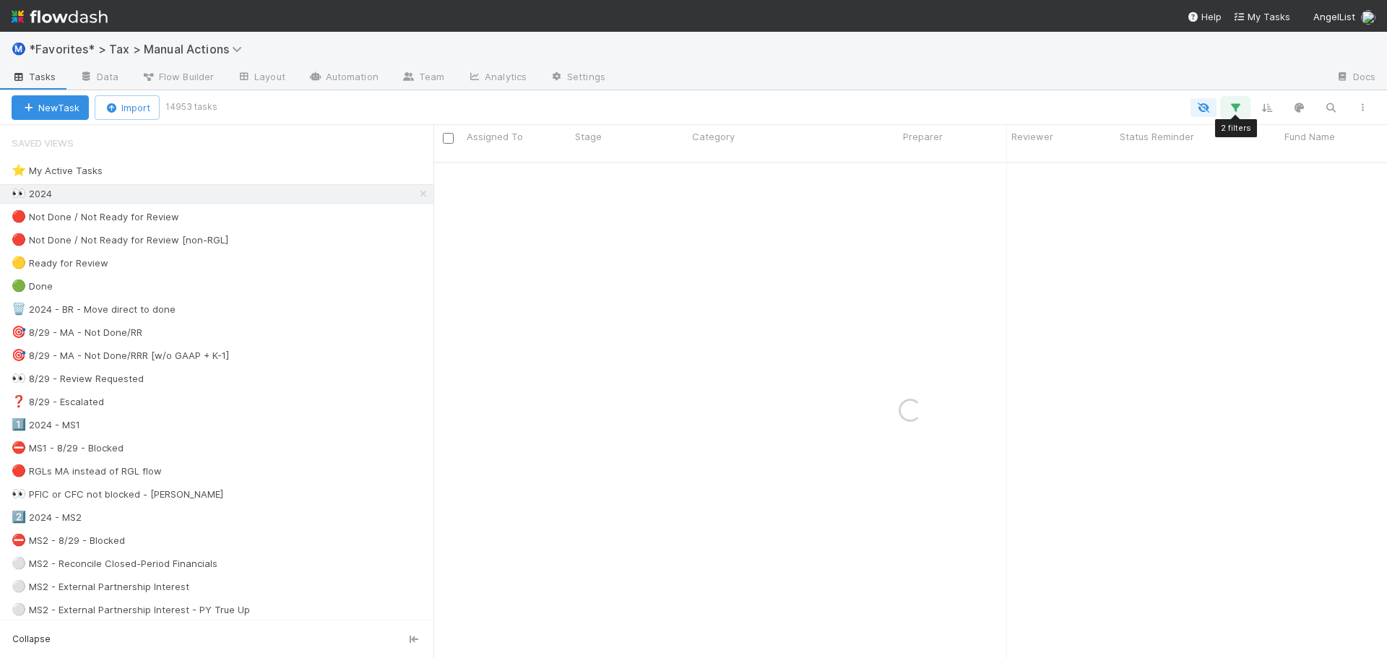
click at [1236, 108] on icon "button" at bounding box center [1235, 107] width 14 height 13
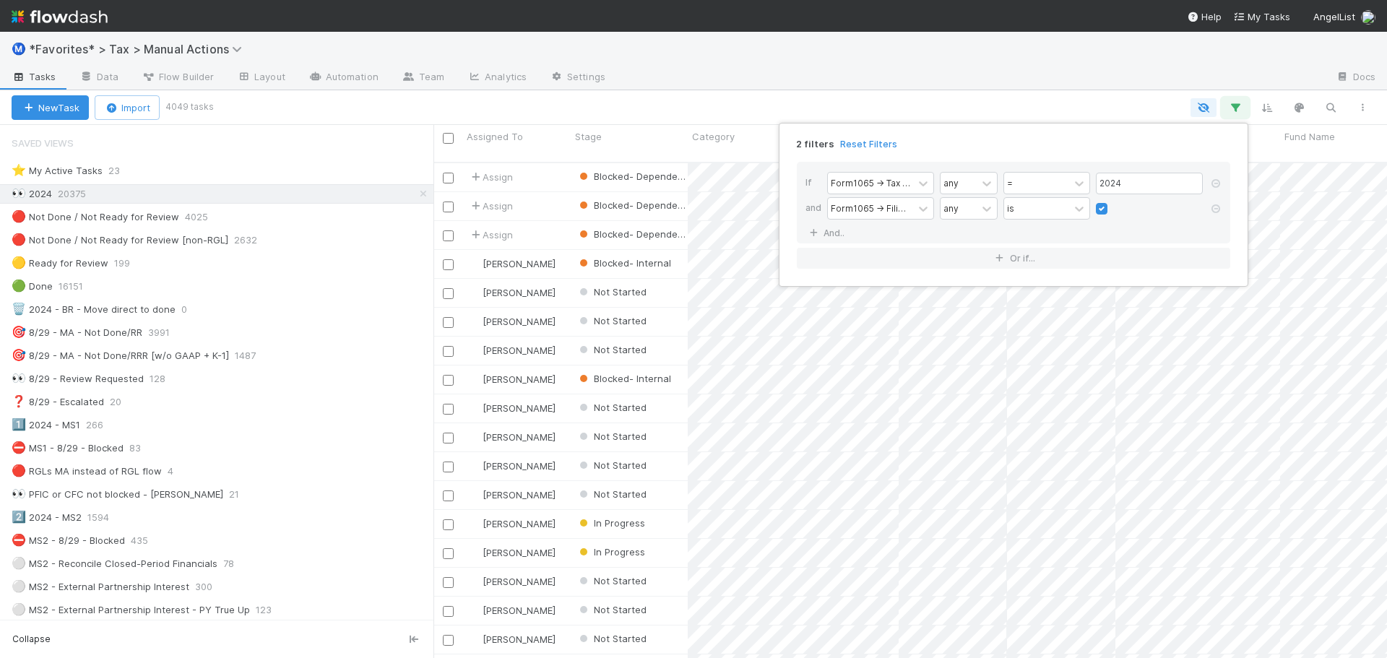
scroll to position [497, 943]
click at [829, 234] on link "And.." at bounding box center [828, 232] width 46 height 21
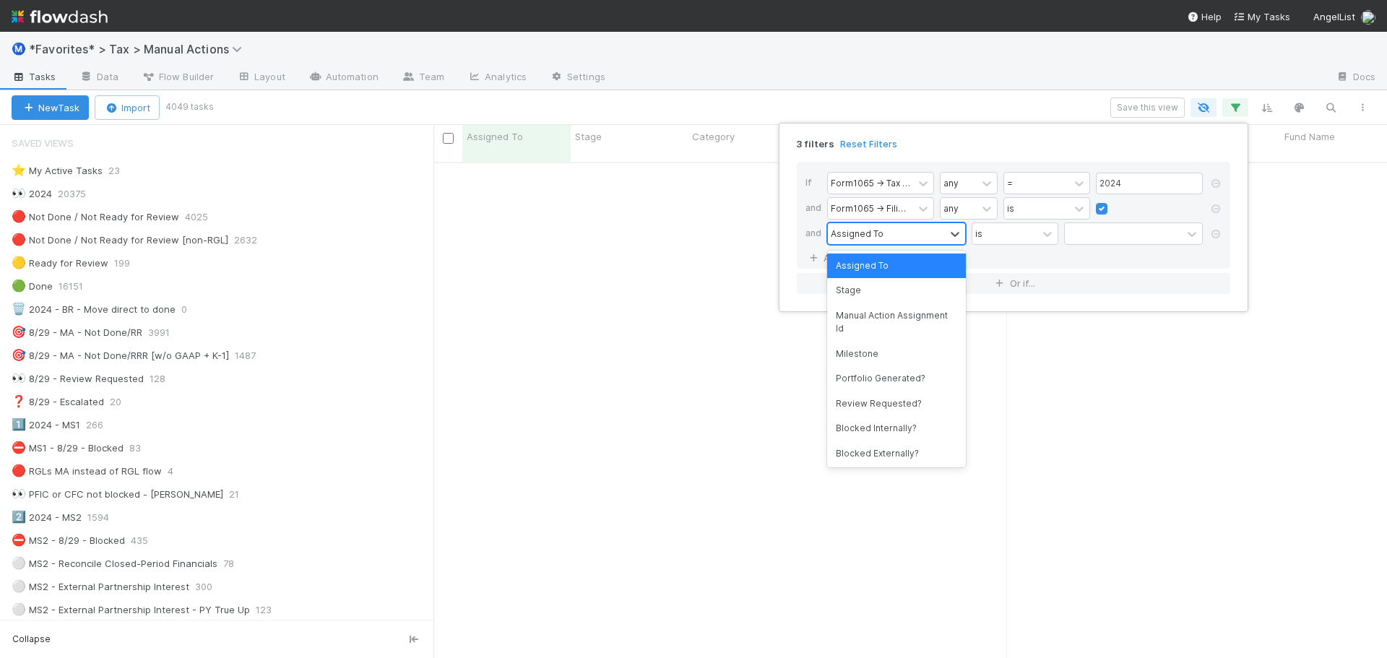
click at [842, 238] on div "Assigned To" at bounding box center [857, 233] width 53 height 13
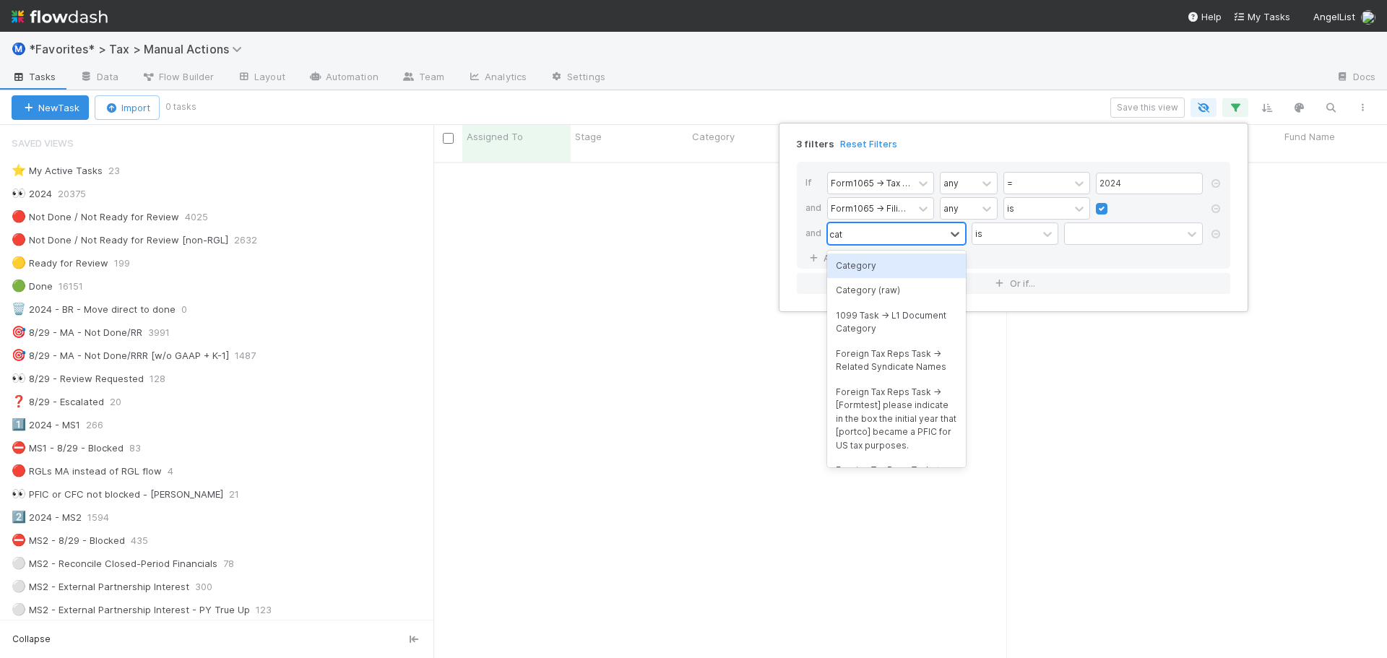
type input "cate"
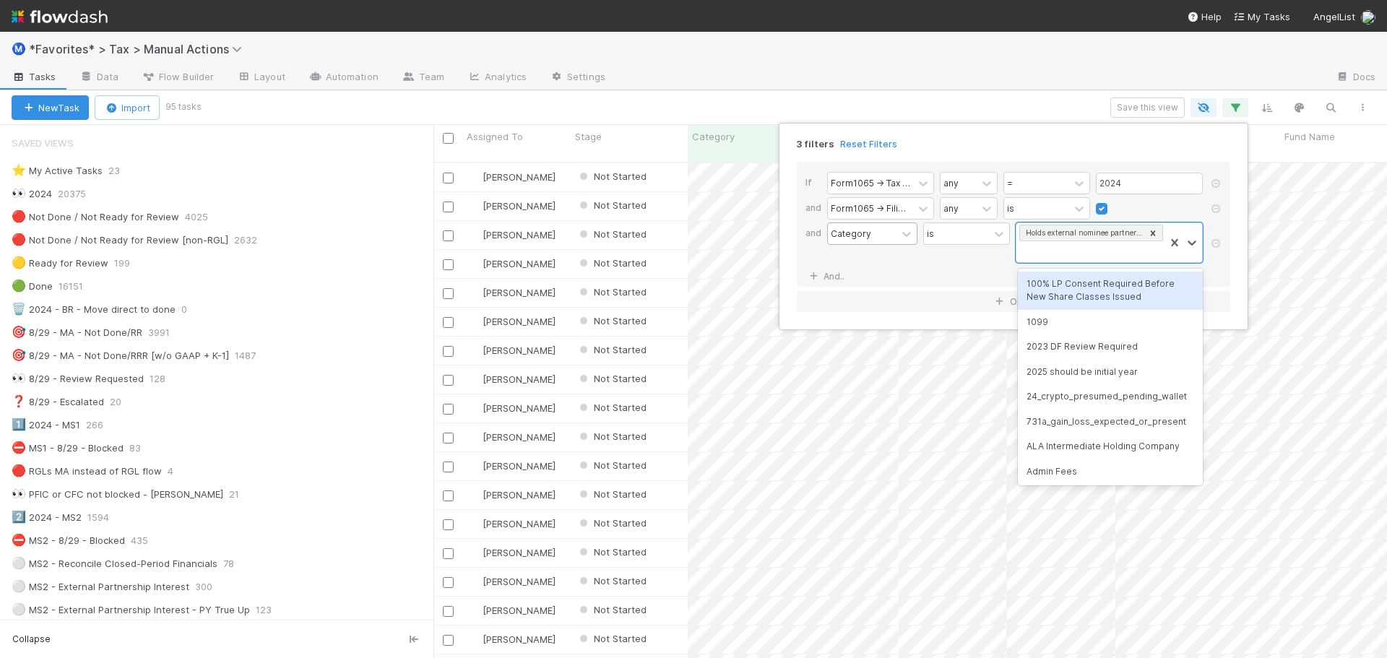
scroll to position [497, 943]
click at [855, 84] on div "3 filters Reset Filters If Form1065 -> Tax Year any = 2024 and Form1065 -> Fili…" at bounding box center [693, 329] width 1387 height 658
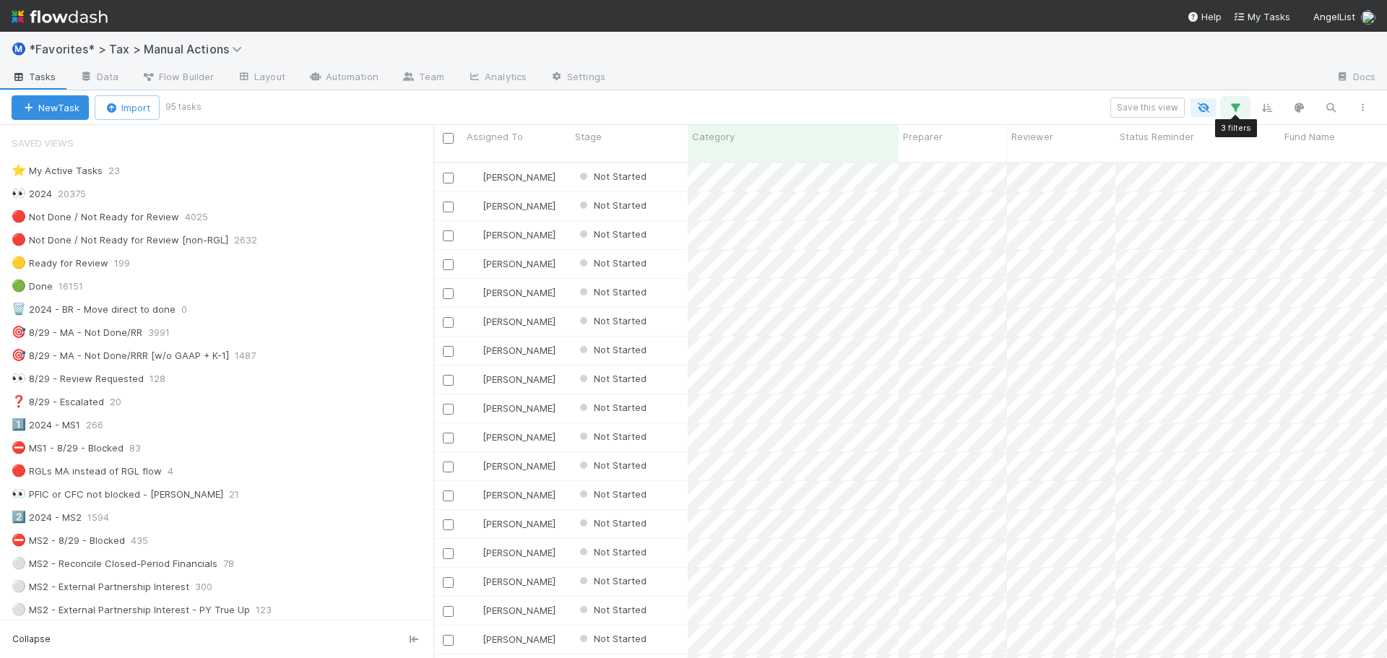
click at [1231, 108] on icon "button" at bounding box center [1235, 107] width 14 height 13
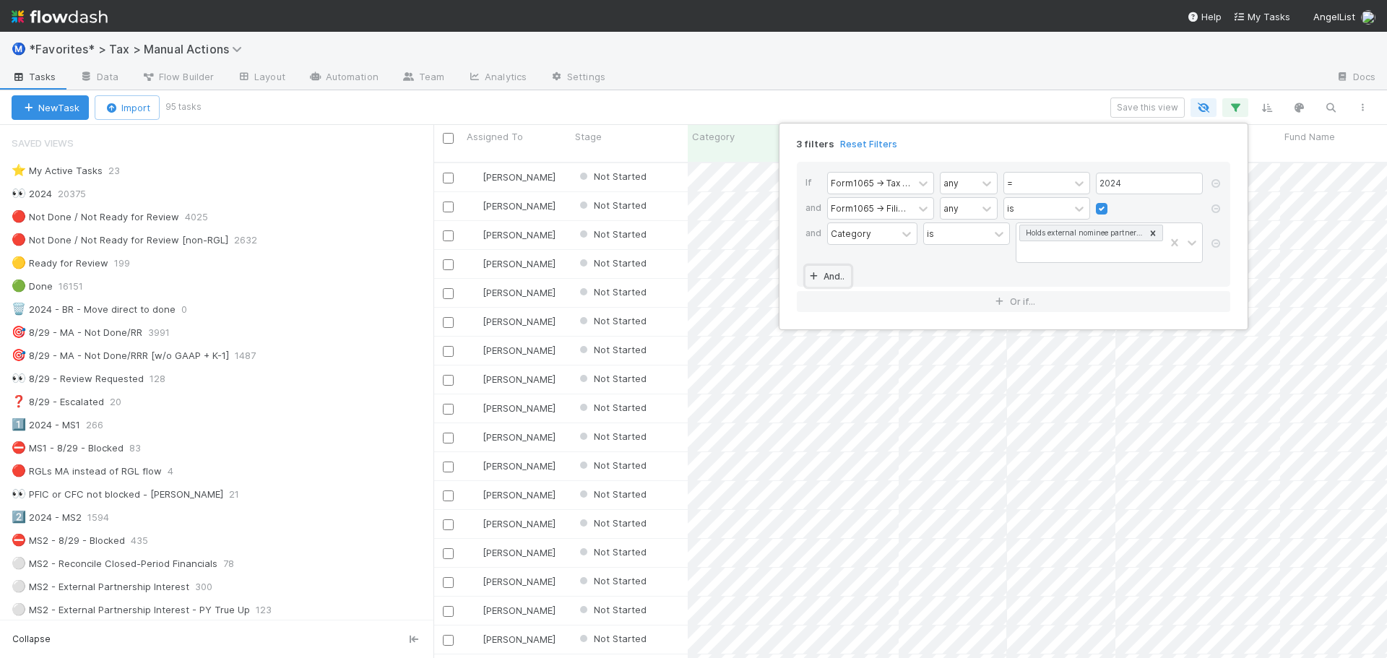
click at [839, 277] on link "And.." at bounding box center [828, 276] width 46 height 21
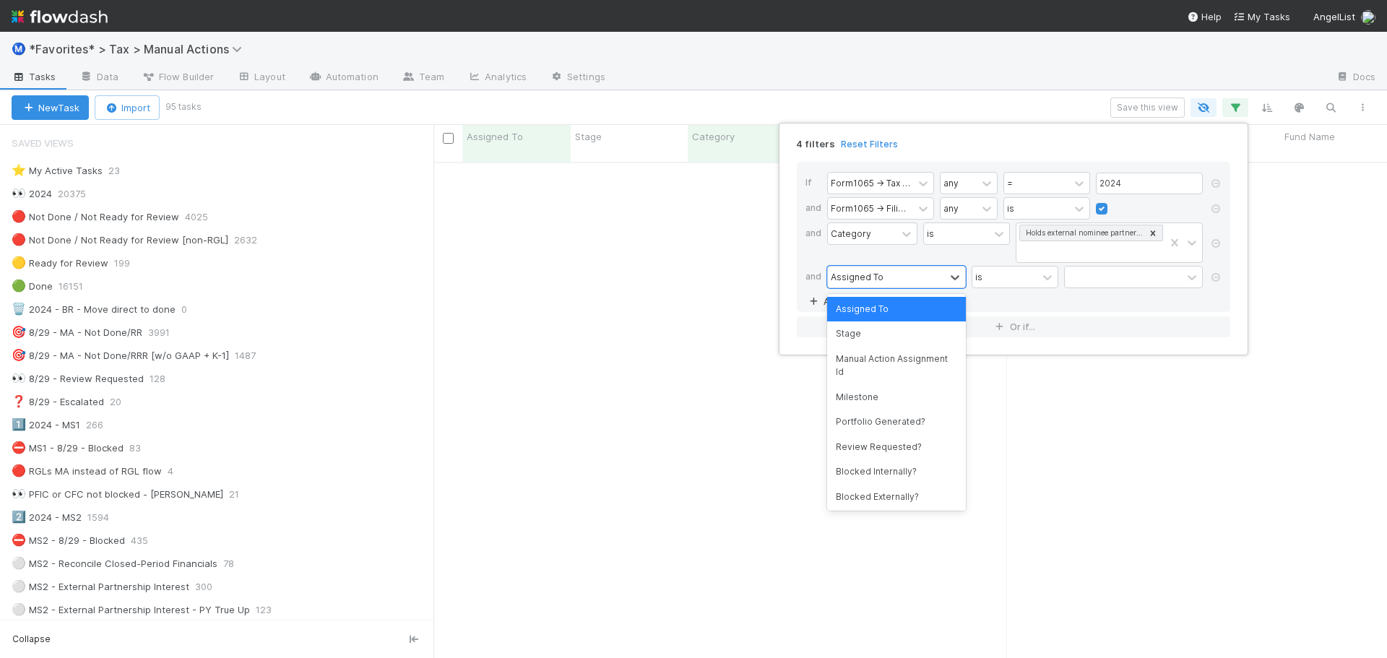
click at [843, 272] on div "Assigned To" at bounding box center [857, 276] width 53 height 13
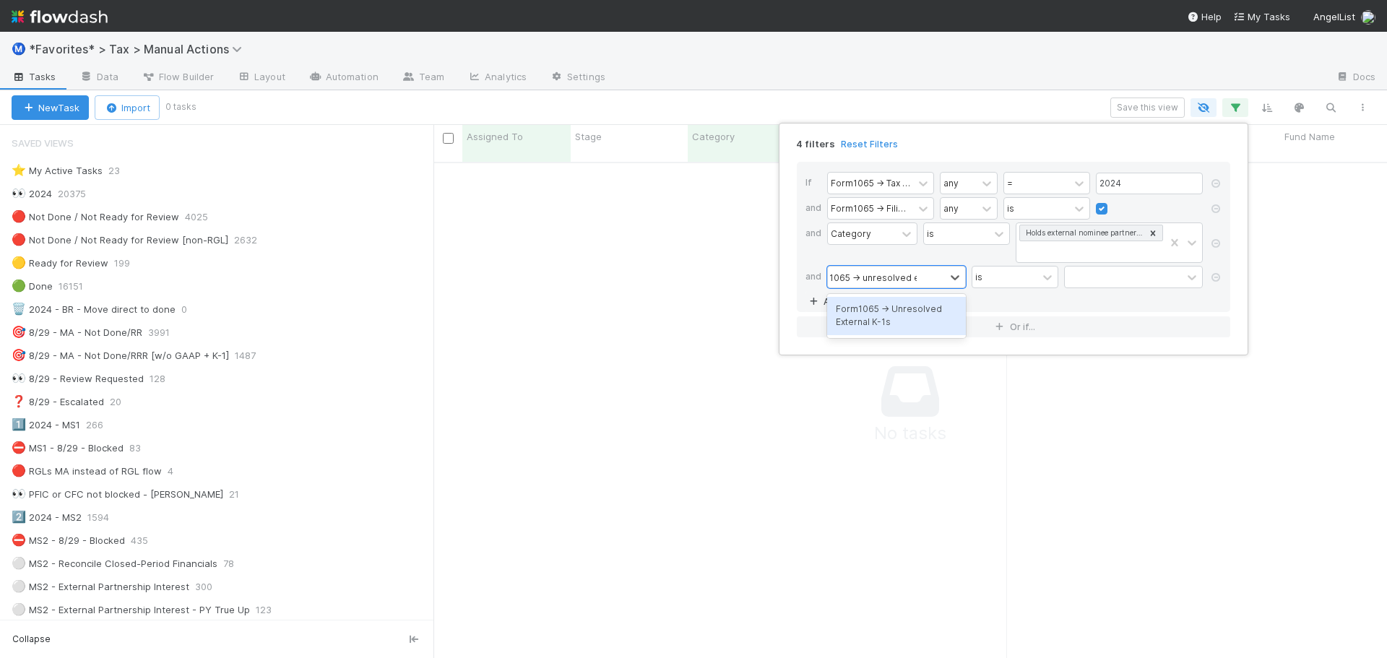
type input "1065 -> unresolved ex"
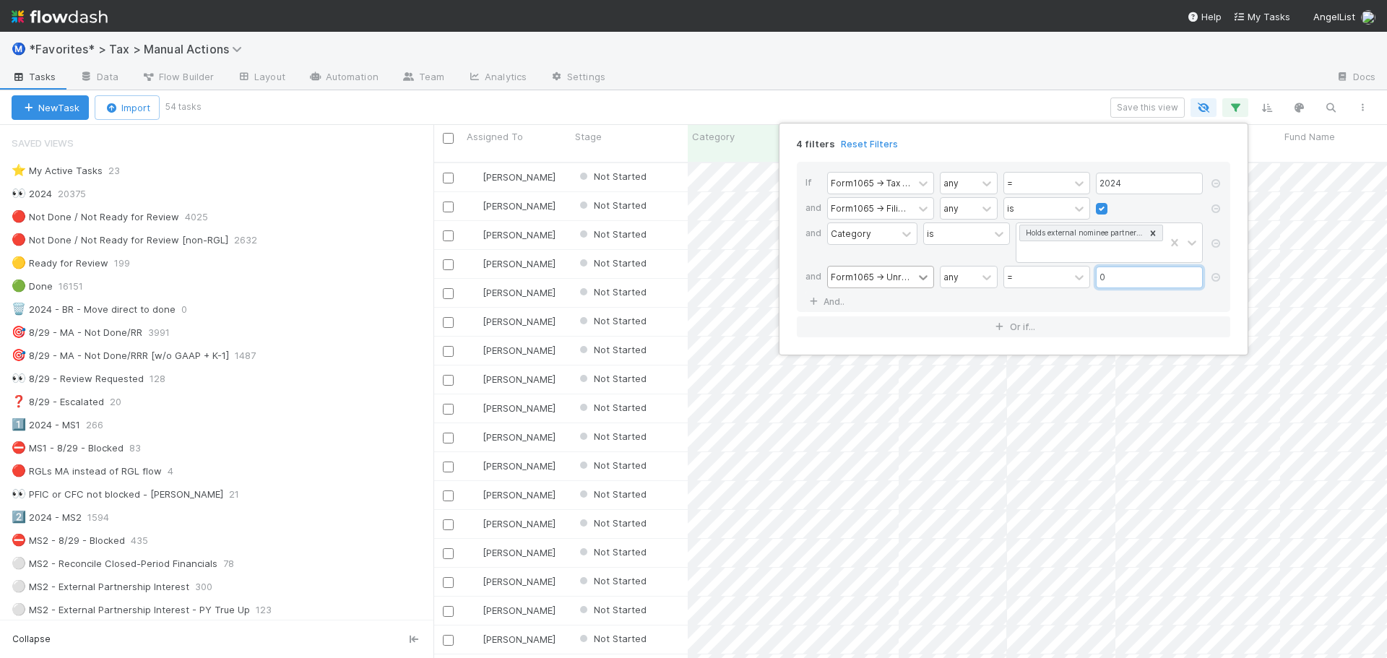
scroll to position [497, 943]
type input "0"
click at [958, 280] on div "any" at bounding box center [950, 276] width 15 height 13
click at [954, 312] on div "all" at bounding box center [969, 309] width 58 height 25
click at [888, 77] on div "4 filters Reset Filters If Form1065 -> Tax Year any = 2024 and Form1065 -> Fili…" at bounding box center [693, 329] width 1387 height 658
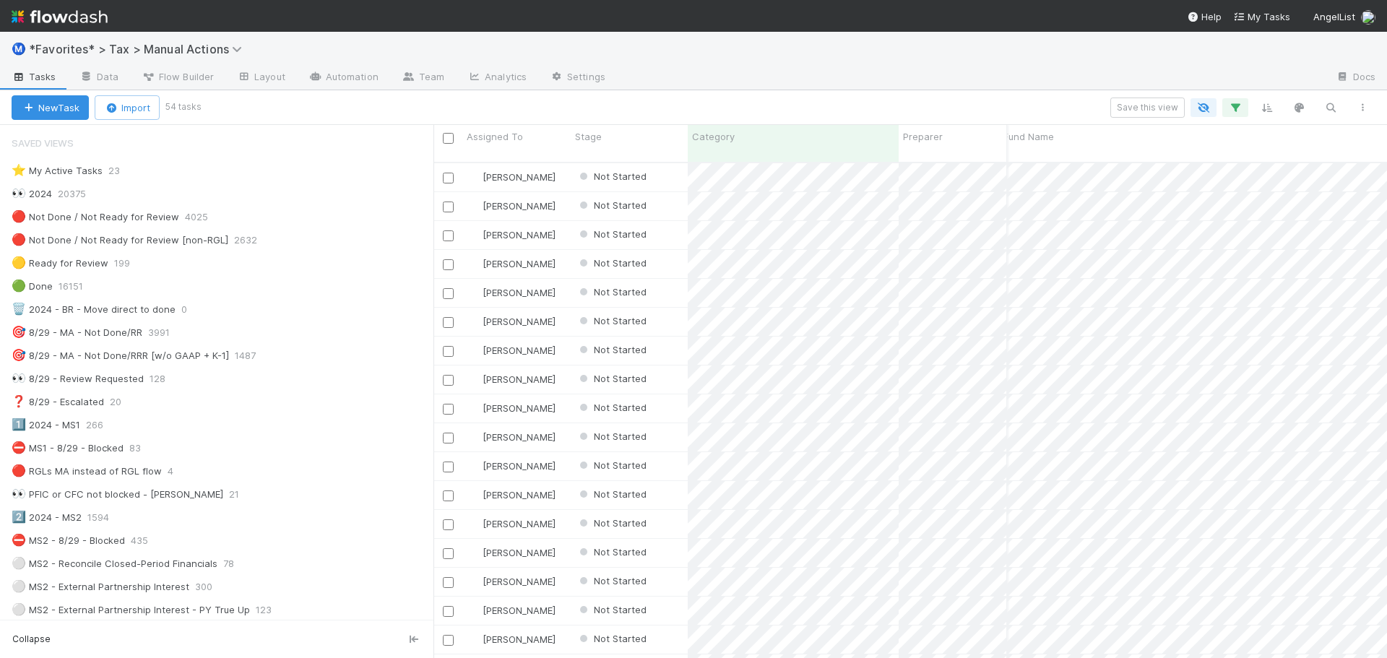
scroll to position [0, 0]
click at [449, 139] on input "checkbox" at bounding box center [448, 138] width 11 height 11
checkbox input "true"
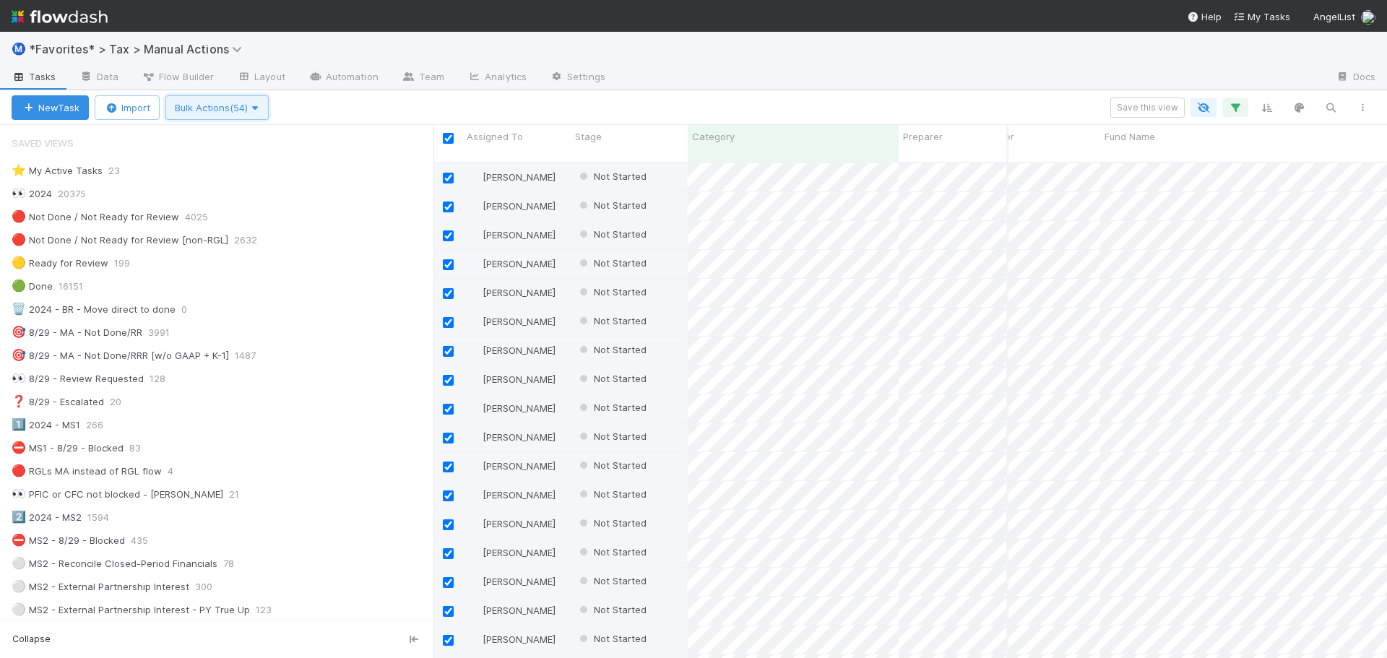
click at [262, 112] on icon "button" at bounding box center [255, 107] width 14 height 9
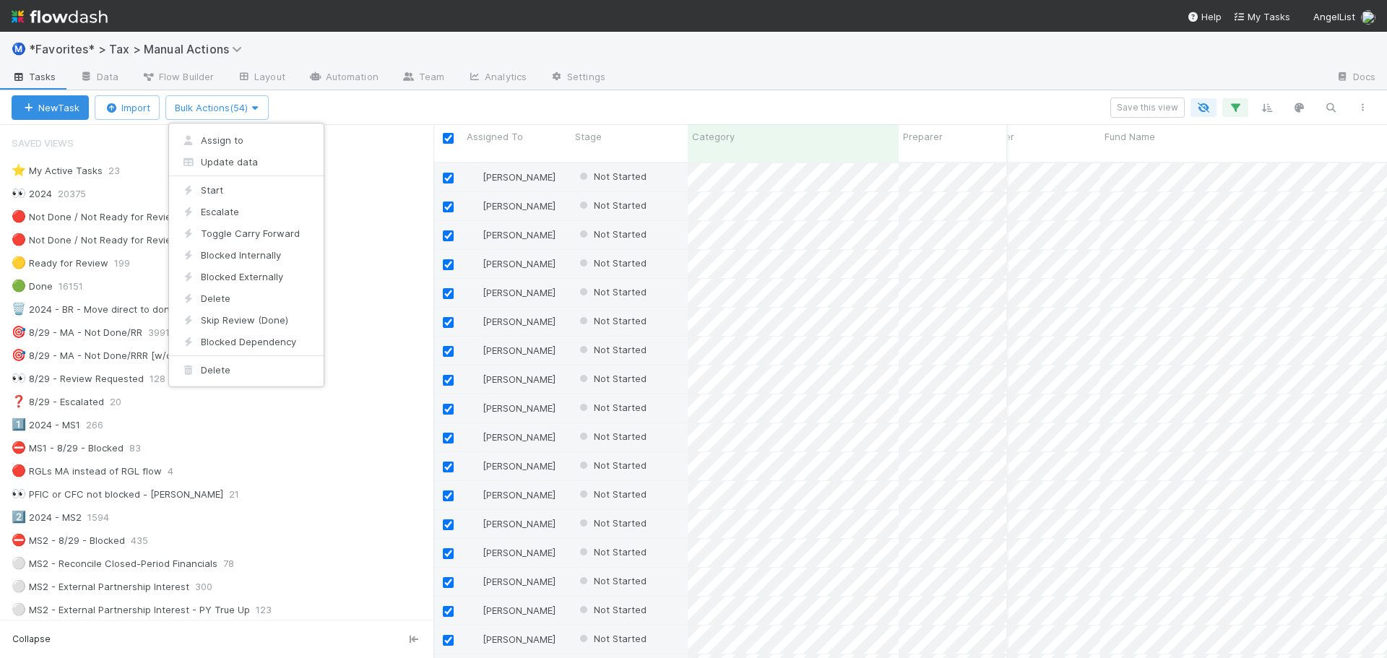
click at [1236, 104] on div "Assign to Update data Start Escalate Toggle Carry Forward Blocked Internally Bl…" at bounding box center [693, 329] width 1387 height 658
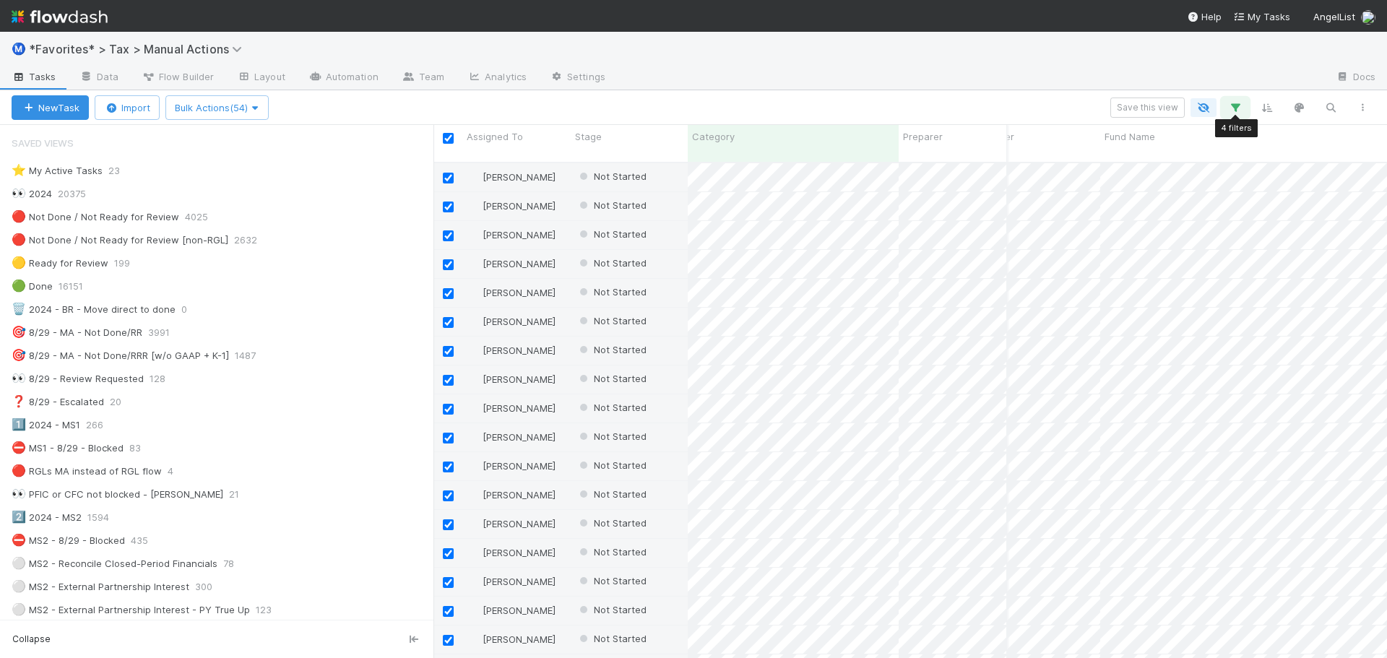
click at [1236, 104] on icon "button" at bounding box center [1235, 107] width 14 height 13
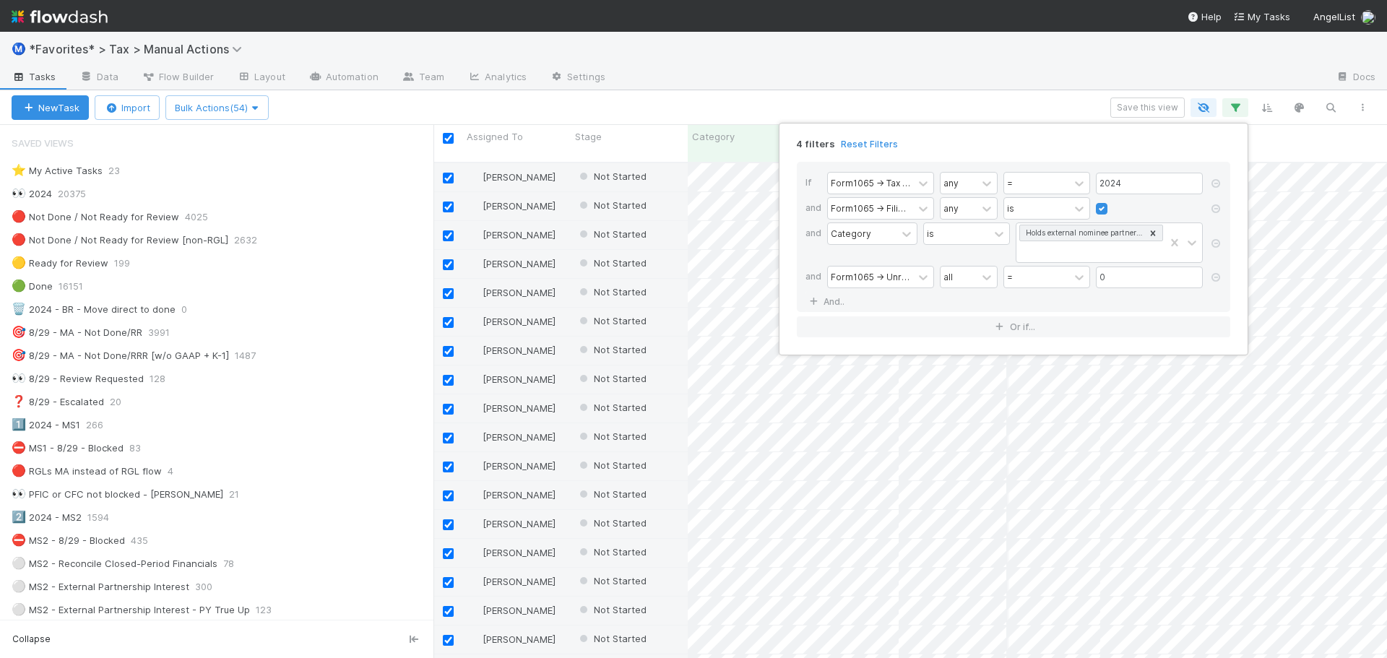
click at [912, 87] on div "4 filters Reset Filters If Form1065 -> Tax Year any = 2024 and Form1065 -> Fili…" at bounding box center [693, 329] width 1387 height 658
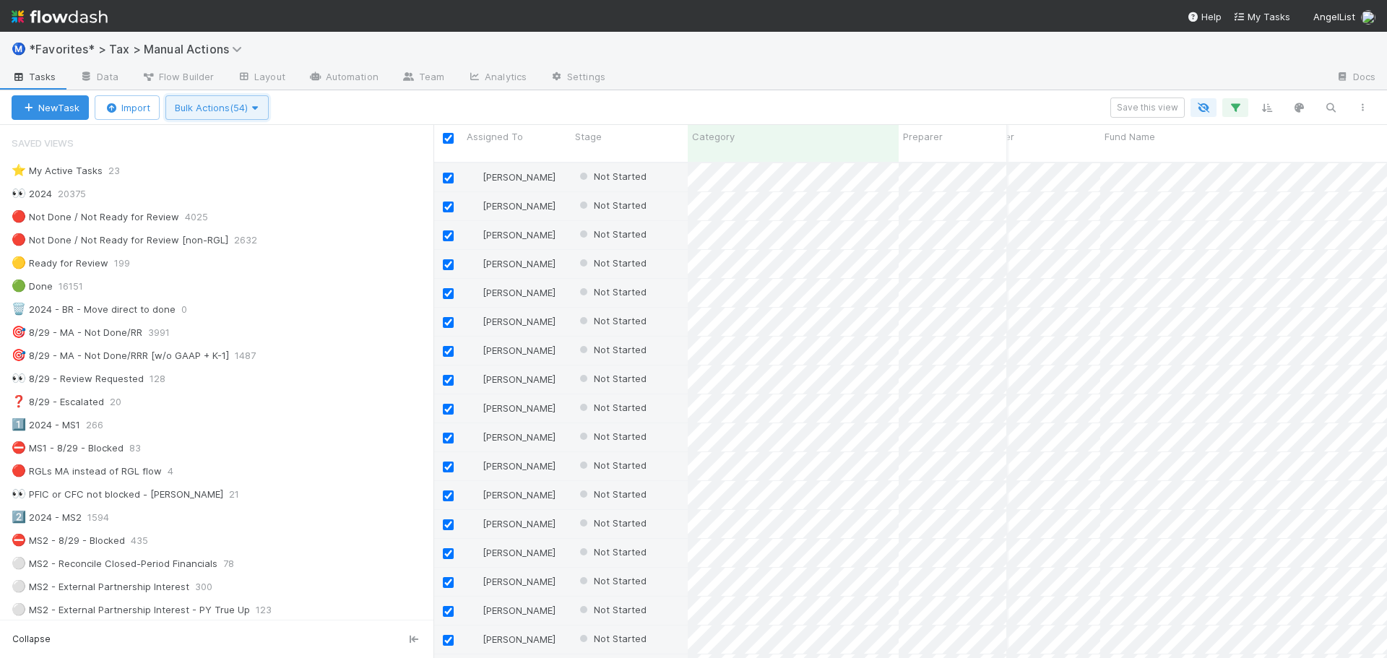
click at [262, 110] on icon "button" at bounding box center [255, 107] width 14 height 9
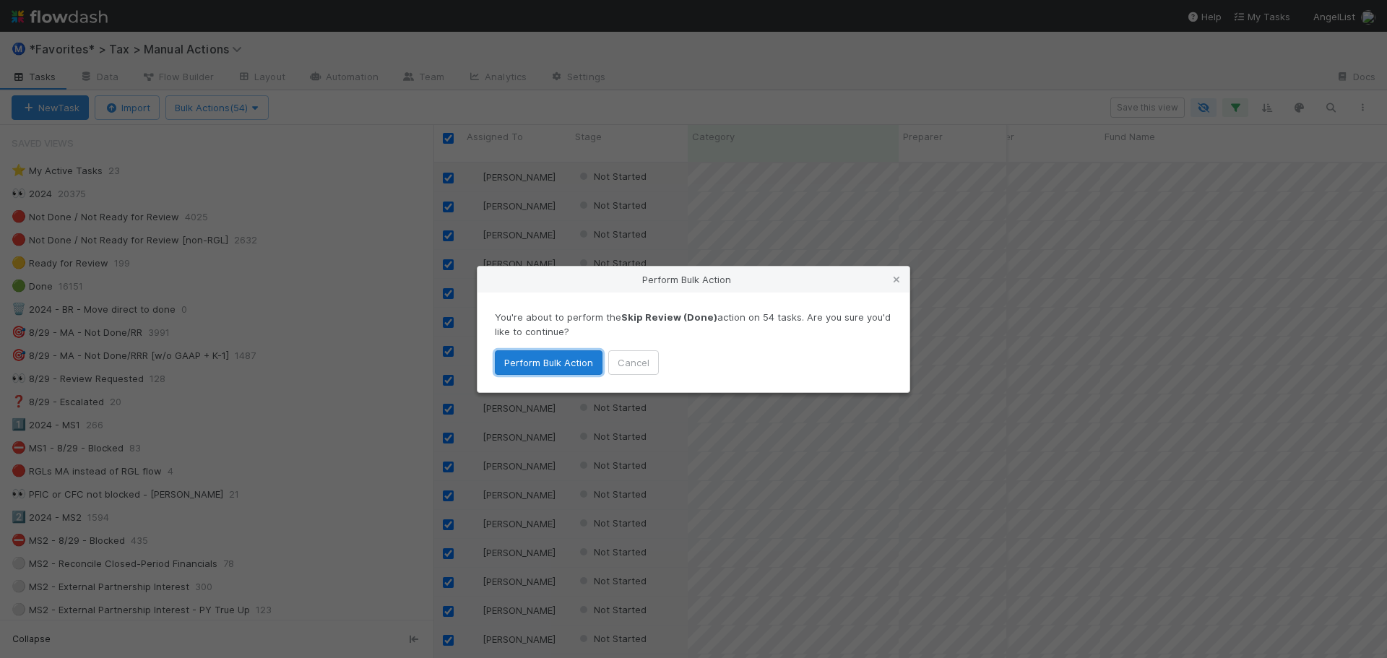
click at [529, 366] on button "Perform Bulk Action" at bounding box center [549, 362] width 108 height 25
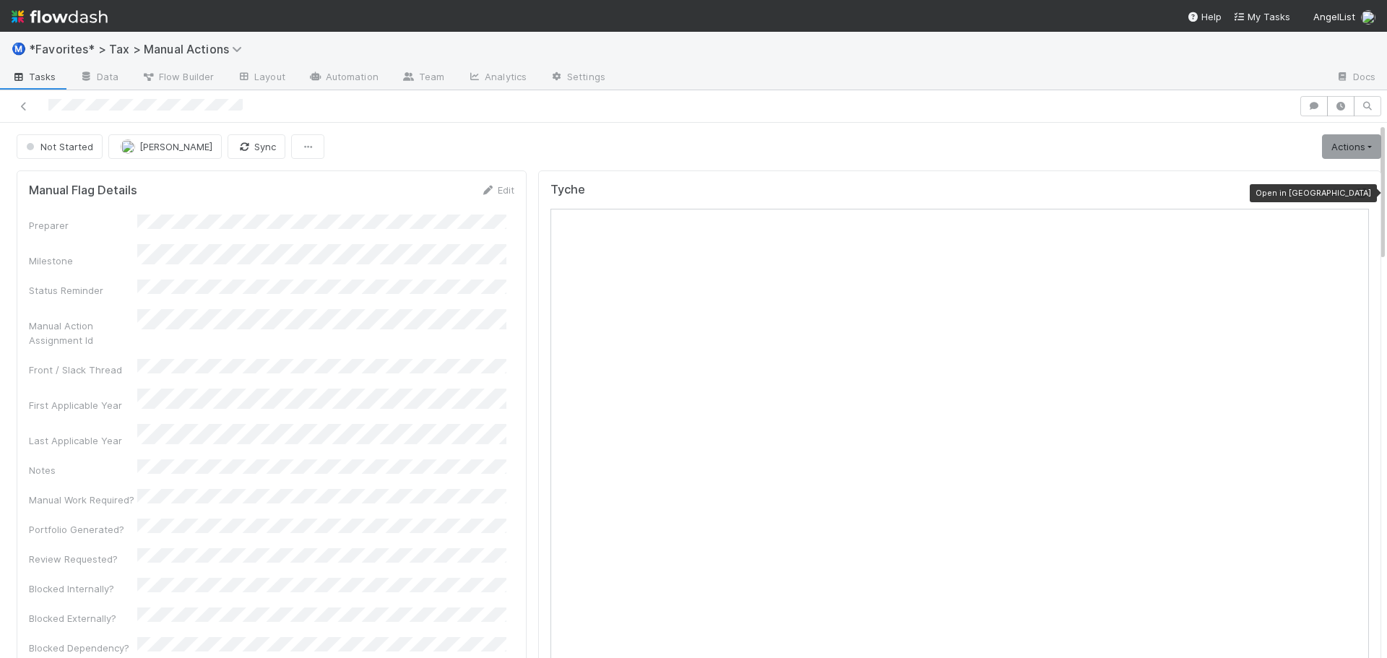
click at [1354, 196] on icon at bounding box center [1361, 193] width 14 height 9
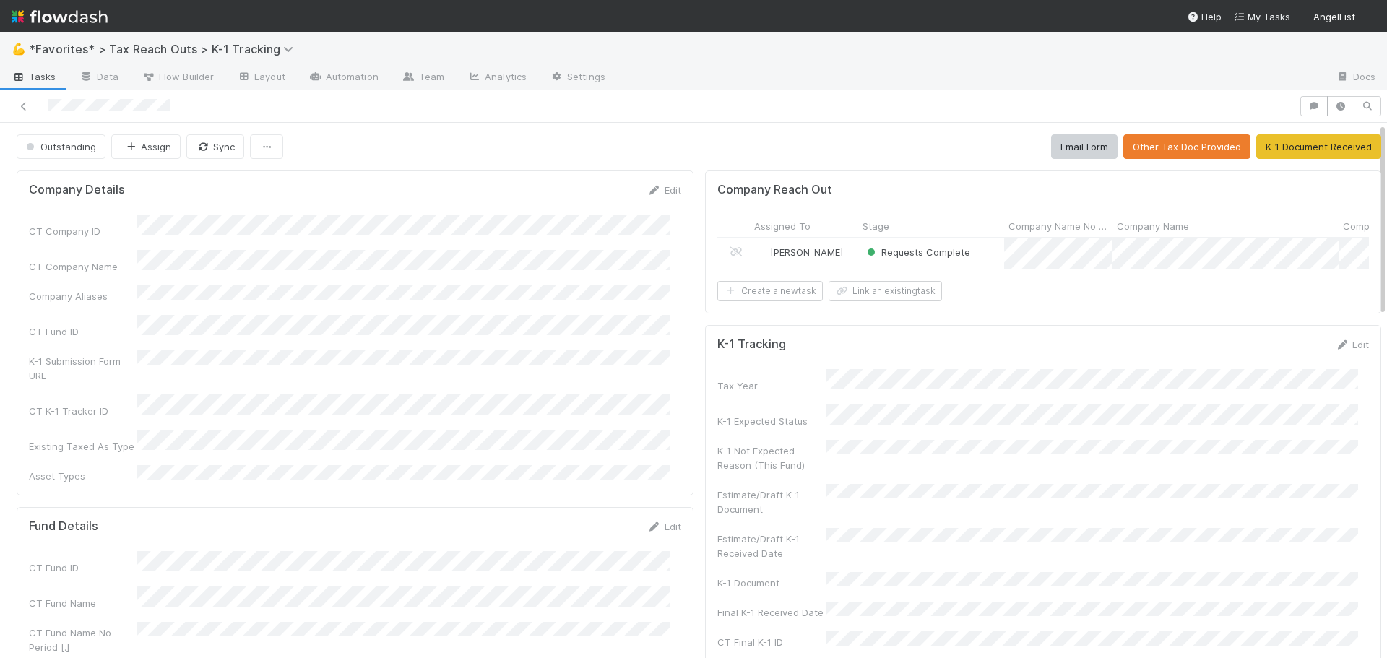
click at [836, 256] on div "[PERSON_NAME]" at bounding box center [804, 253] width 108 height 30
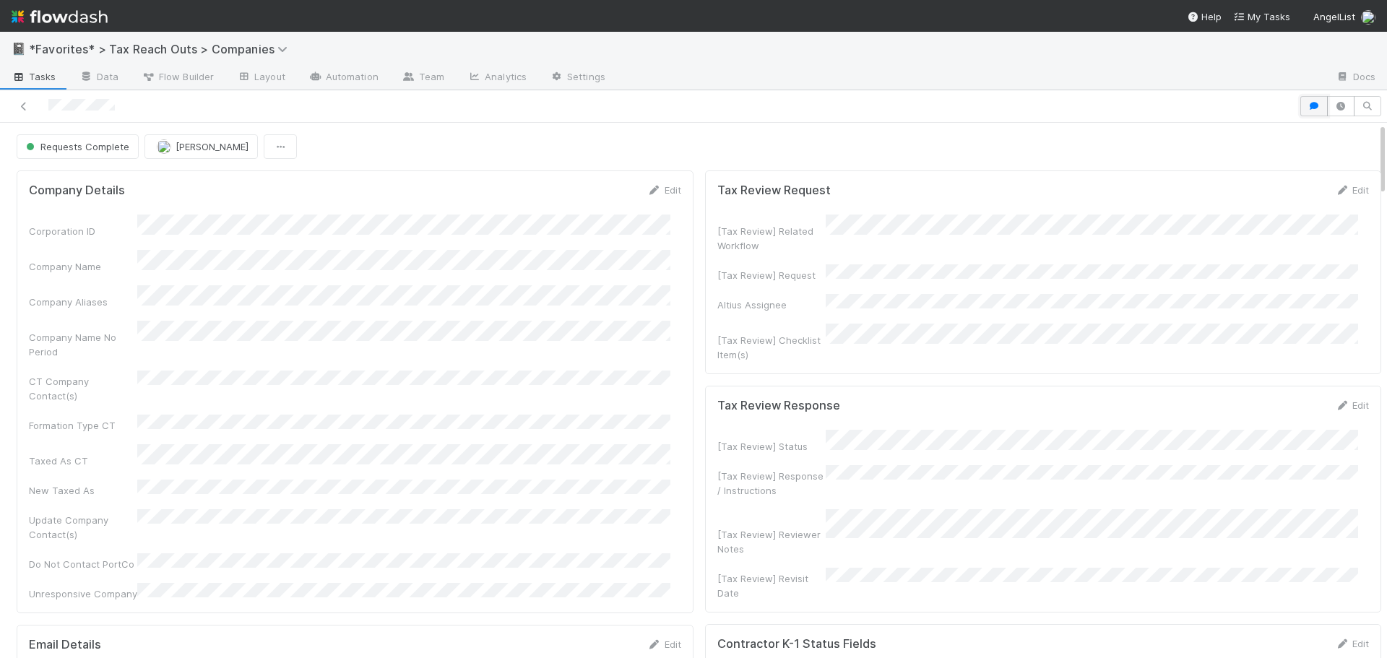
click at [1307, 103] on icon "button" at bounding box center [1314, 106] width 14 height 9
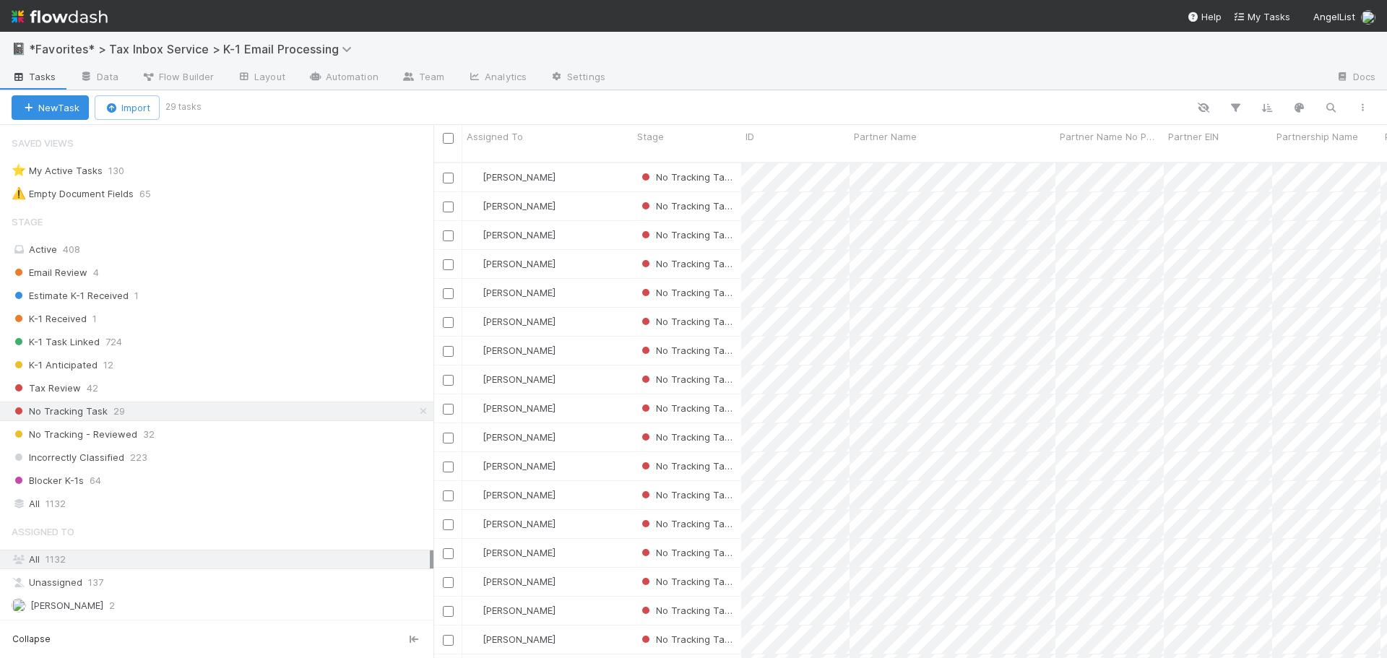
scroll to position [497, 943]
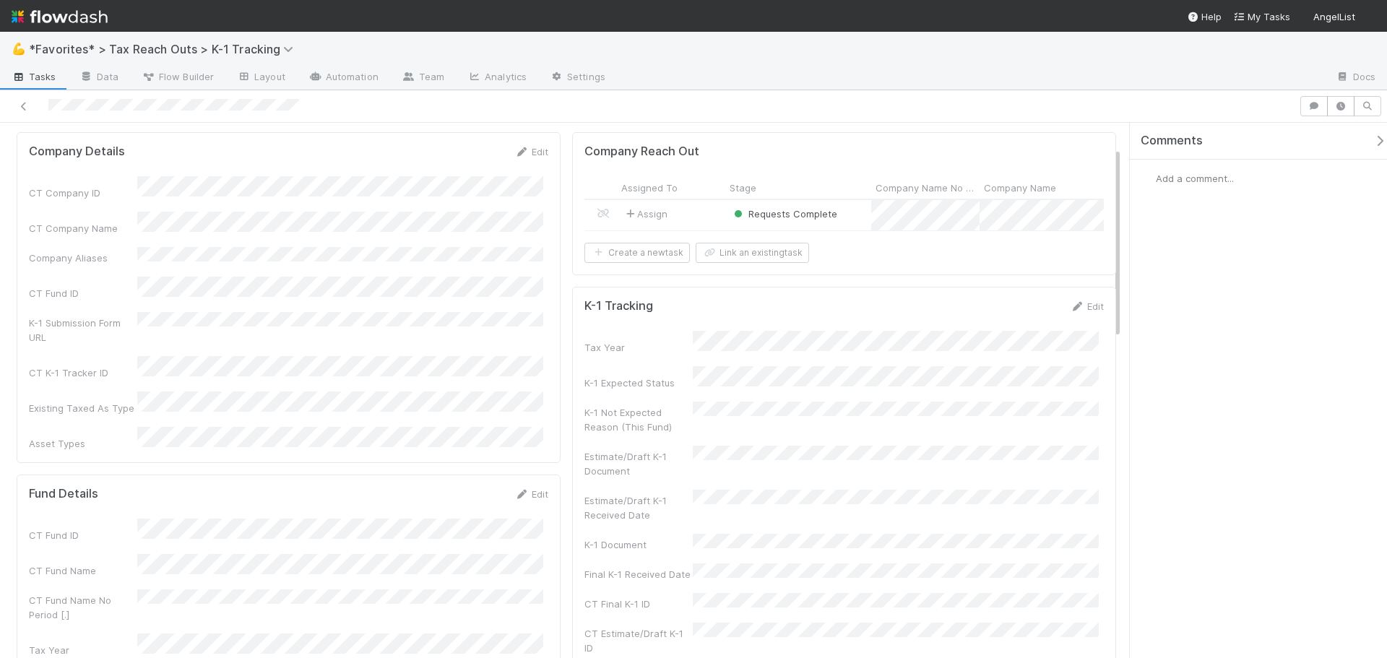
scroll to position [72, 0]
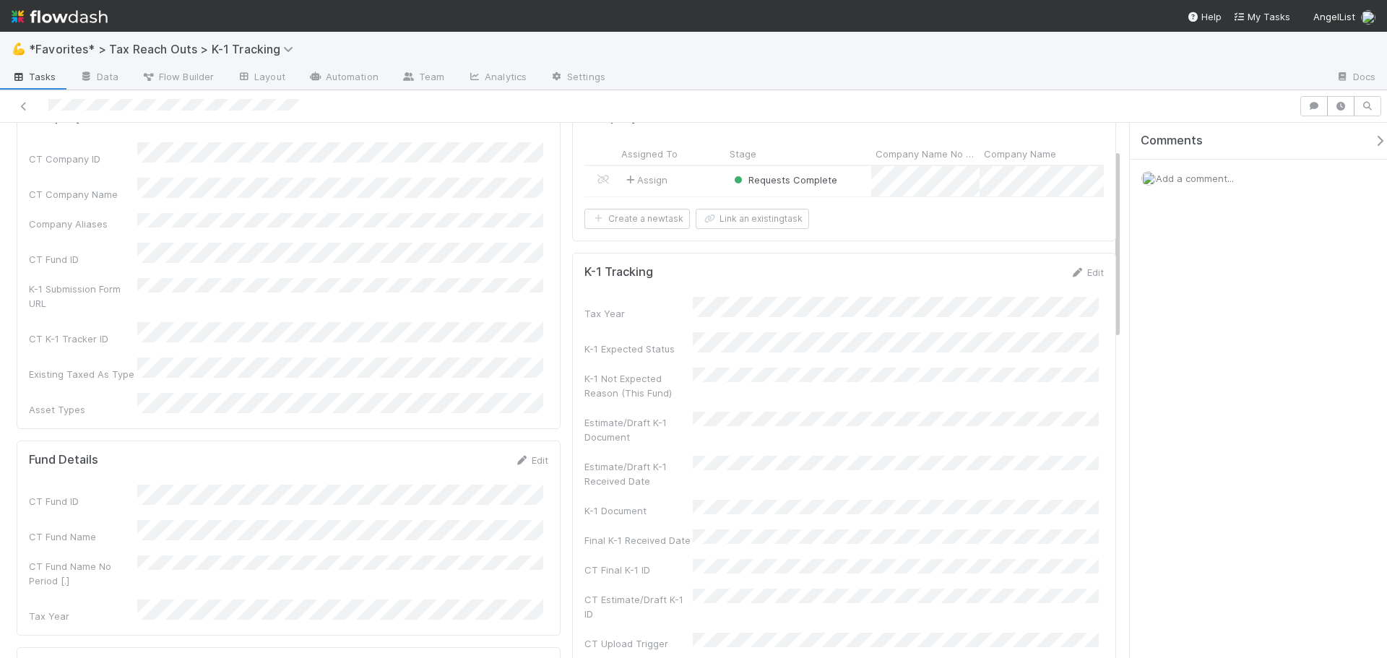
click at [696, 178] on div "Assign" at bounding box center [671, 181] width 108 height 30
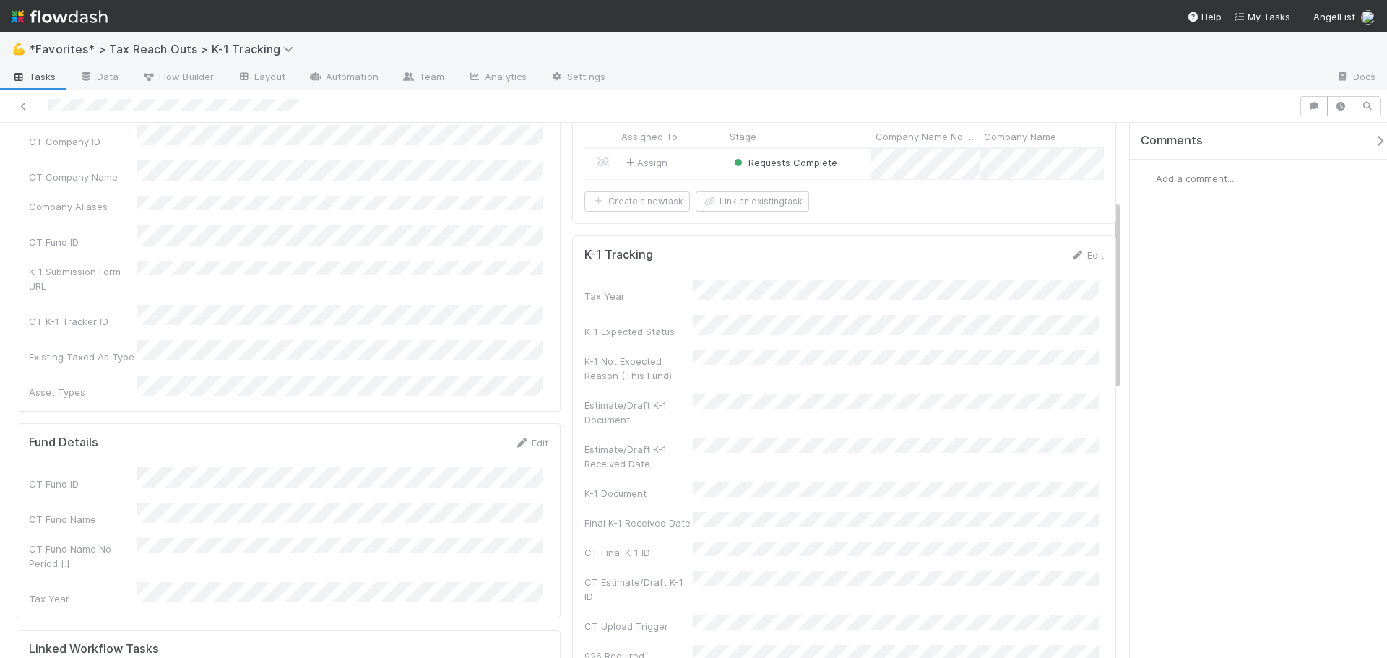
scroll to position [217, 0]
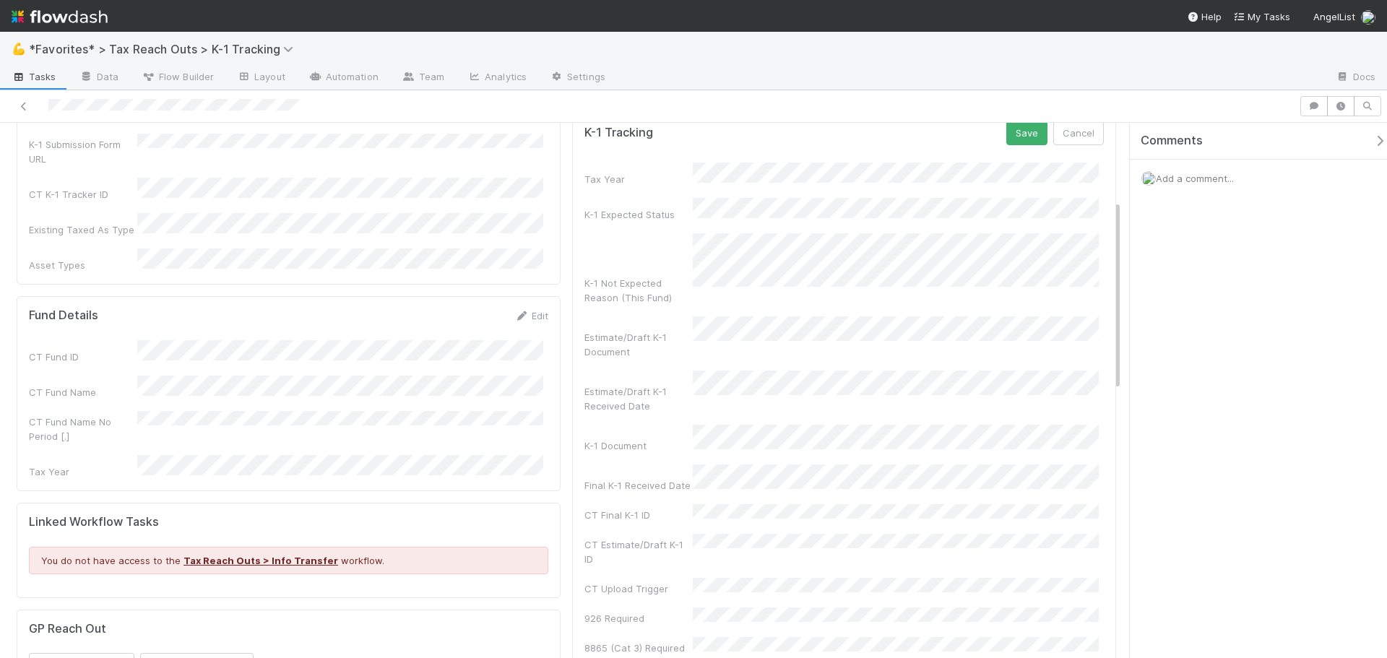
click at [642, 438] on div "K-1 Document" at bounding box center [638, 445] width 108 height 14
click at [847, 337] on div "11" at bounding box center [846, 334] width 20 height 20
click at [1025, 138] on button "Save" at bounding box center [1026, 133] width 41 height 25
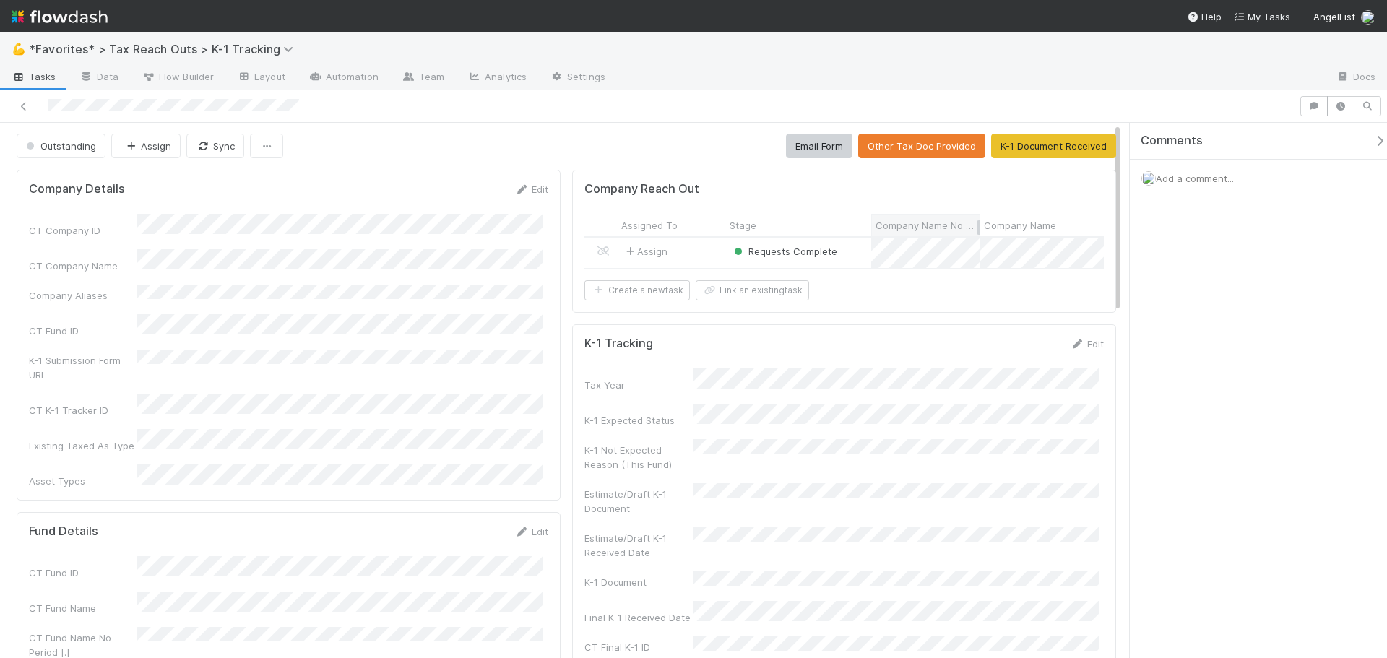
scroll to position [0, 0]
click at [1039, 147] on button "K-1 Document Received" at bounding box center [1053, 146] width 125 height 25
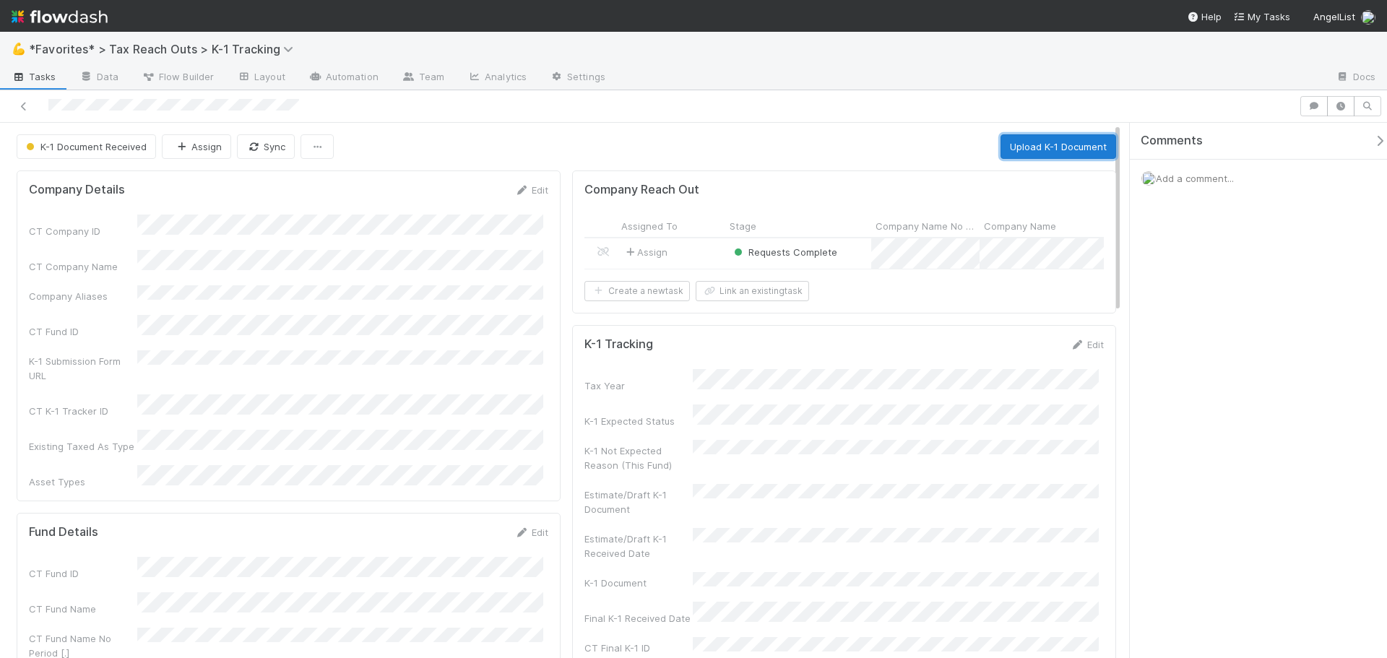
click at [1021, 140] on button "Upload K-1 Document" at bounding box center [1058, 146] width 116 height 25
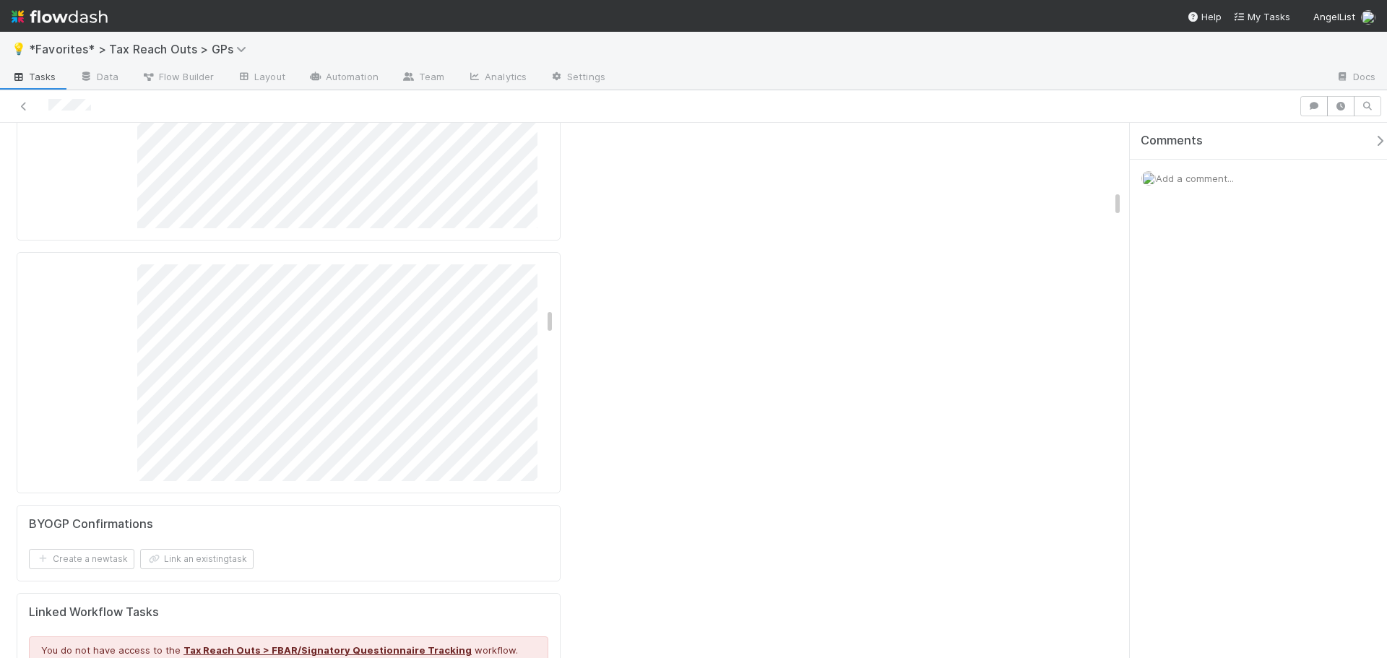
scroll to position [2167, 0]
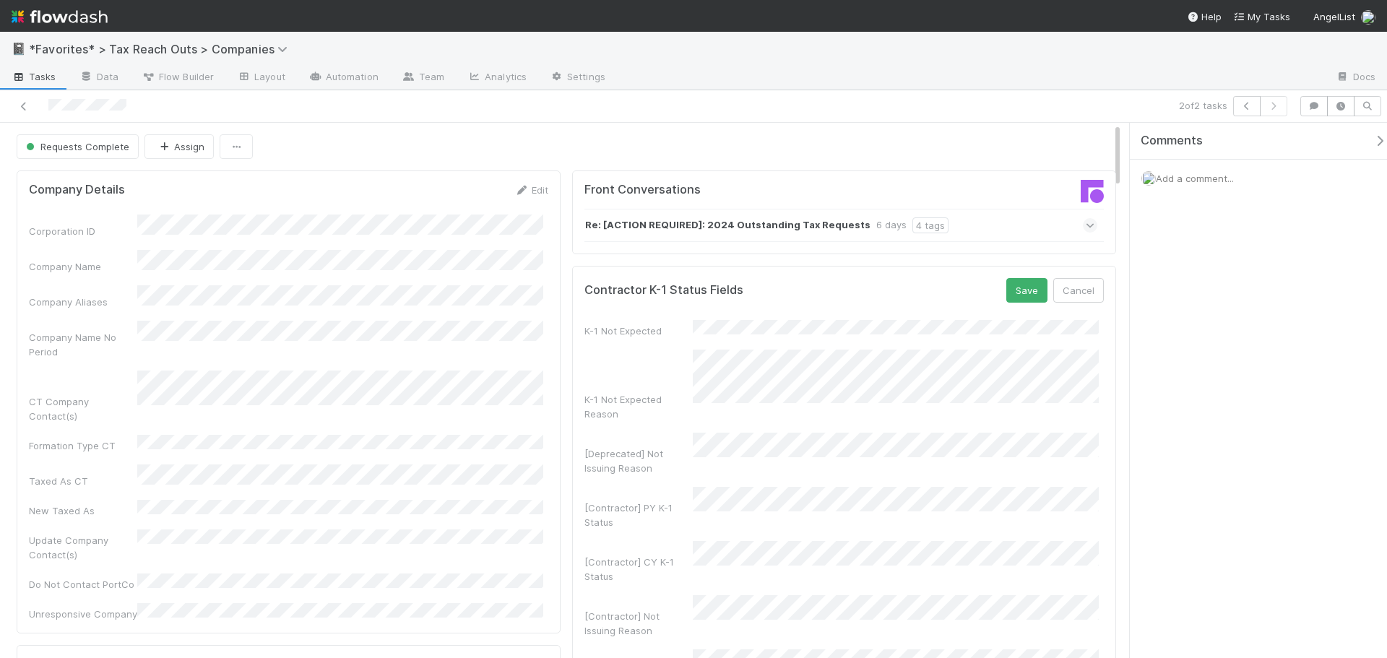
click at [663, 392] on div "K-1 Not Expected Reason" at bounding box center [638, 406] width 108 height 29
click at [1066, 290] on button "Cancel" at bounding box center [1078, 290] width 51 height 25
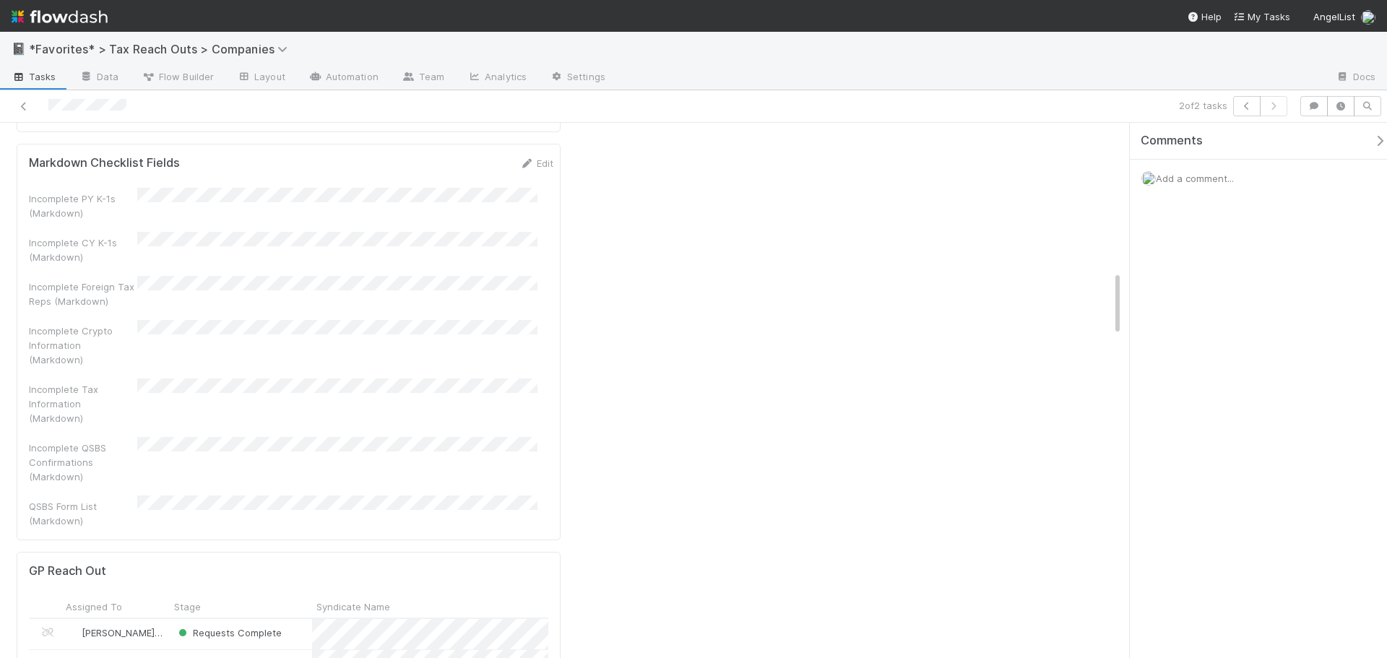
scroll to position [1228, 0]
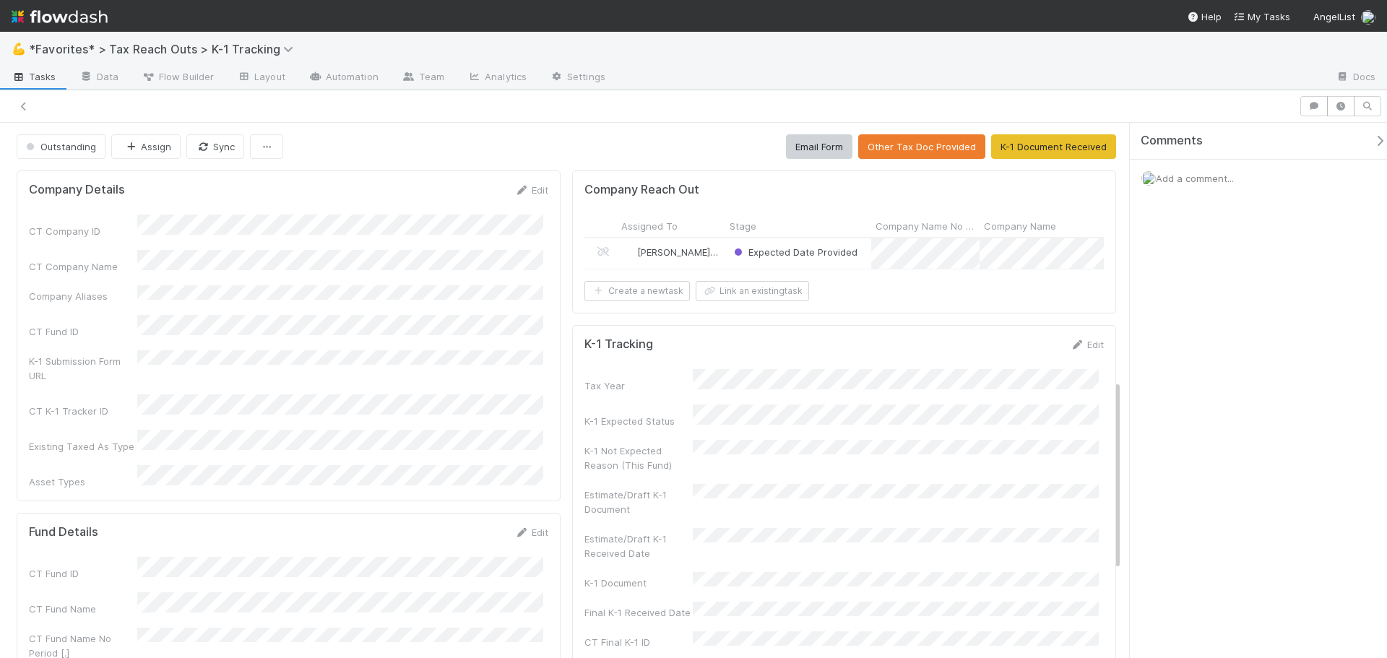
scroll to position [722, 0]
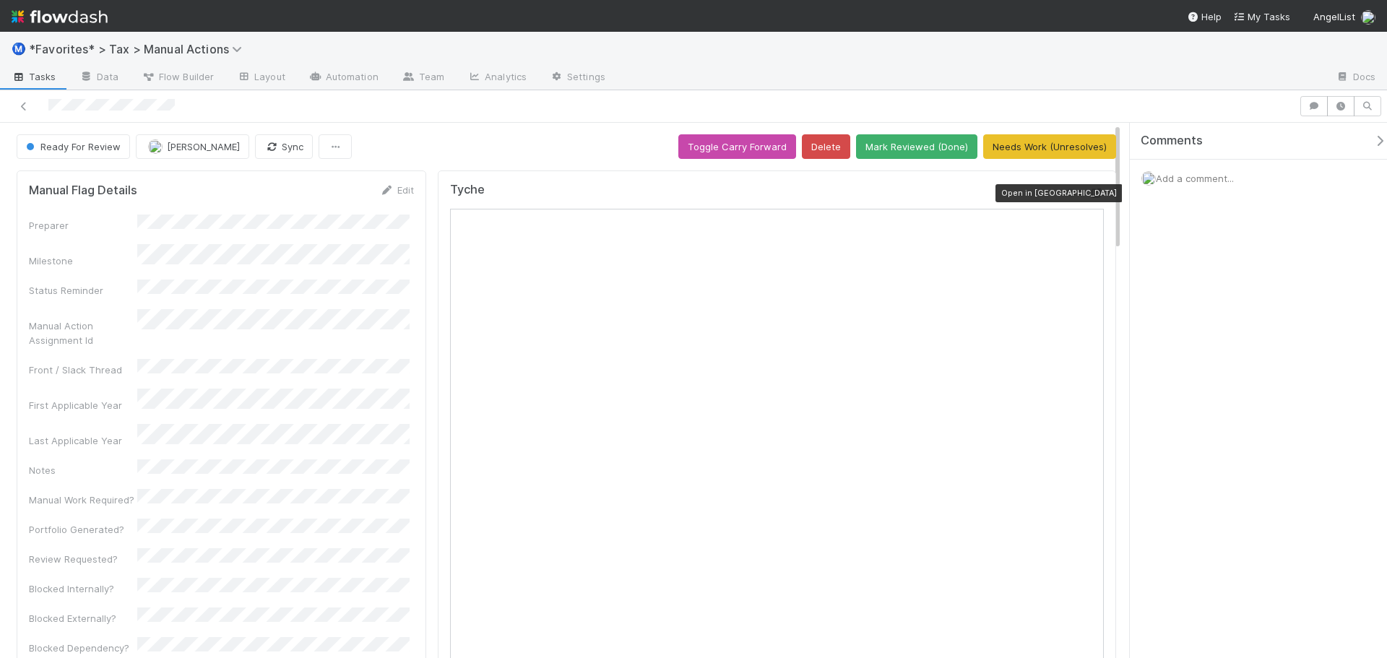
click at [1089, 192] on icon at bounding box center [1096, 193] width 14 height 9
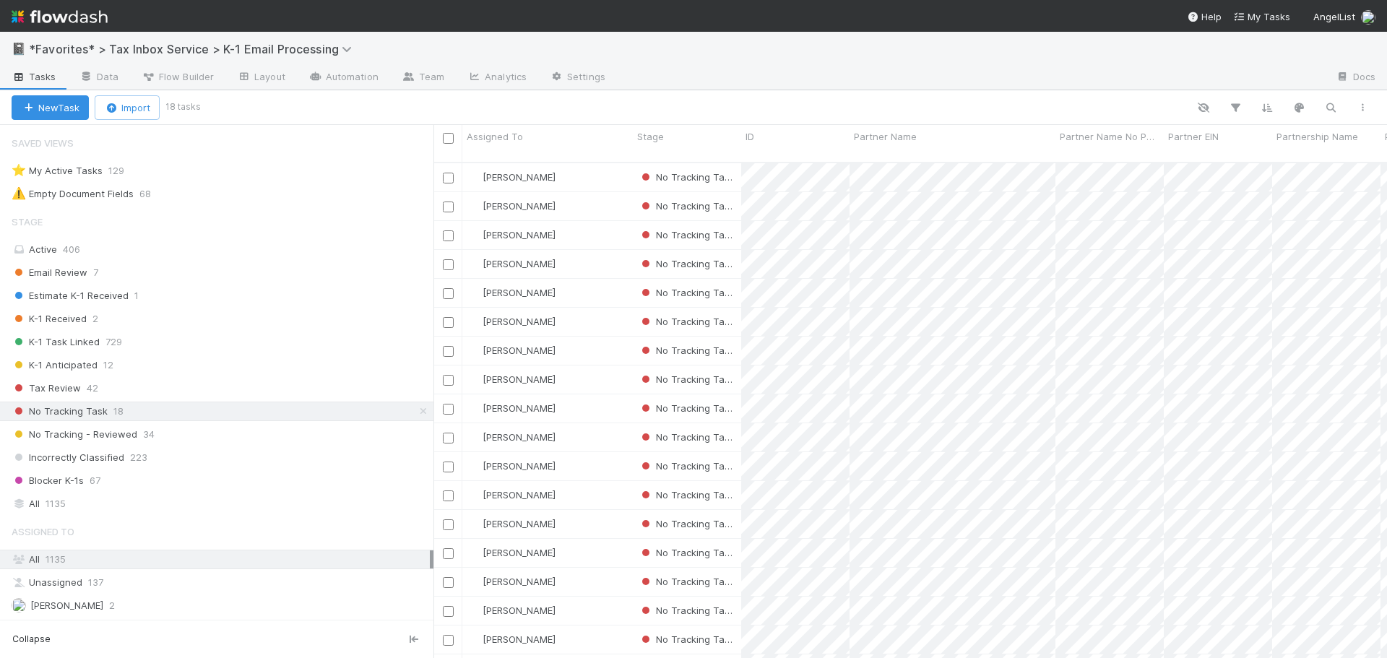
scroll to position [497, 943]
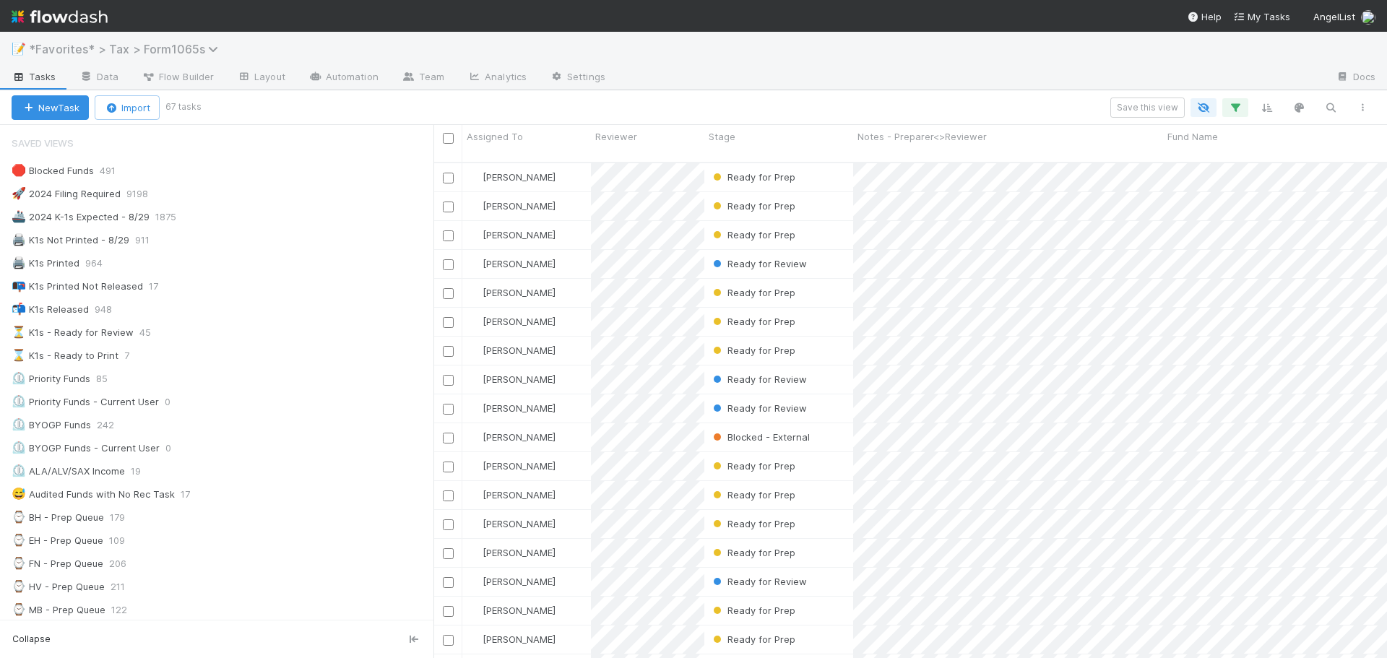
scroll to position [497, 943]
click at [103, 17] on img at bounding box center [60, 16] width 96 height 25
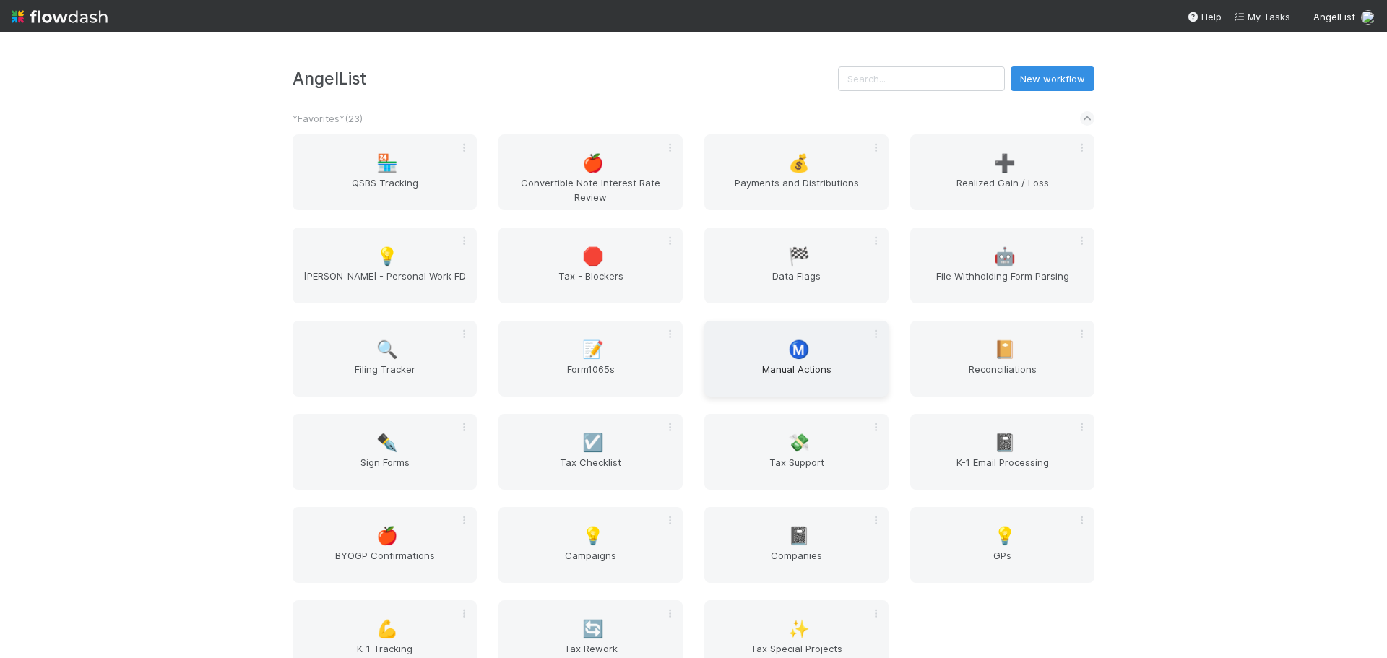
click at [787, 371] on span "Manual Actions" at bounding box center [796, 376] width 173 height 29
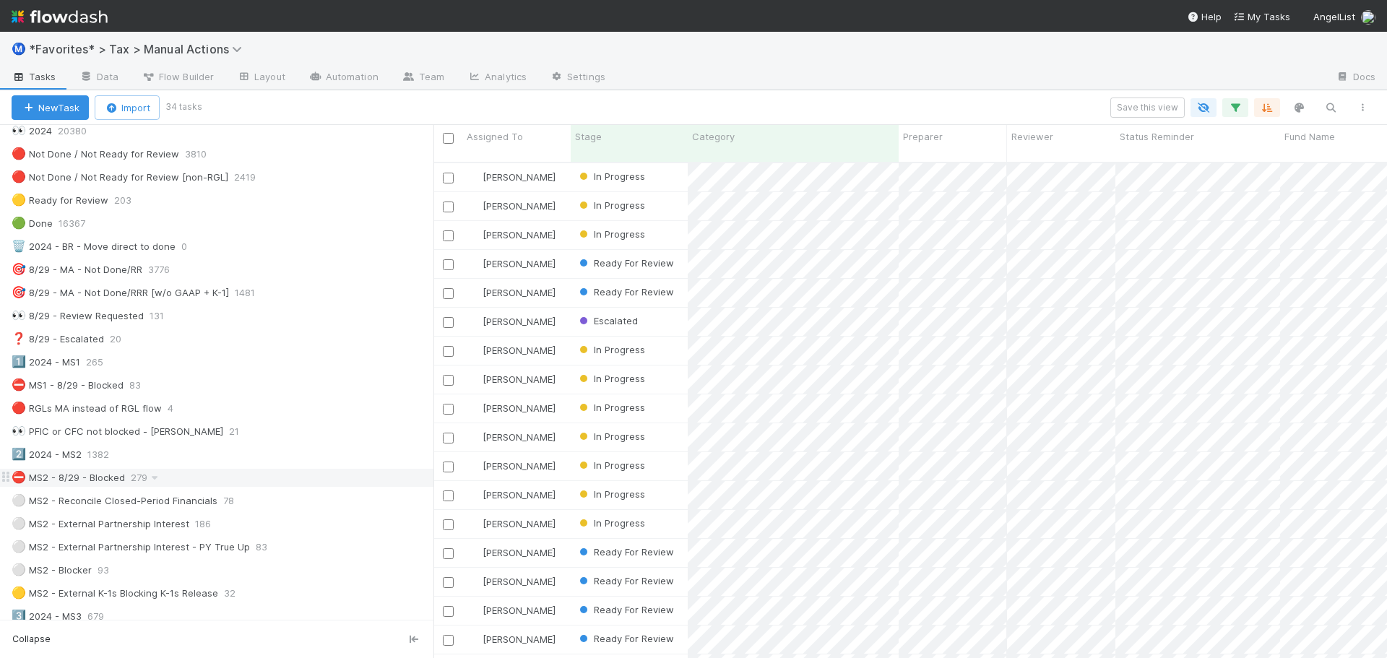
scroll to position [289, 0]
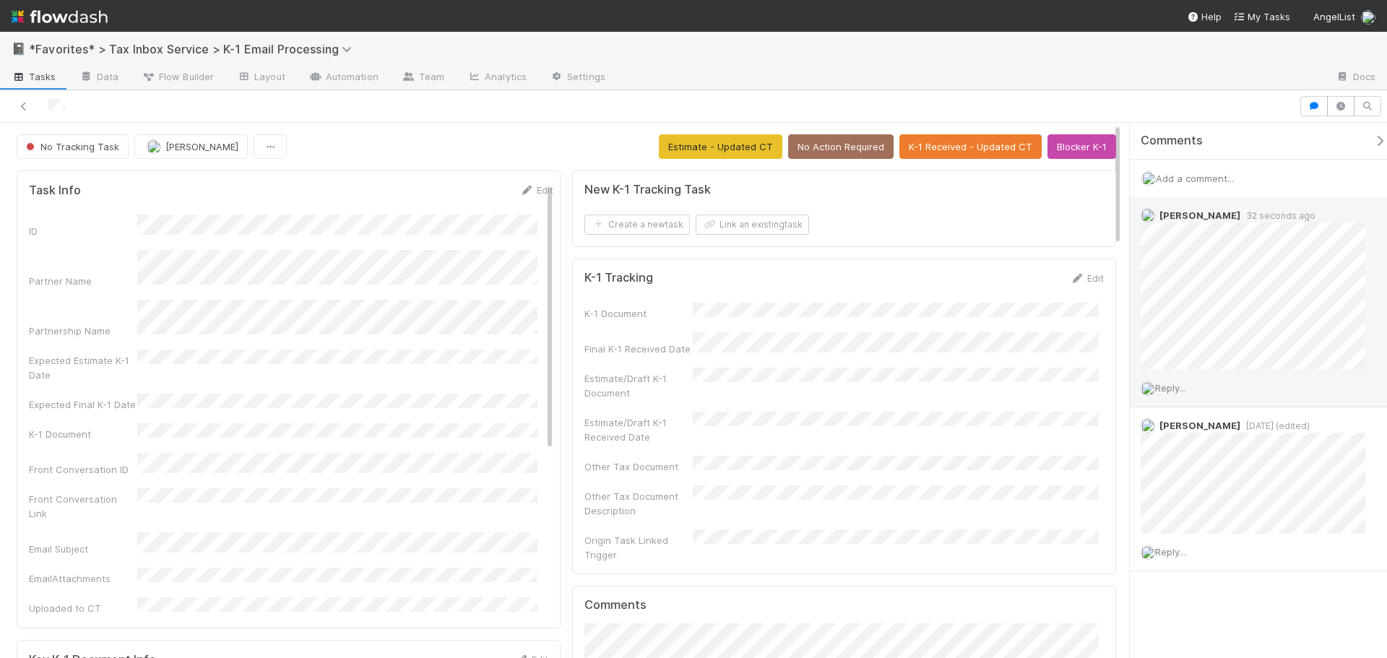
click at [1183, 393] on span "Reply..." at bounding box center [1170, 388] width 31 height 12
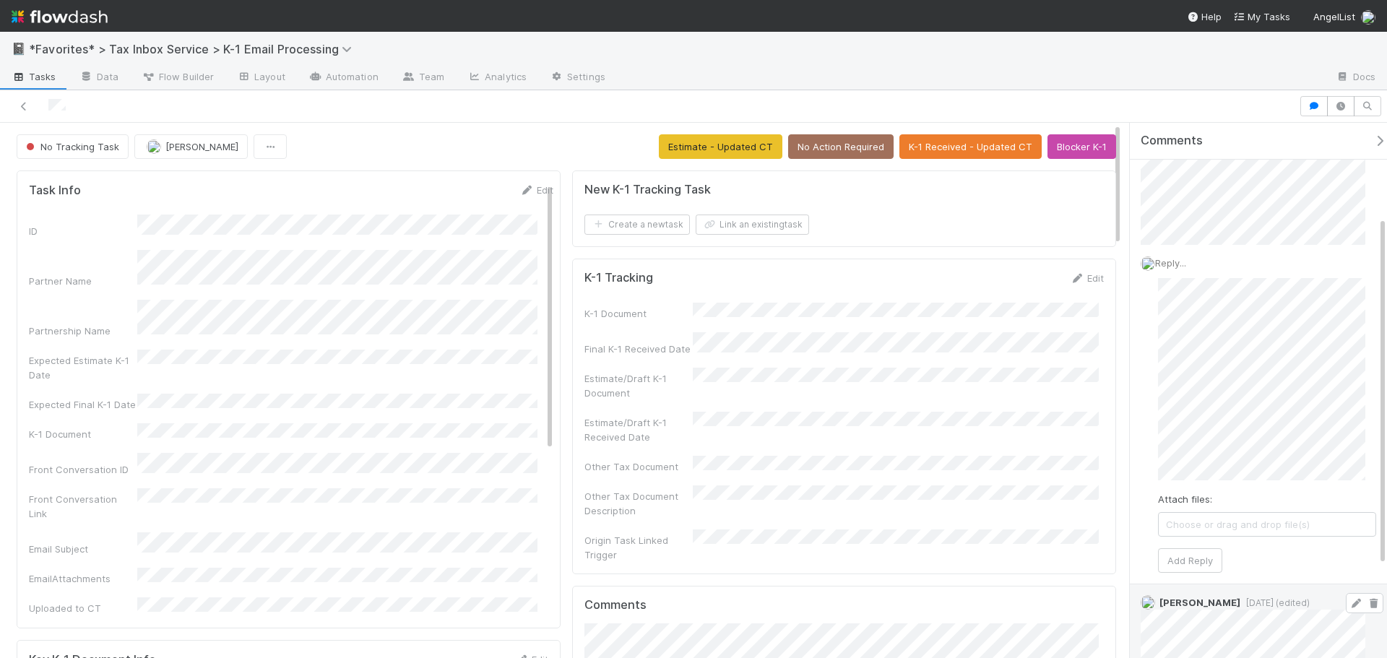
scroll to position [144, 0]
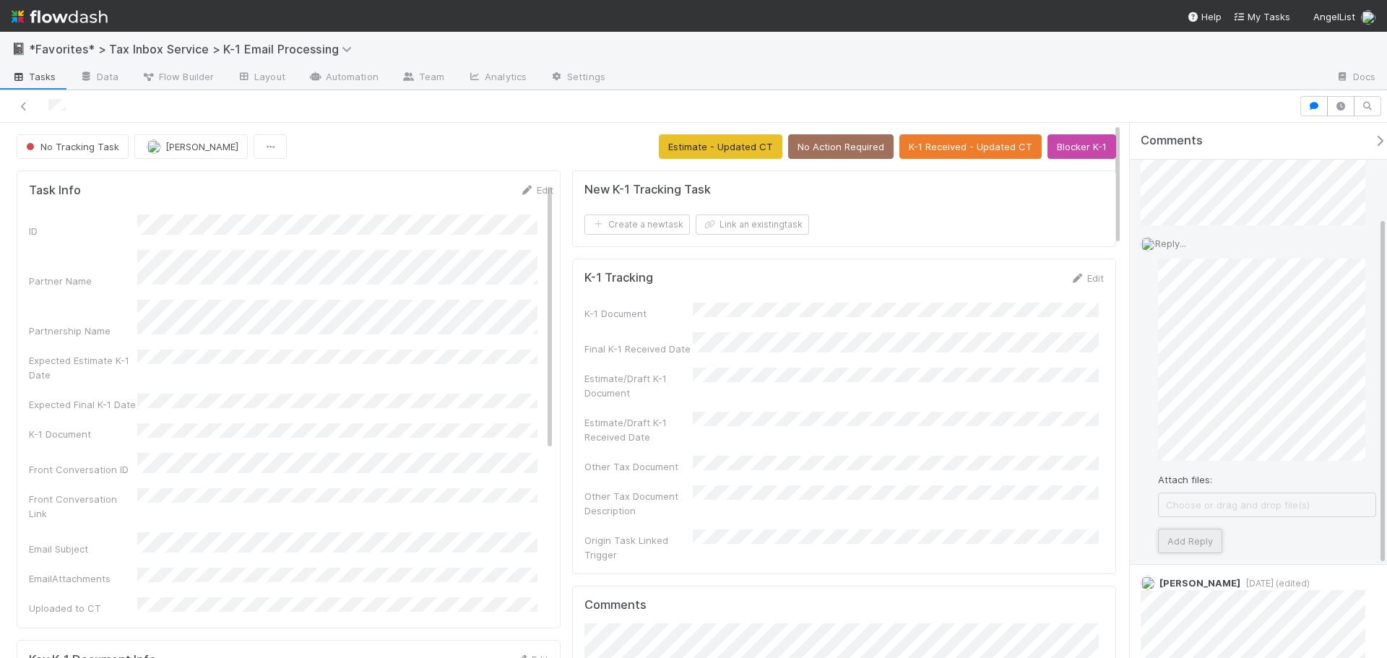
click at [1196, 548] on button "Add Reply" at bounding box center [1190, 541] width 64 height 25
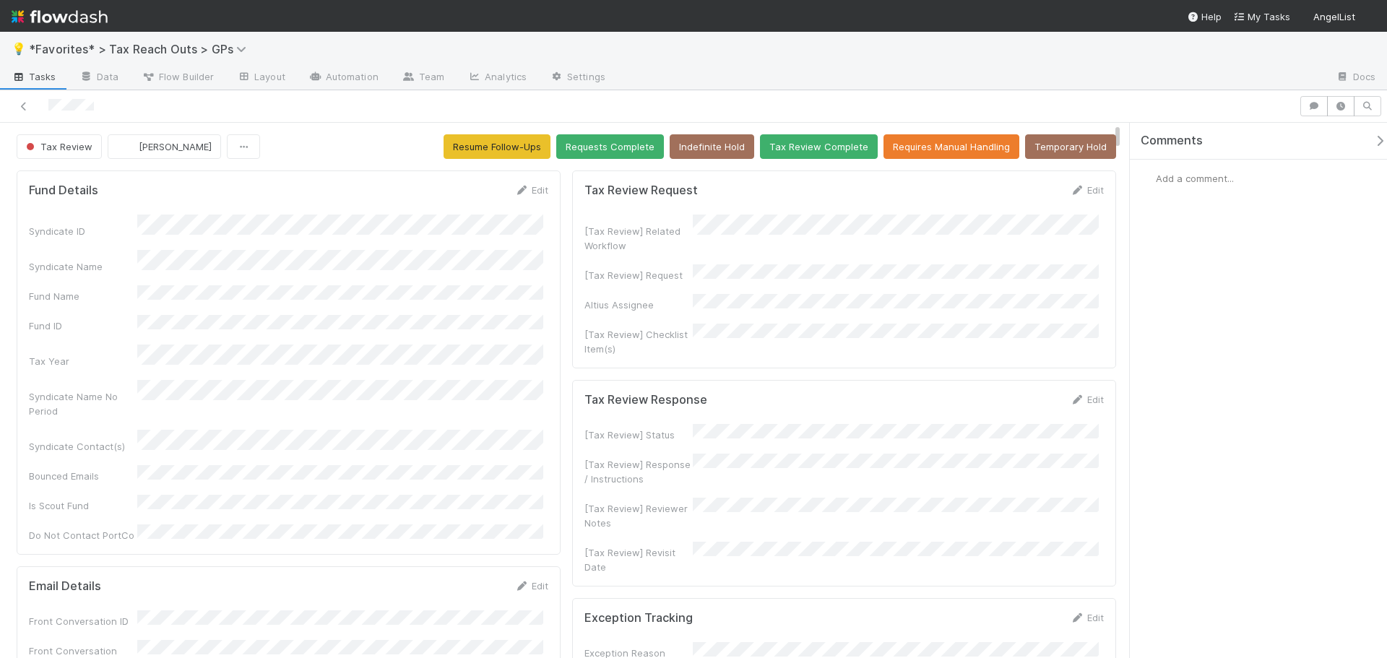
drag, startPoint x: 678, startPoint y: 266, endPoint x: 974, endPoint y: 255, distance: 296.4
click at [974, 255] on div "[Tax Review] Related Workflow [Tax Review] Request Altius Assignee [Tax Review]…" at bounding box center [843, 286] width 519 height 142
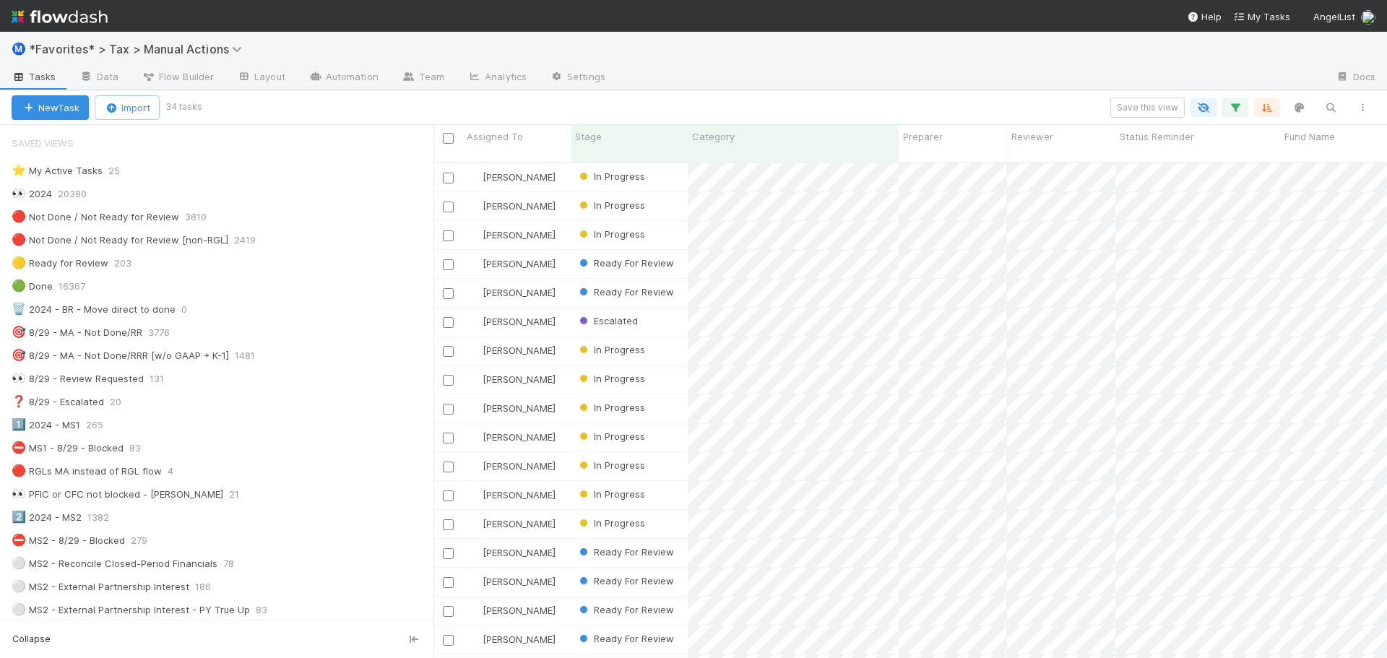
scroll to position [289, 0]
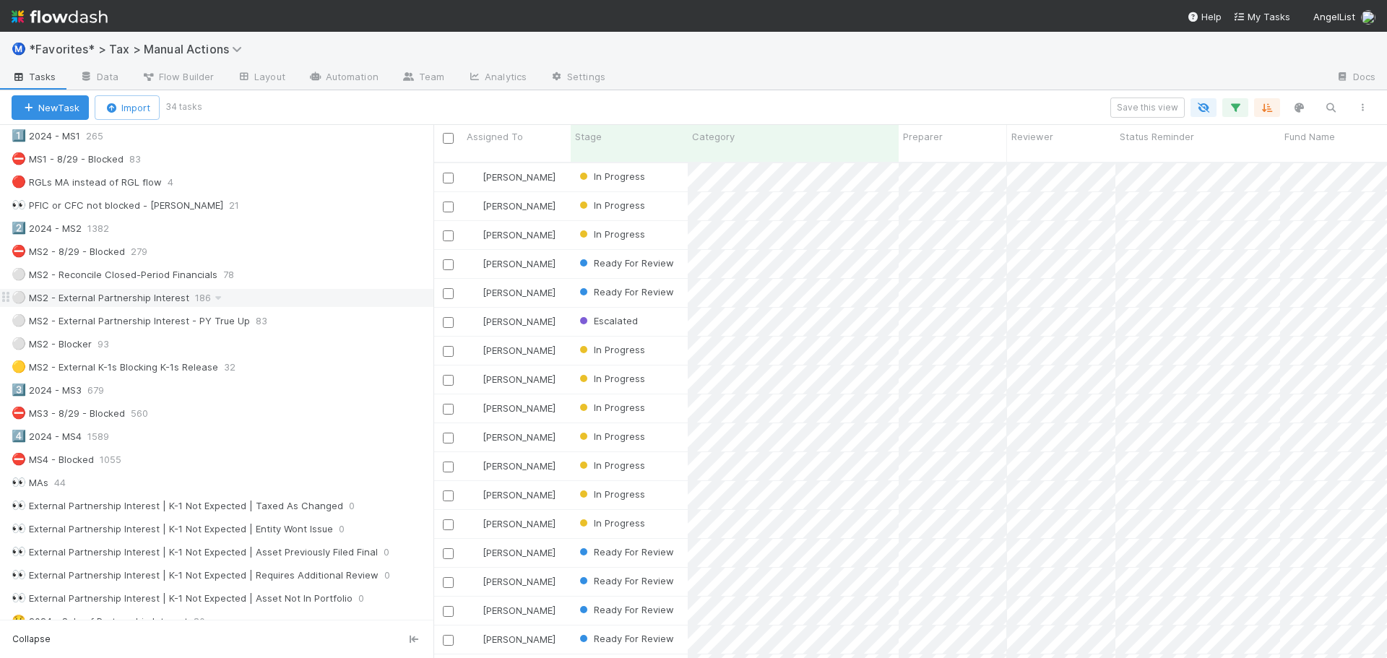
click at [302, 296] on div "⚪ MS2 - External Partnership Interest 186" at bounding box center [223, 298] width 422 height 18
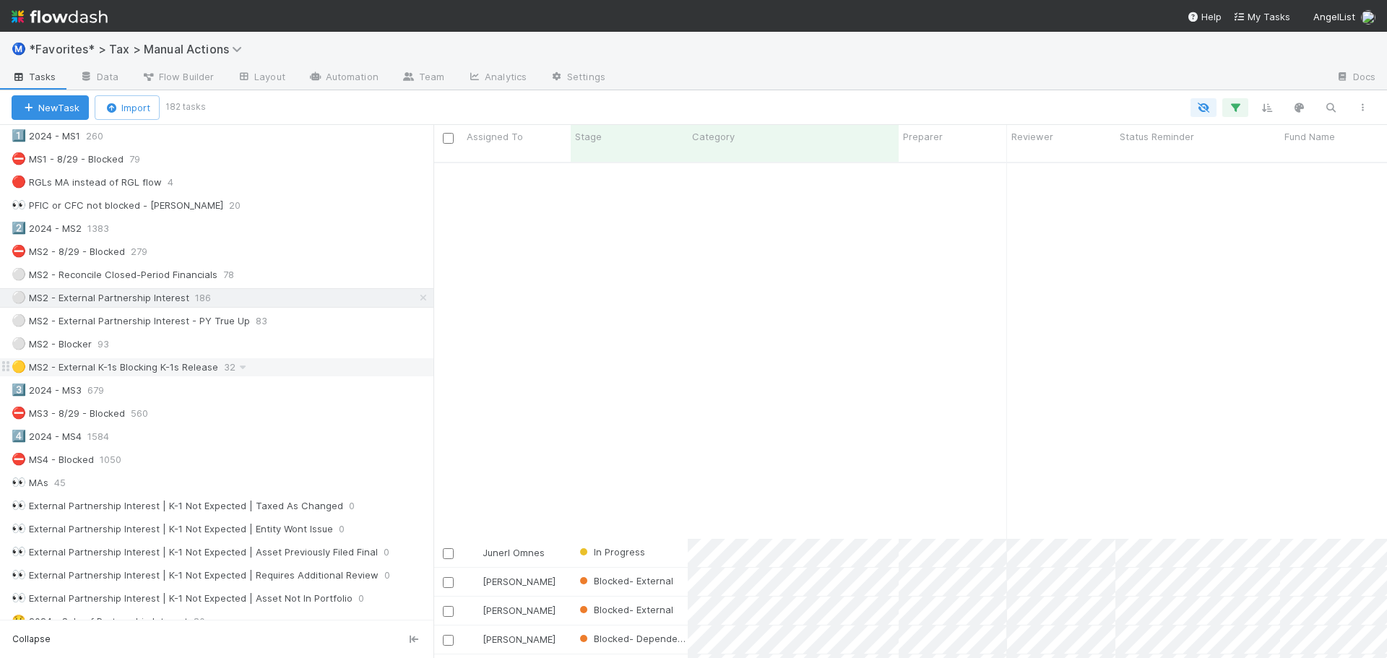
scroll to position [2393, 0]
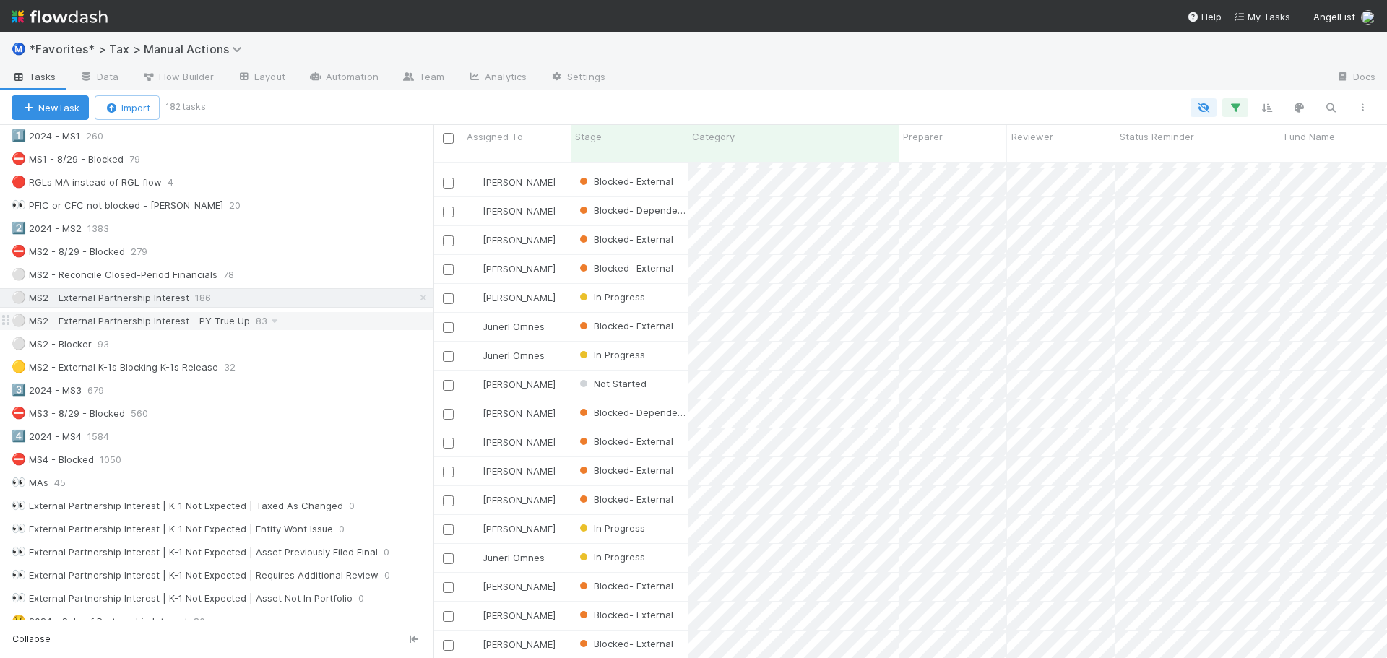
click at [202, 319] on div "⚪ MS2 - External Partnership Interest - PY True Up" at bounding box center [131, 321] width 238 height 18
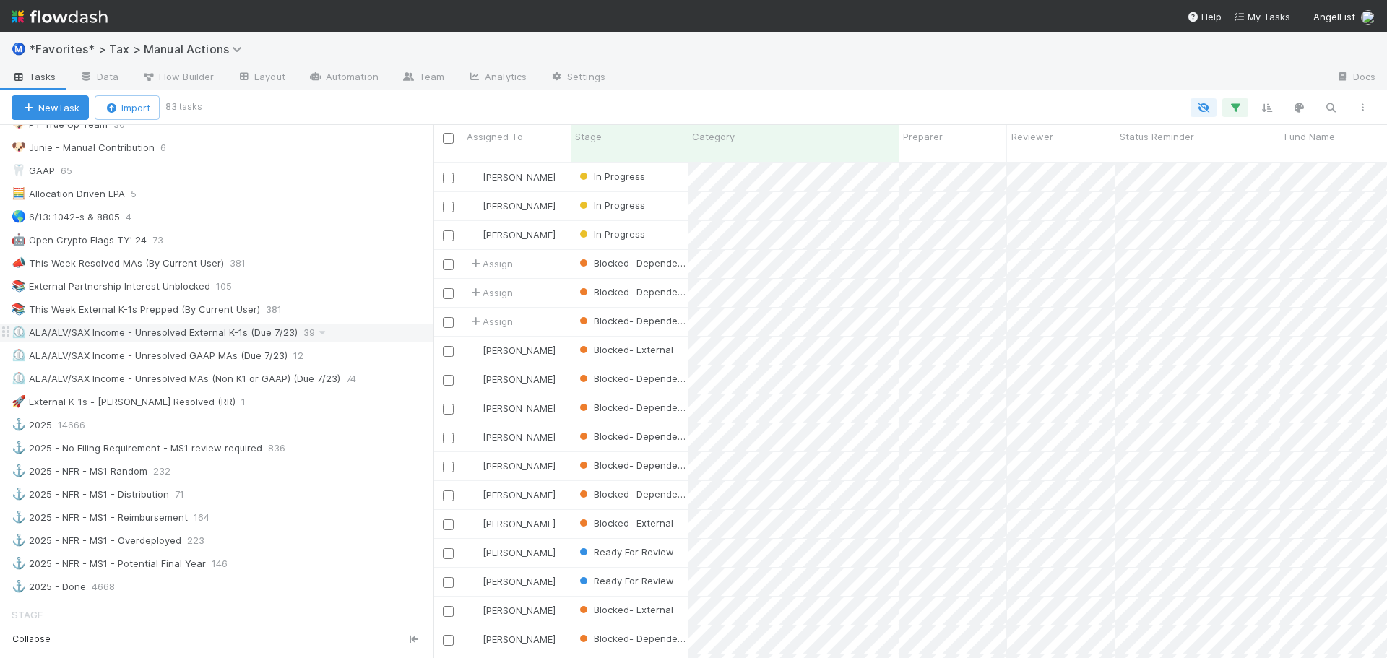
scroll to position [795, 0]
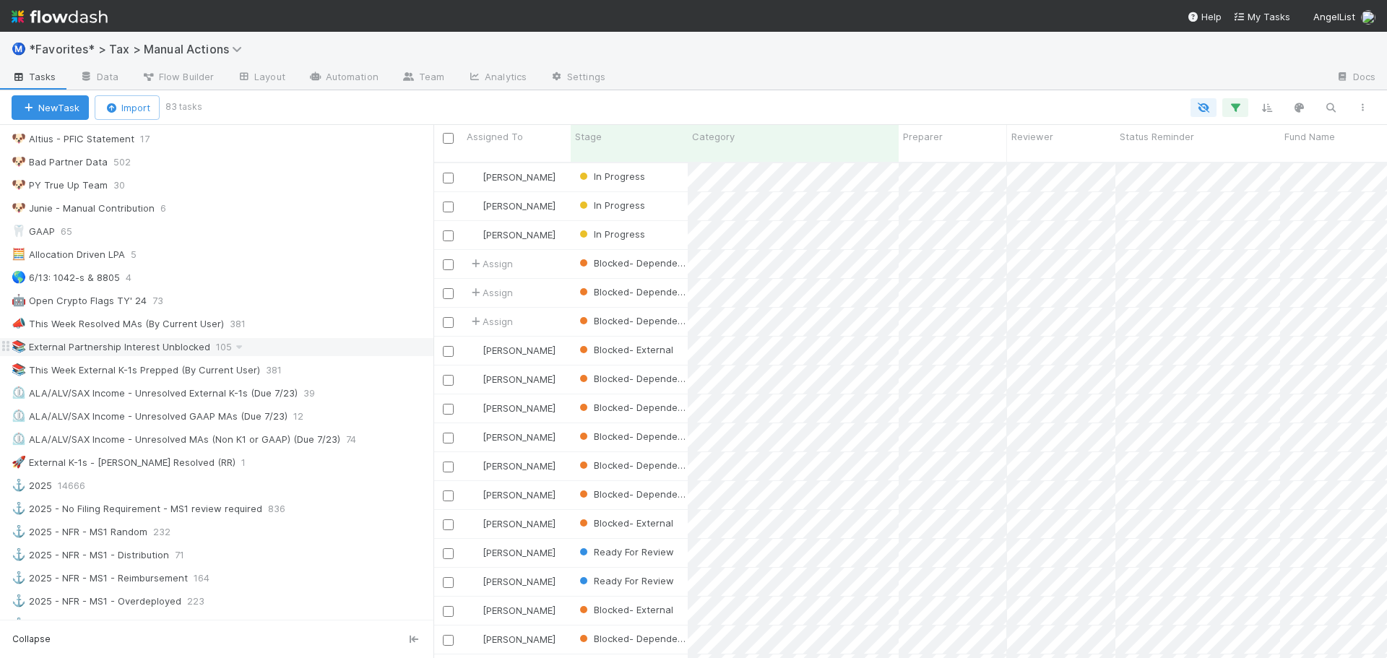
click at [314, 346] on div "📚 External Partnership Interest Unblocked 105" at bounding box center [223, 347] width 422 height 18
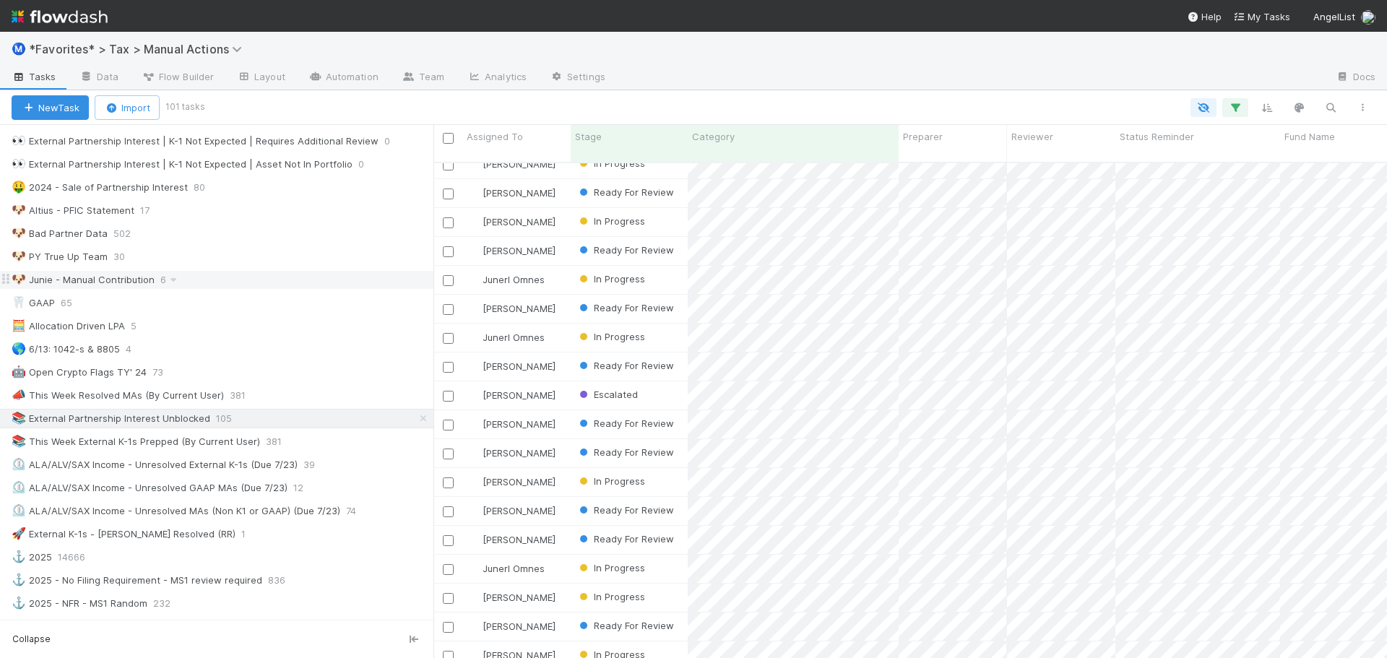
scroll to position [722, 0]
